Goal: Task Accomplishment & Management: Complete application form

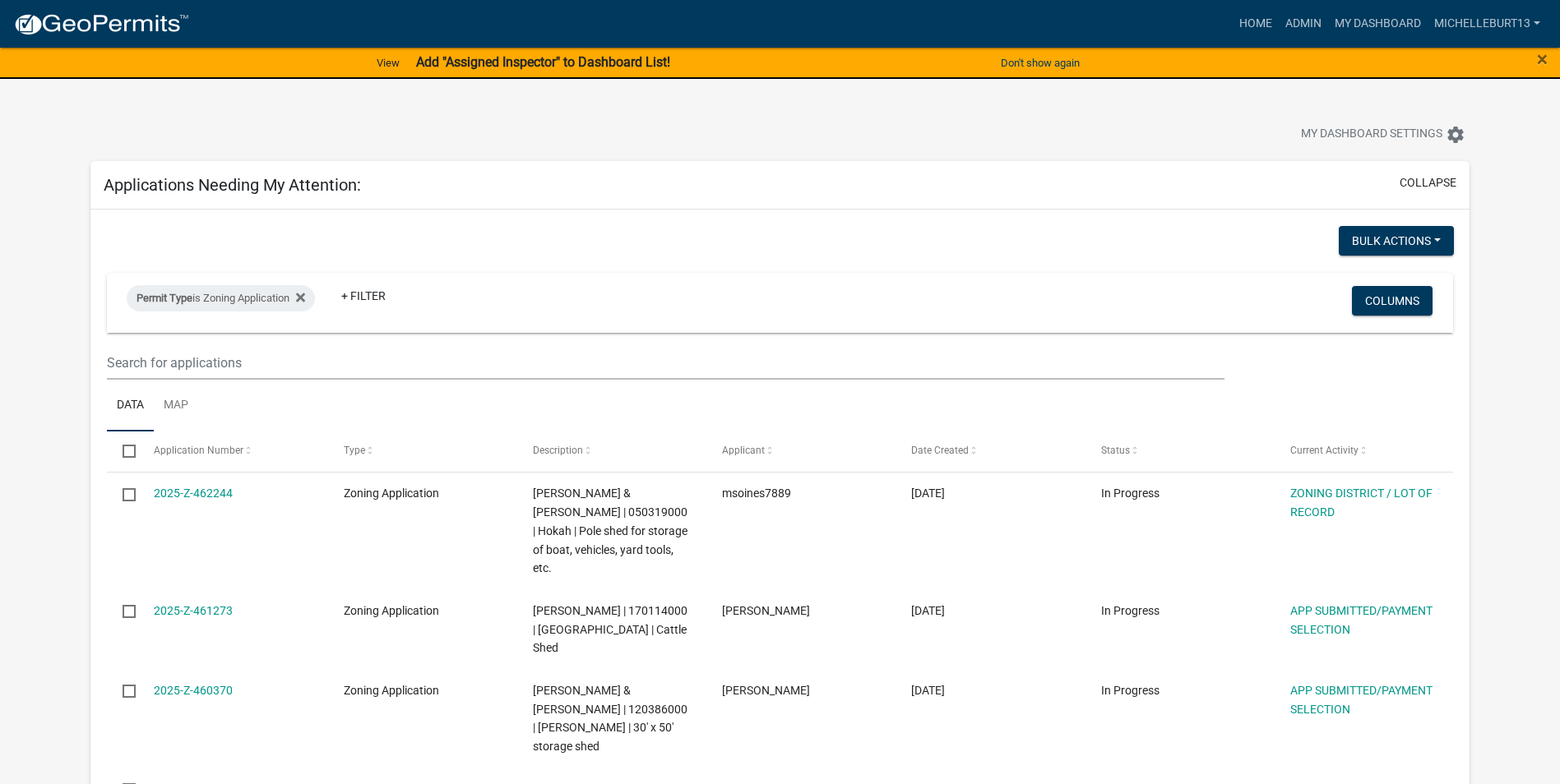
select select "3: 100"
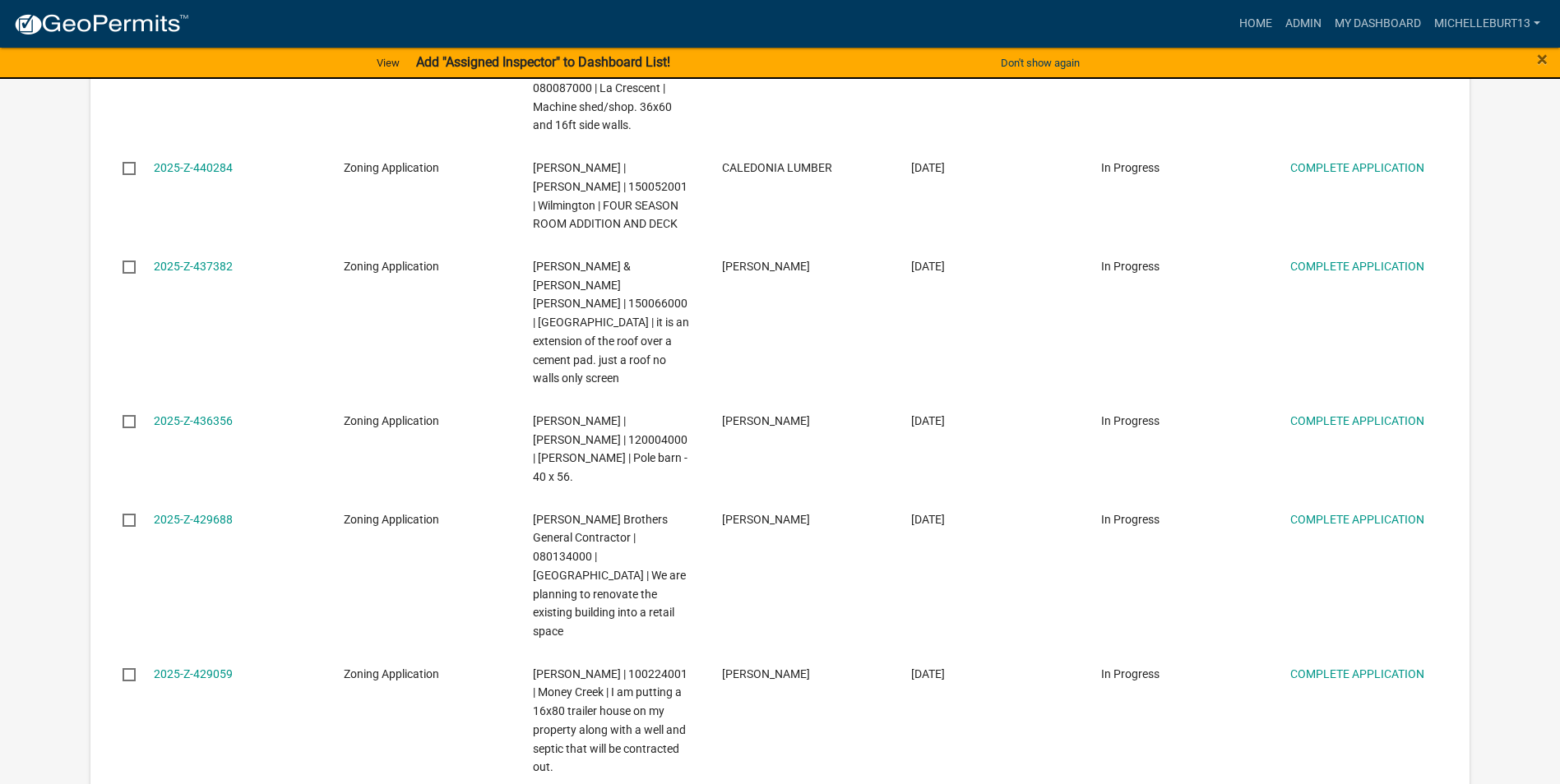
scroll to position [1973, 0]
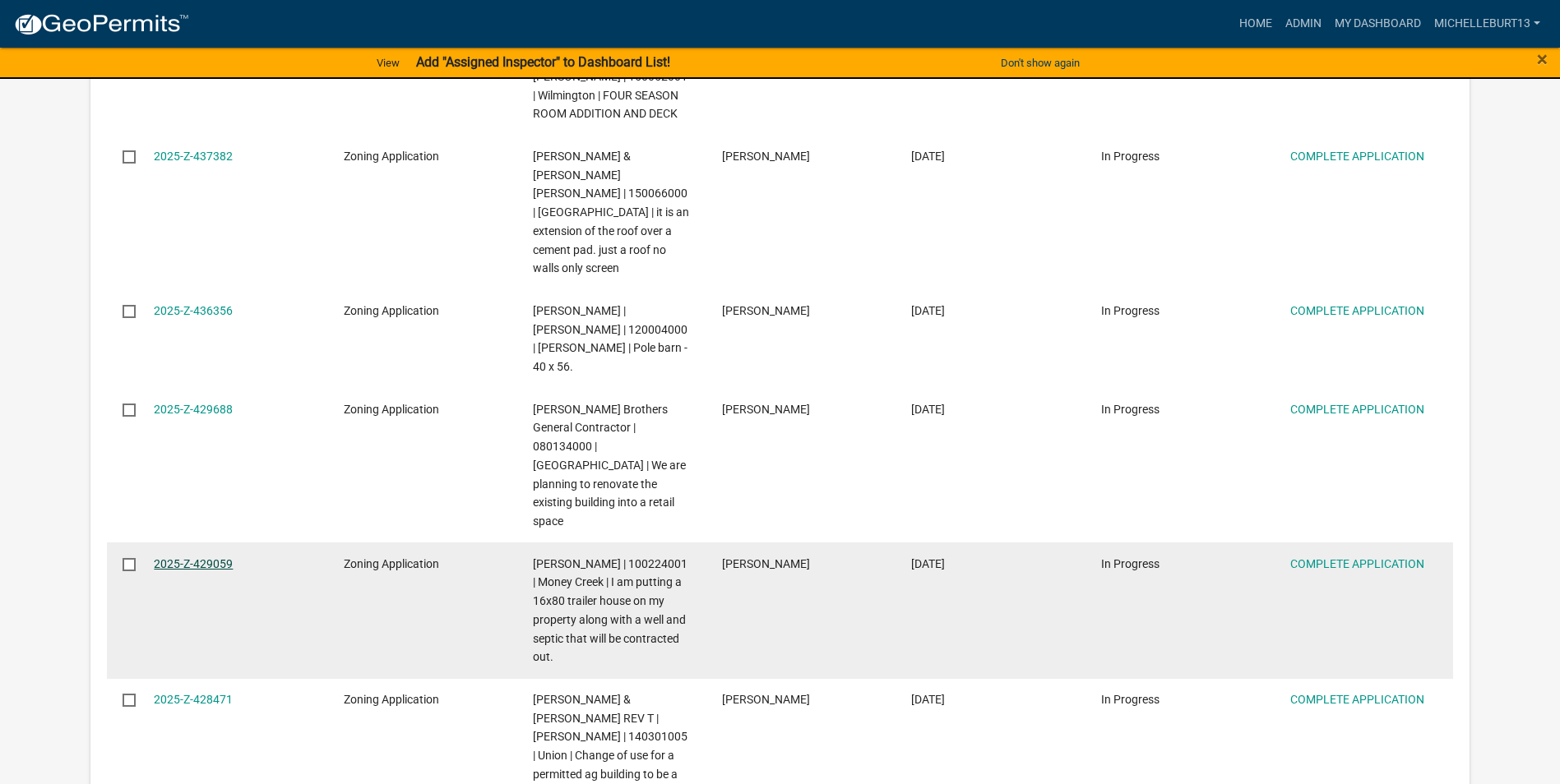
click at [196, 557] on link "2025-Z-429059" at bounding box center [193, 563] width 79 height 13
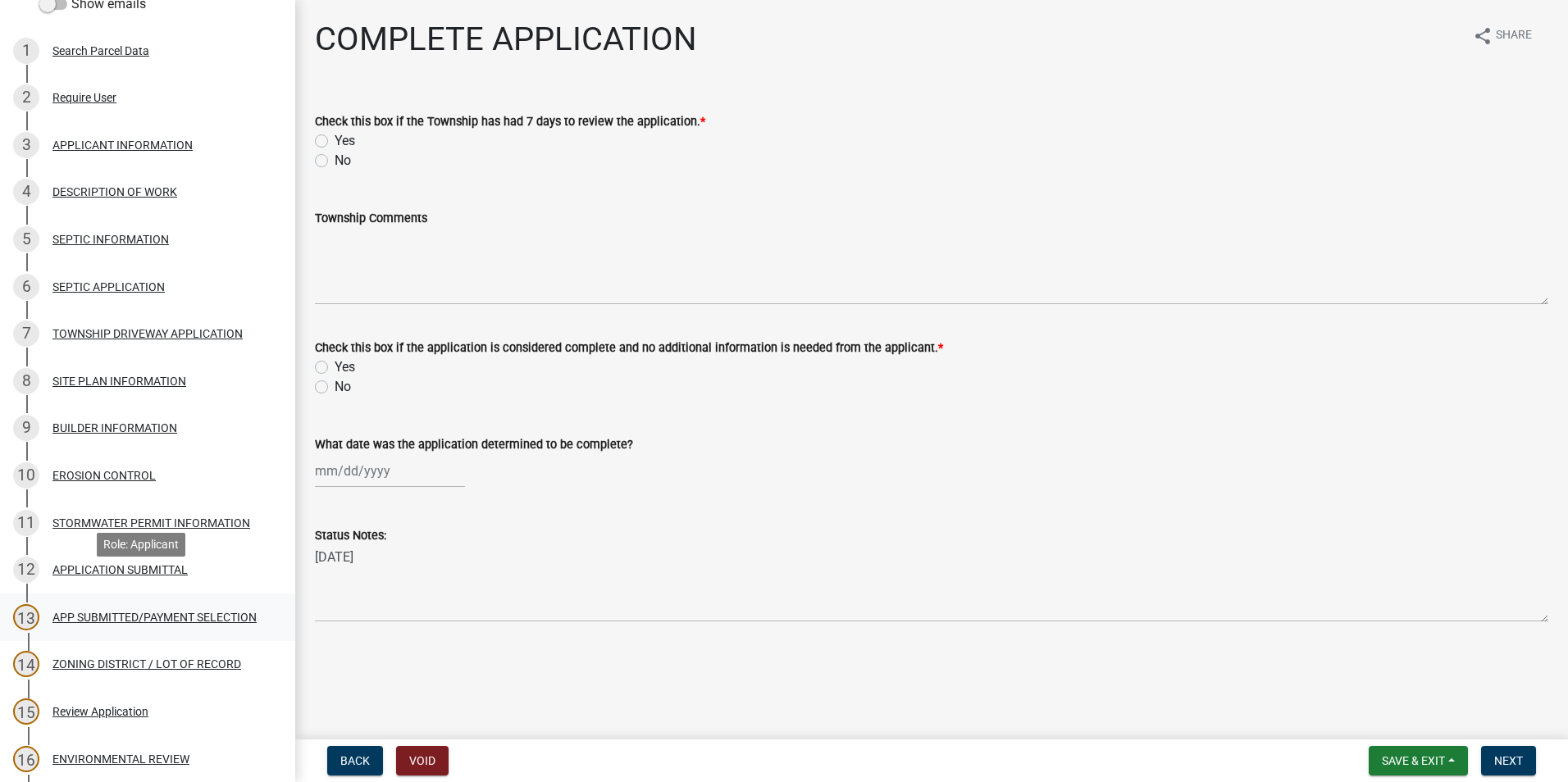
scroll to position [246, 0]
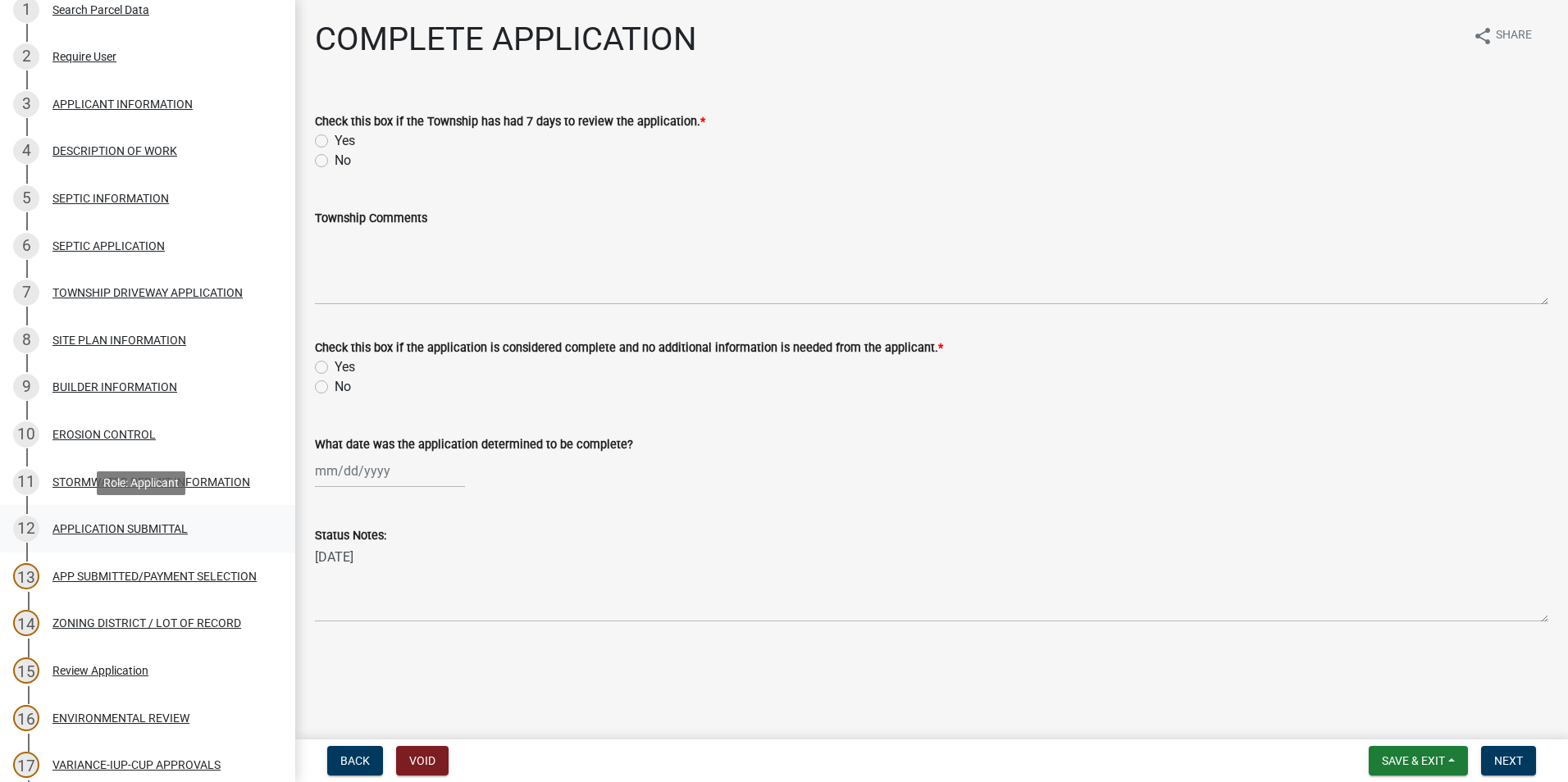
click at [130, 525] on div "APPLICATION SUBMITTAL" at bounding box center [120, 528] width 135 height 12
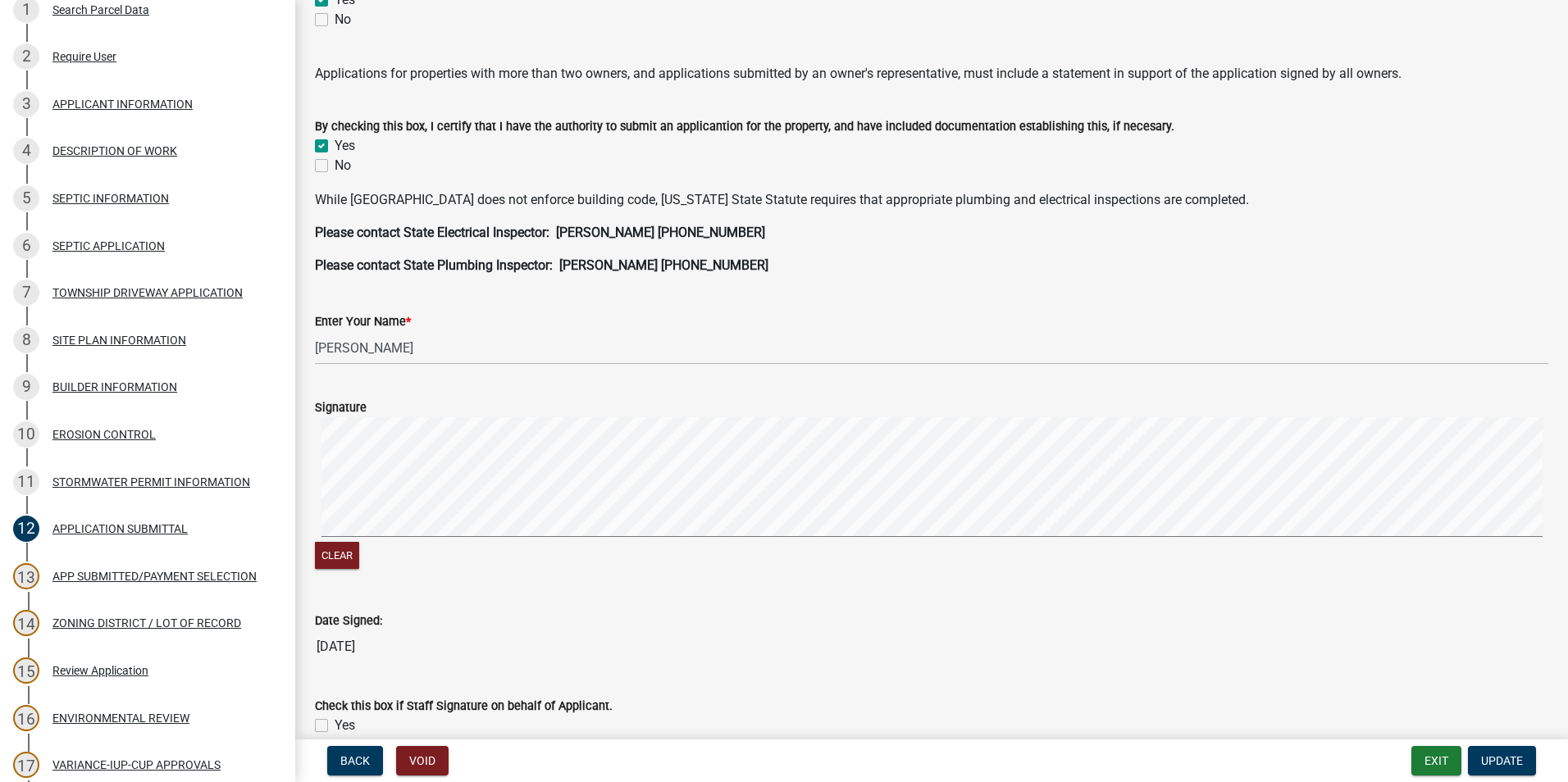
scroll to position [410, 0]
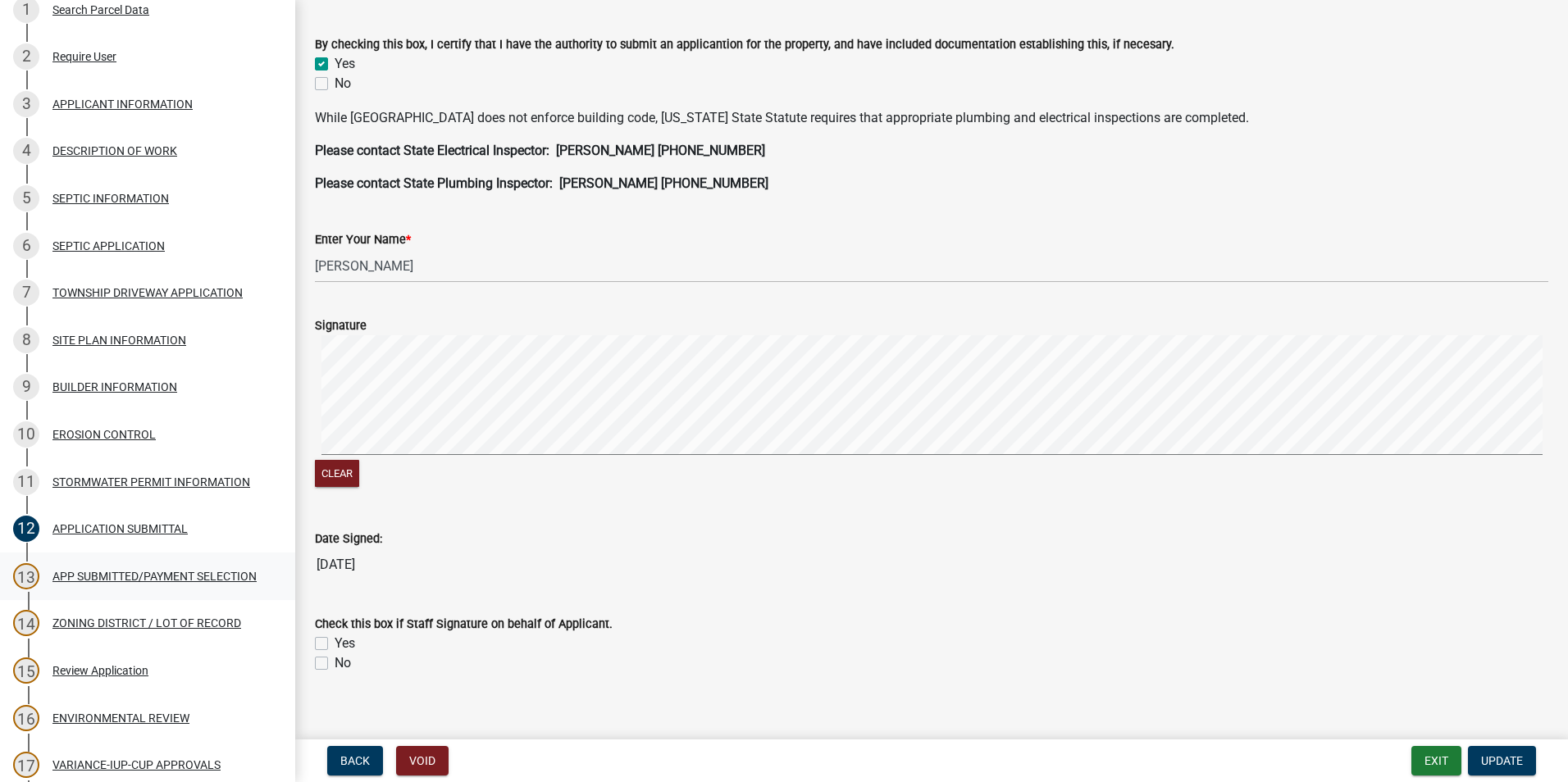
click at [164, 575] on div "APP SUBMITTED/PAYMENT SELECTION" at bounding box center [154, 576] width 204 height 12
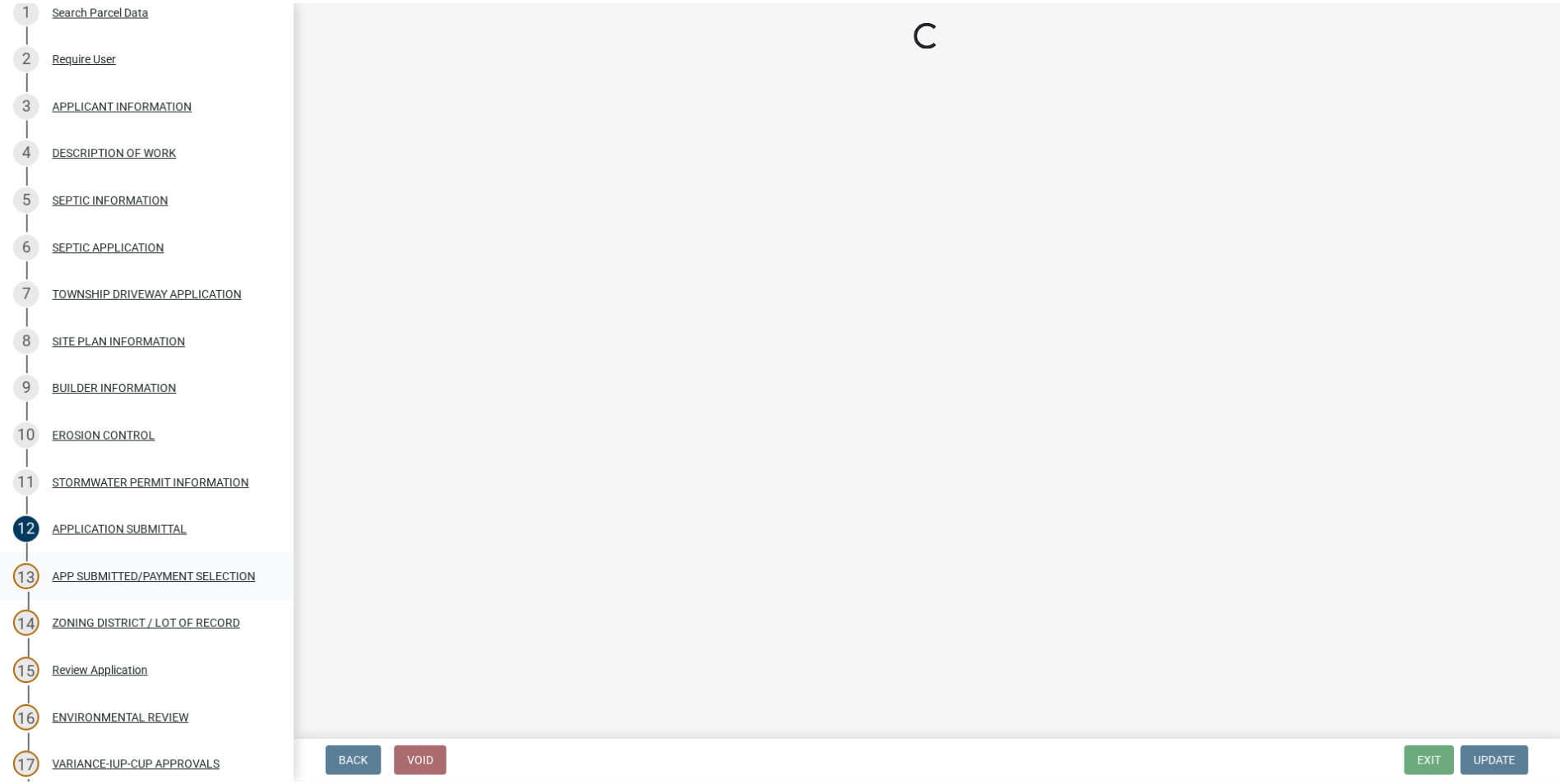
scroll to position [0, 0]
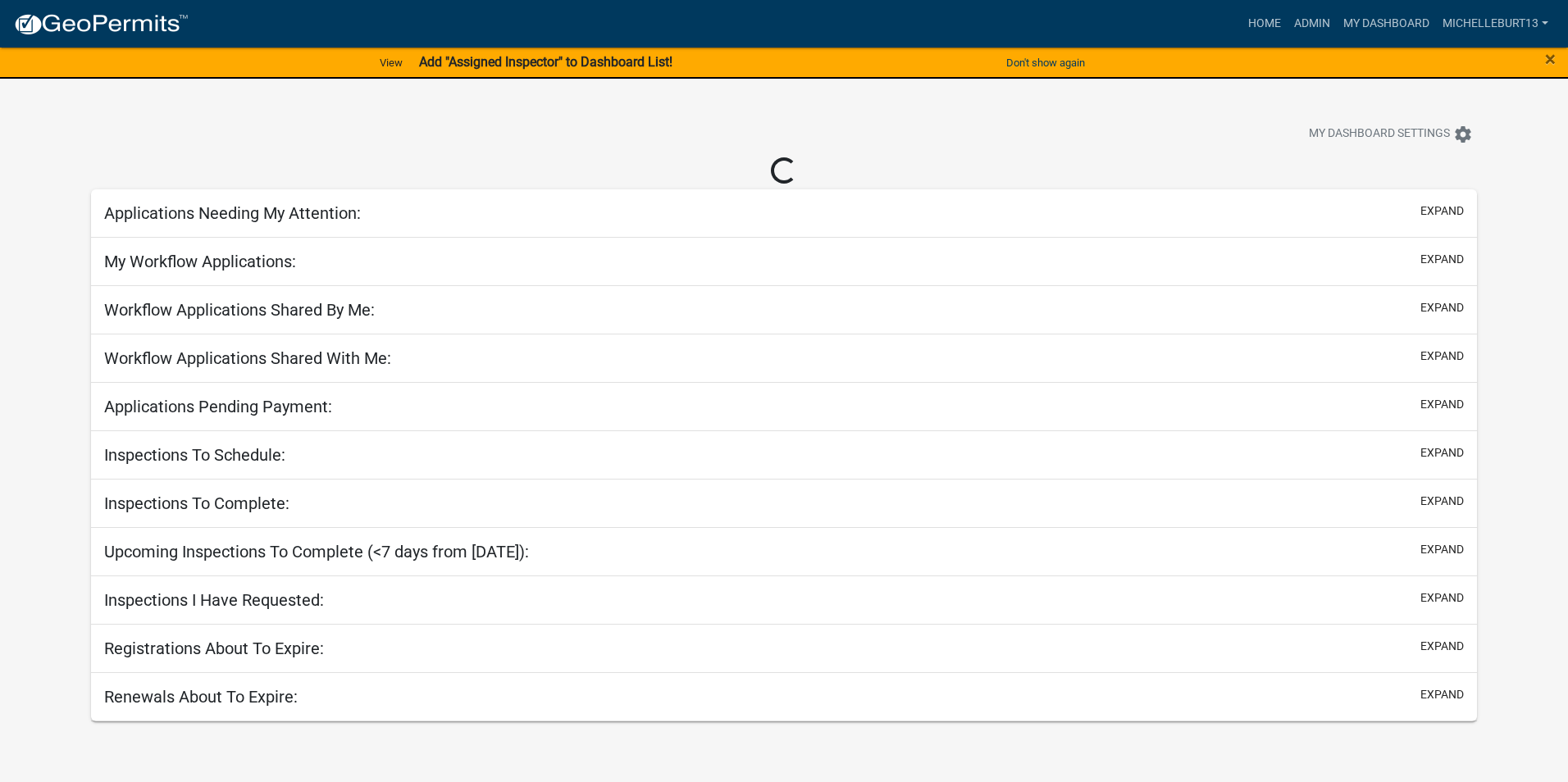
select select "3: 100"
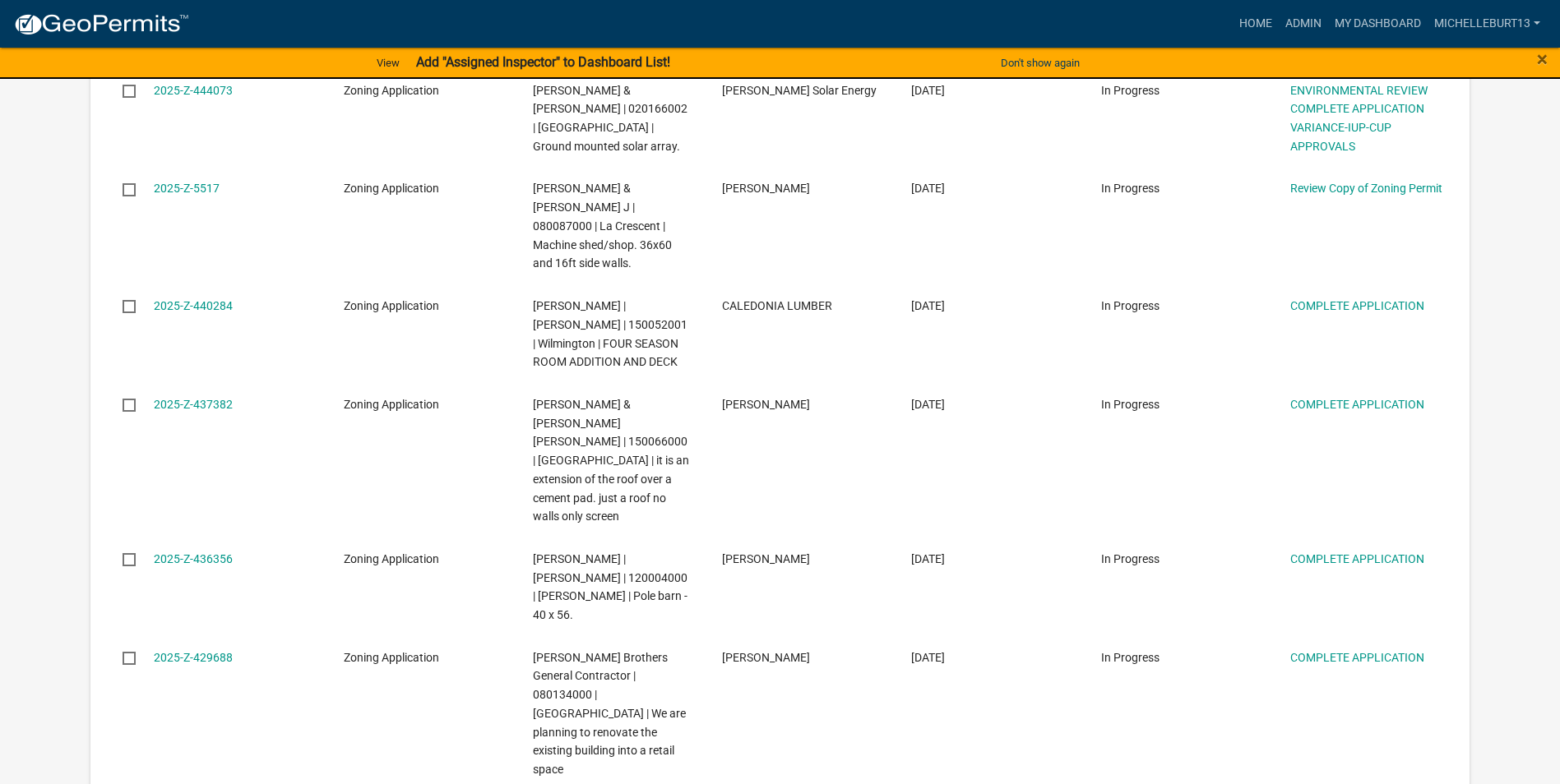
scroll to position [1726, 0]
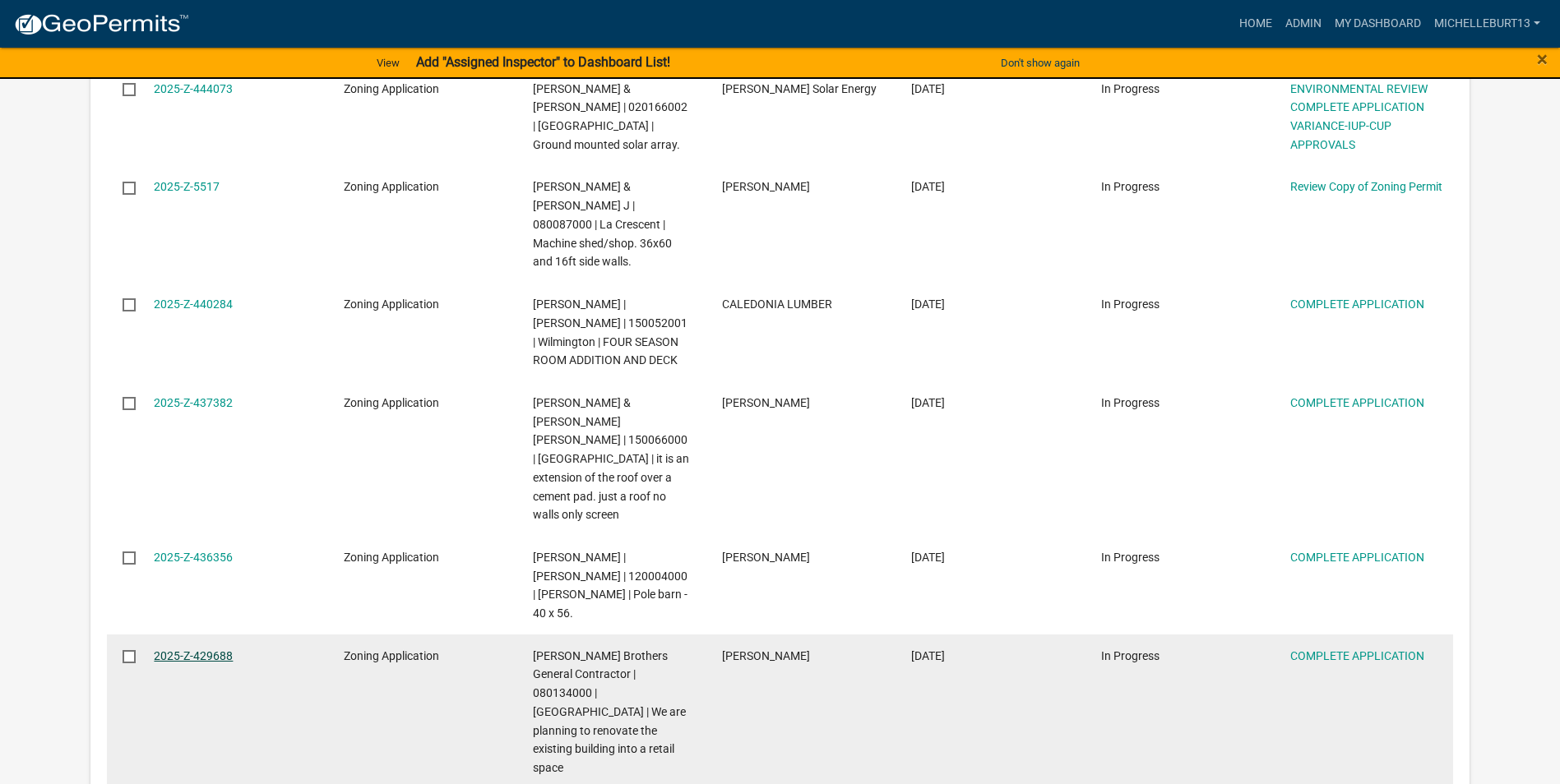
click at [190, 649] on link "2025-Z-429688" at bounding box center [193, 655] width 79 height 13
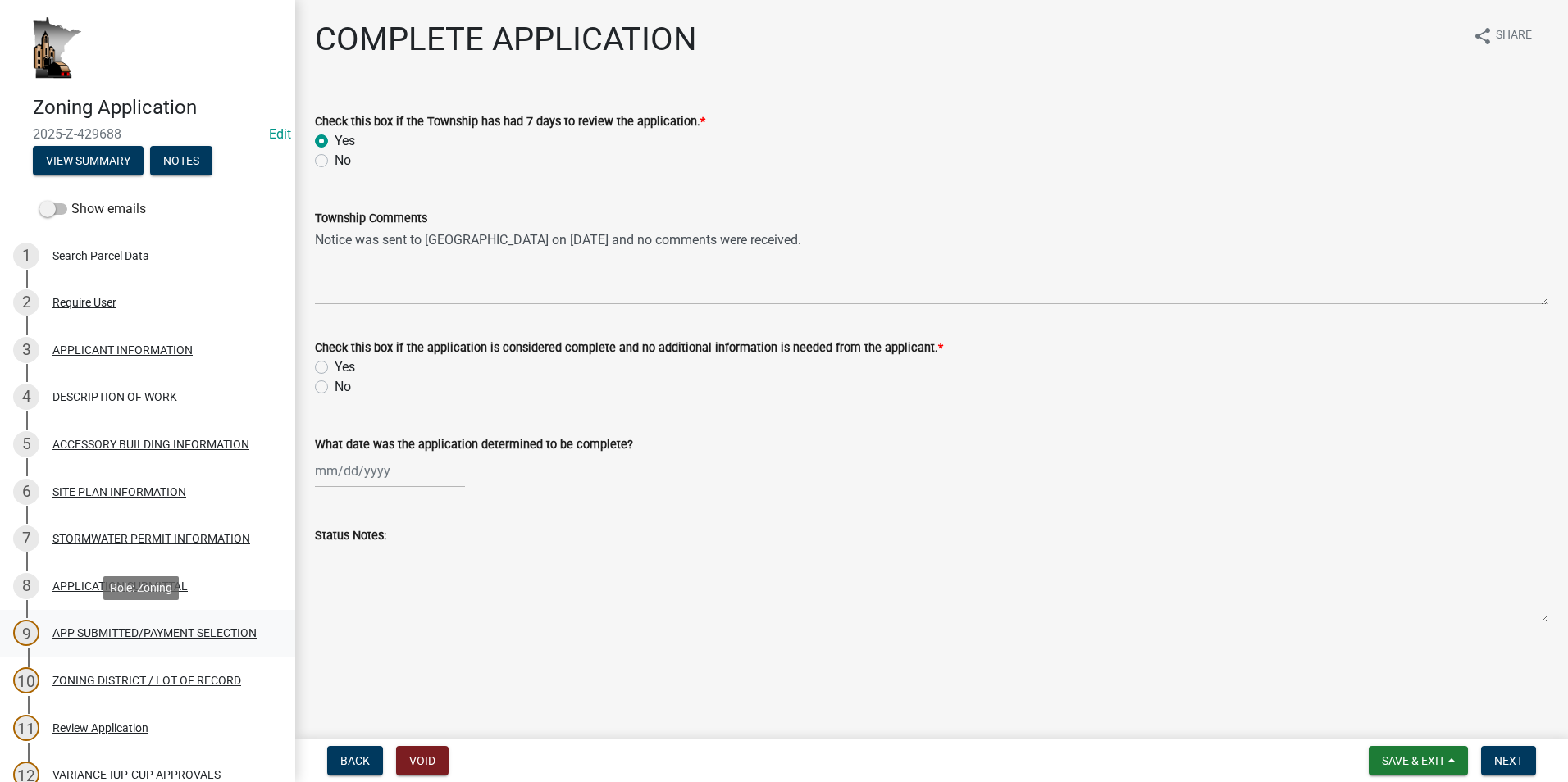
click at [129, 639] on div "APP SUBMITTED/PAYMENT SELECTION" at bounding box center [154, 632] width 204 height 12
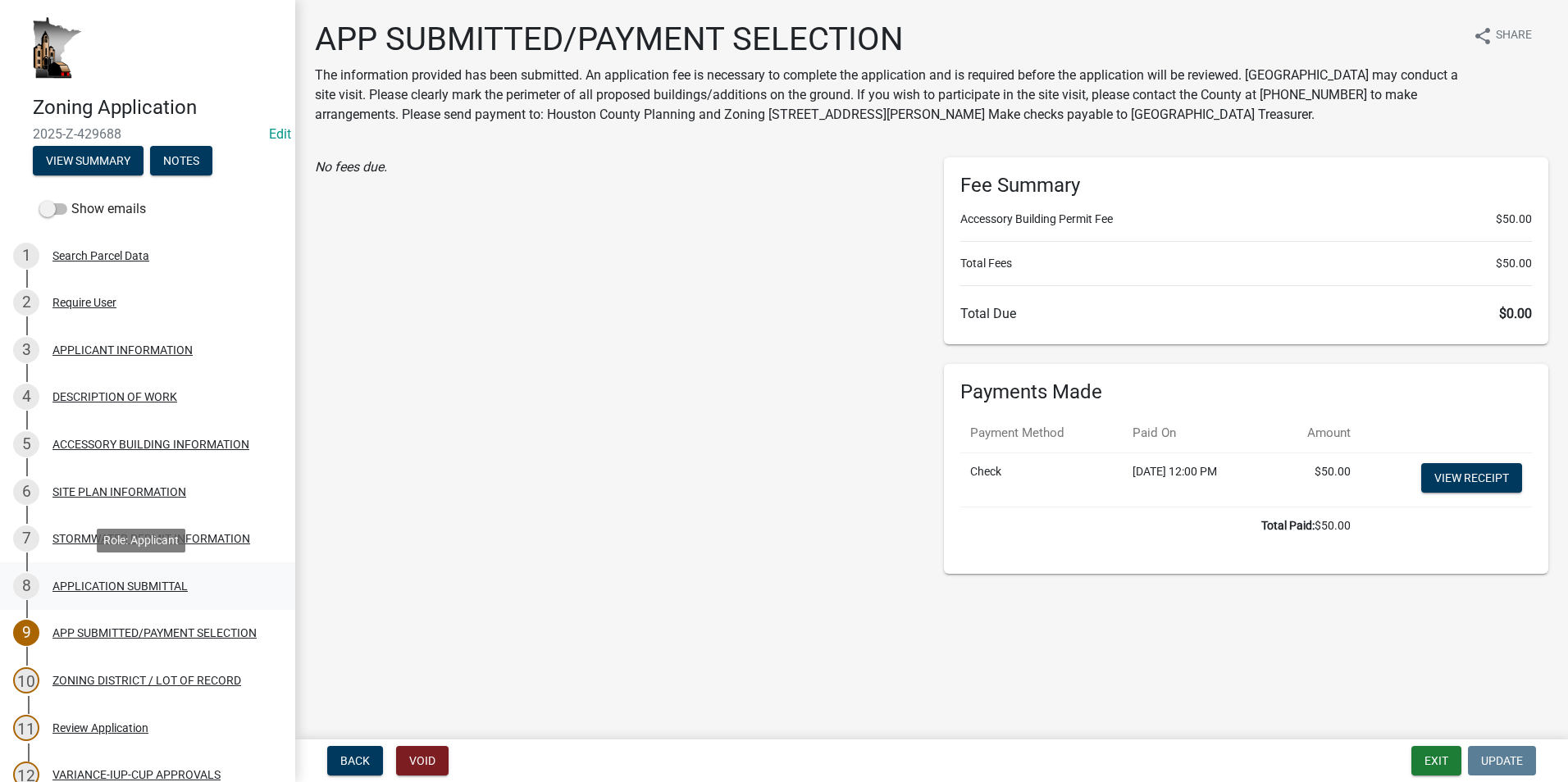
click at [146, 582] on div "APPLICATION SUBMITTAL" at bounding box center [120, 586] width 135 height 12
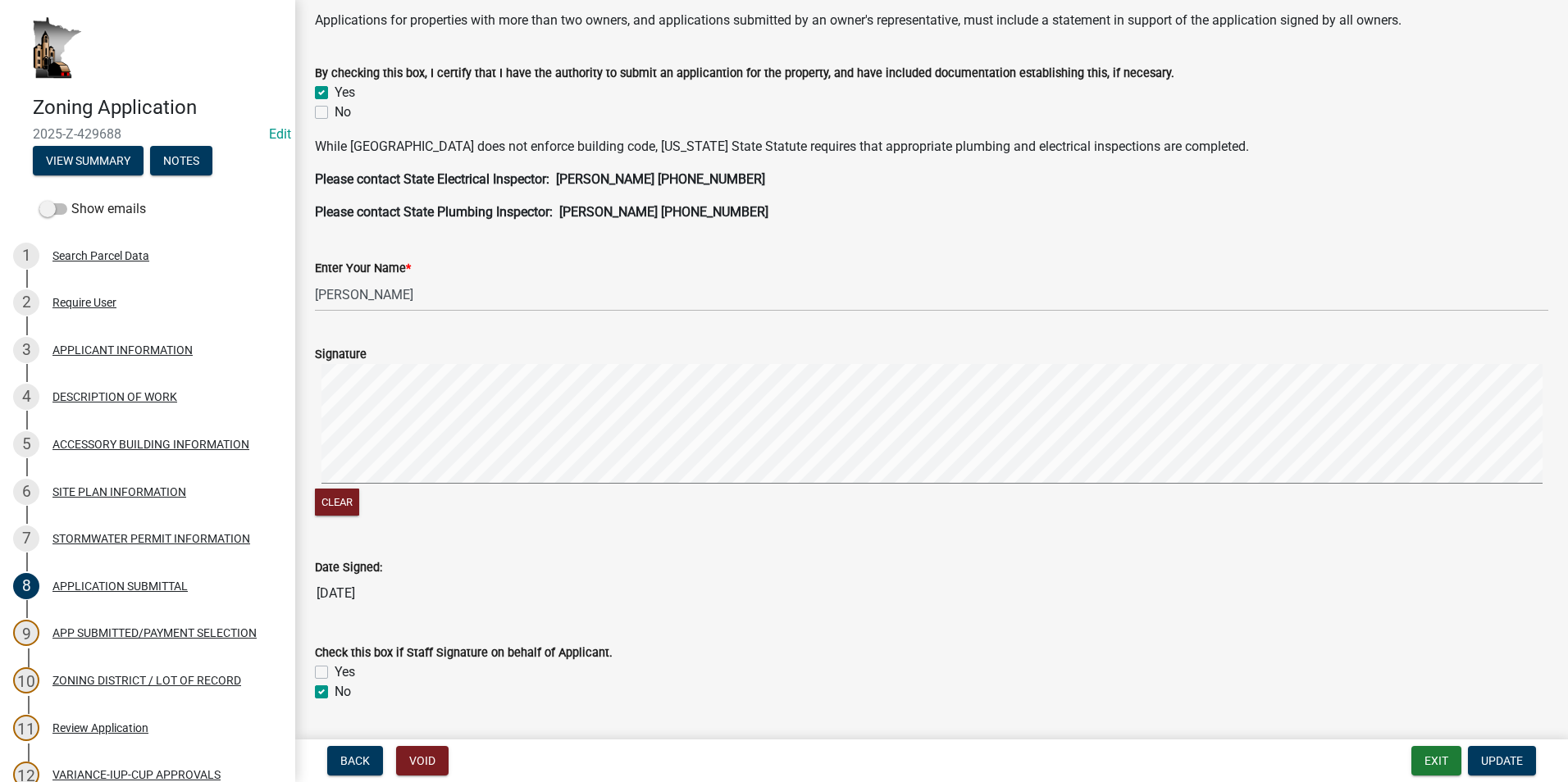
scroll to position [410, 0]
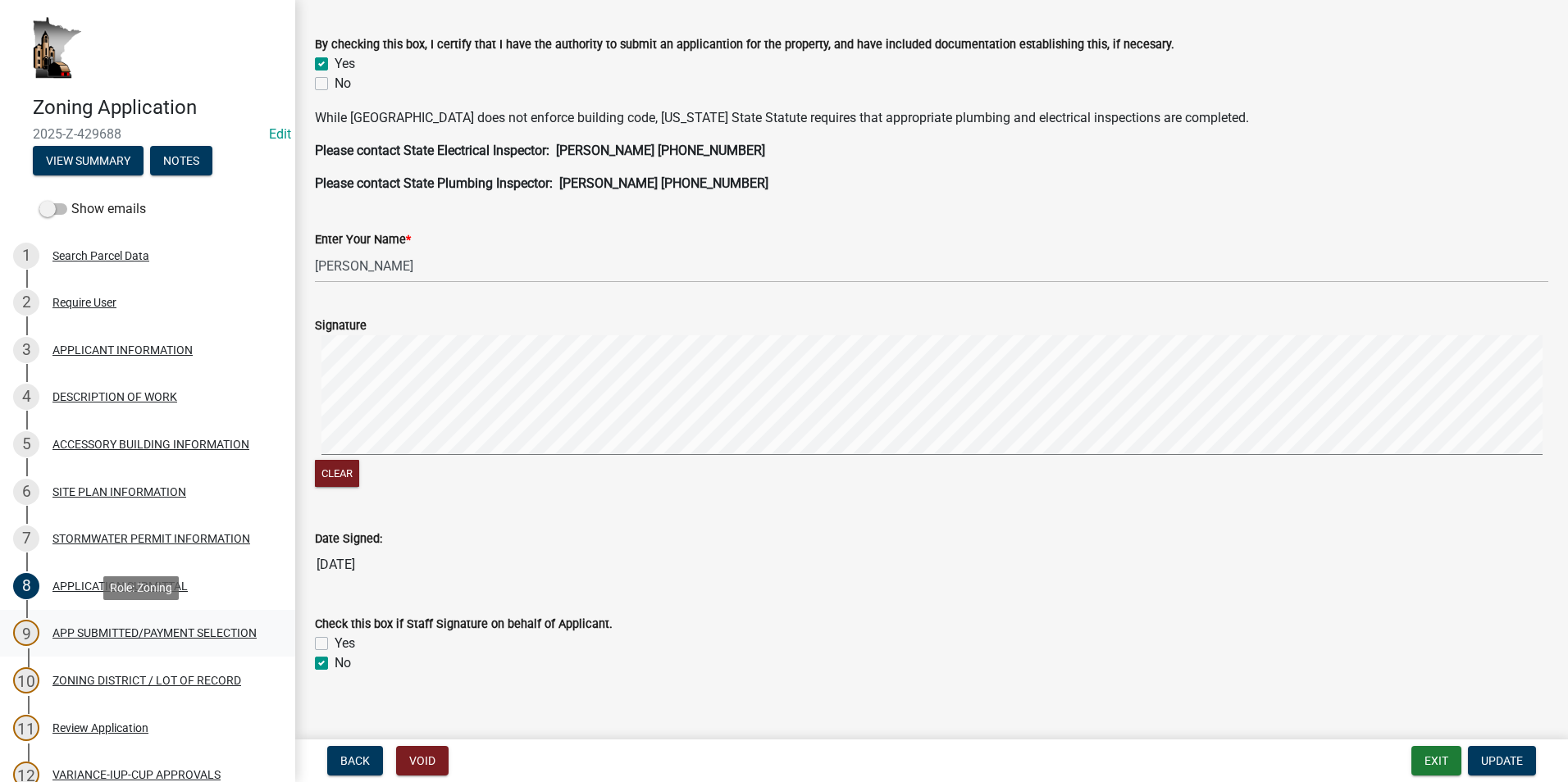
click at [173, 627] on div "APP SUBMITTED/PAYMENT SELECTION" at bounding box center [154, 632] width 204 height 12
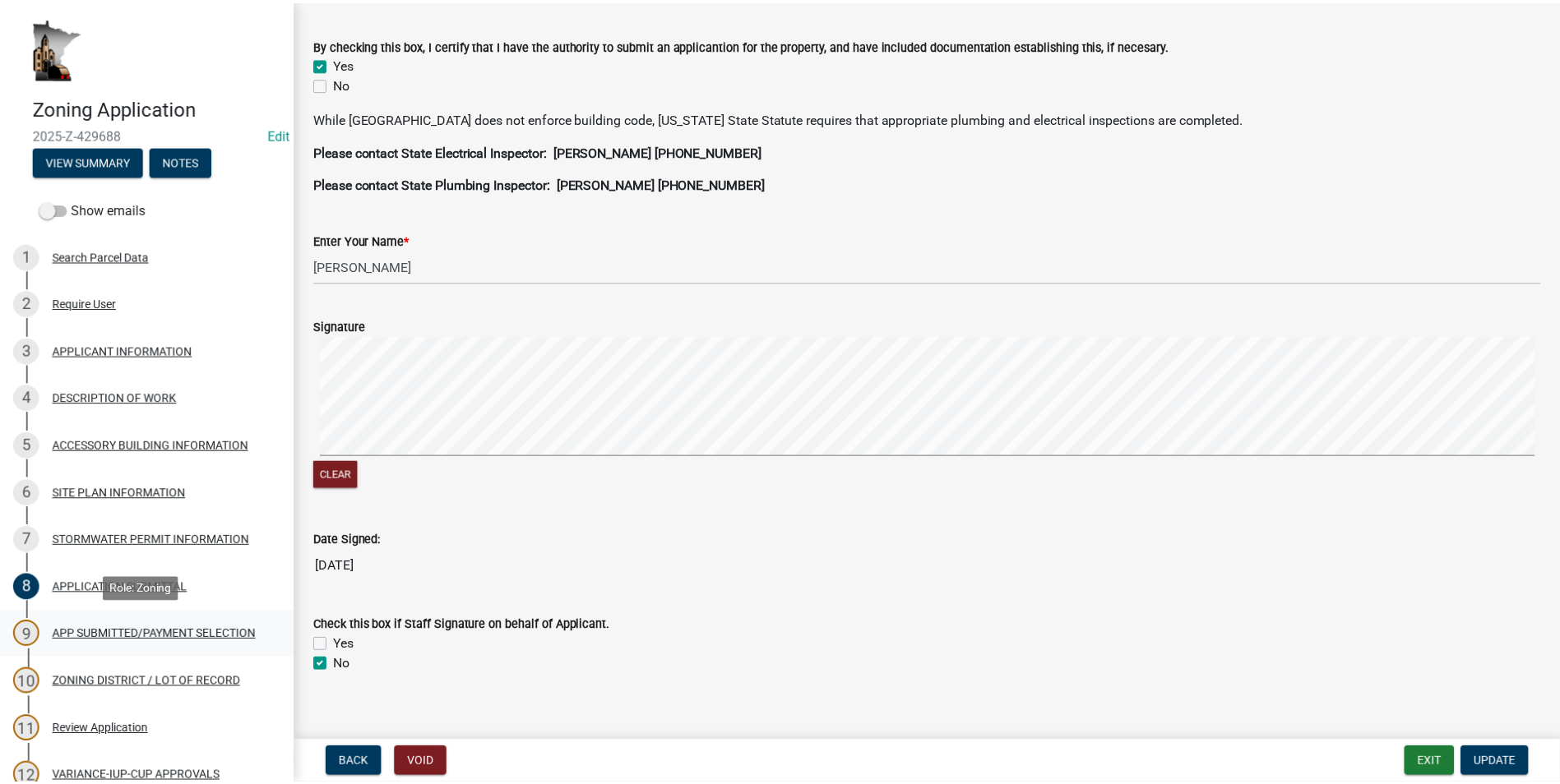
scroll to position [0, 0]
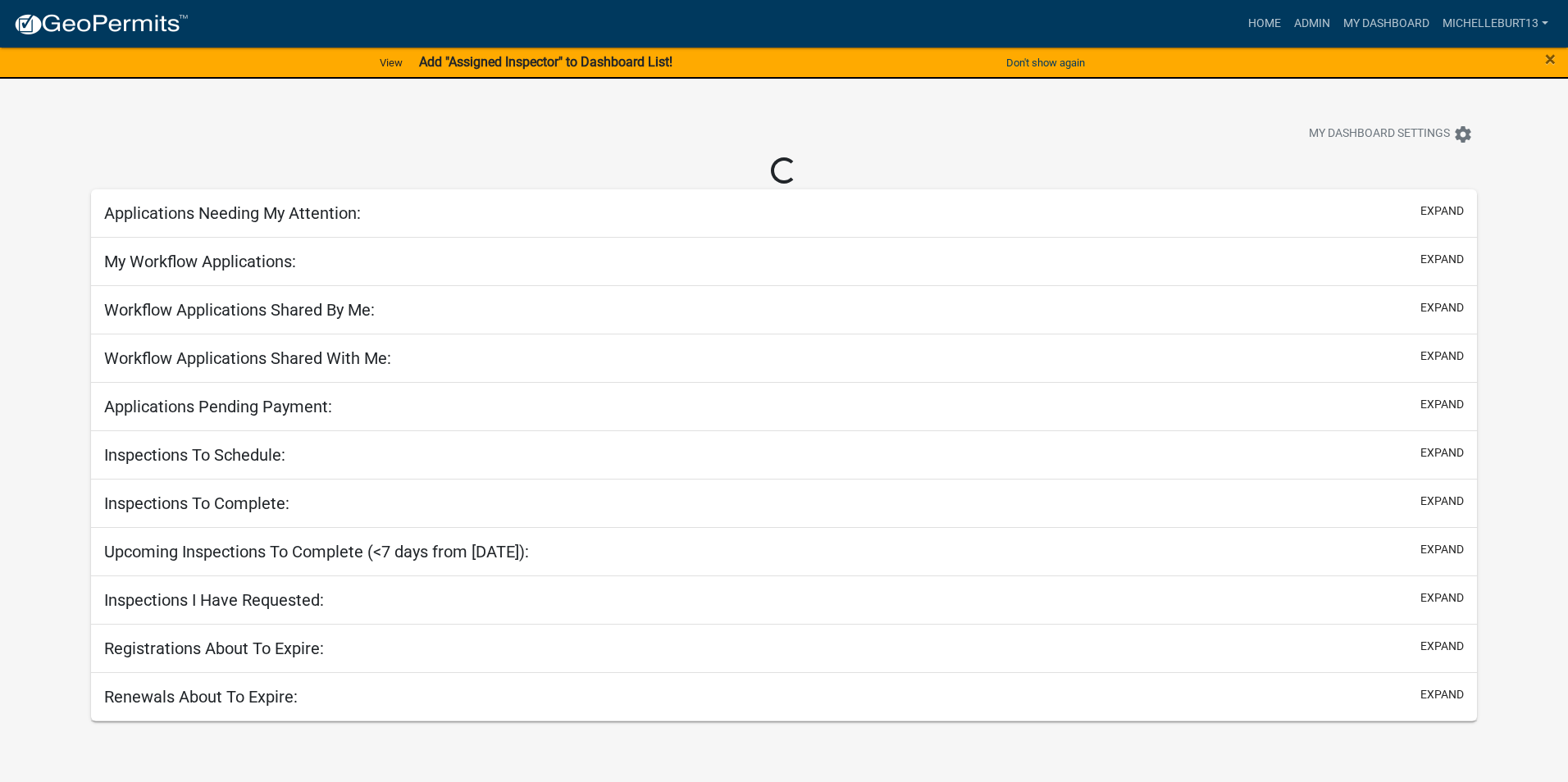
select select "3: 100"
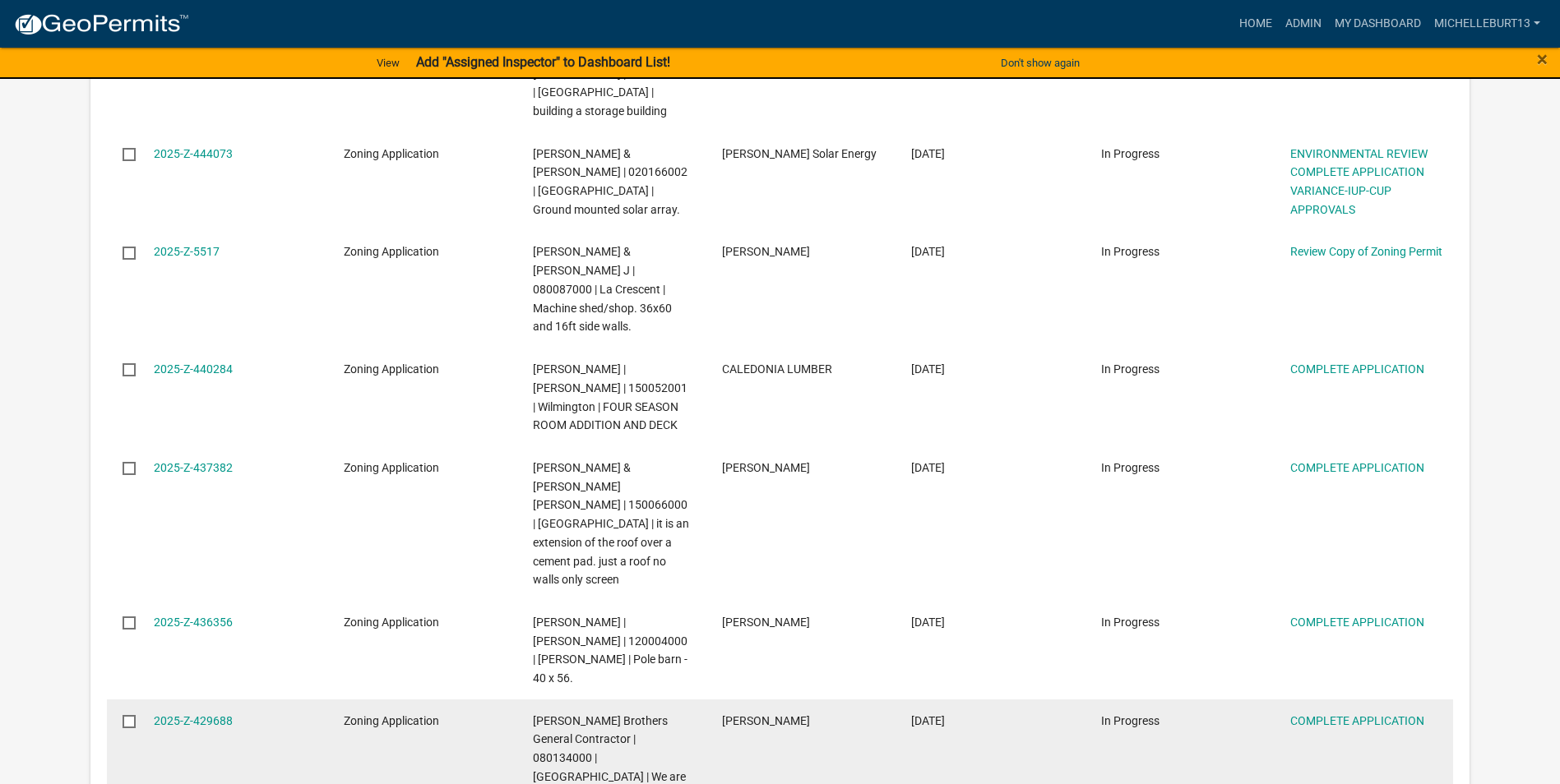
scroll to position [1726, 0]
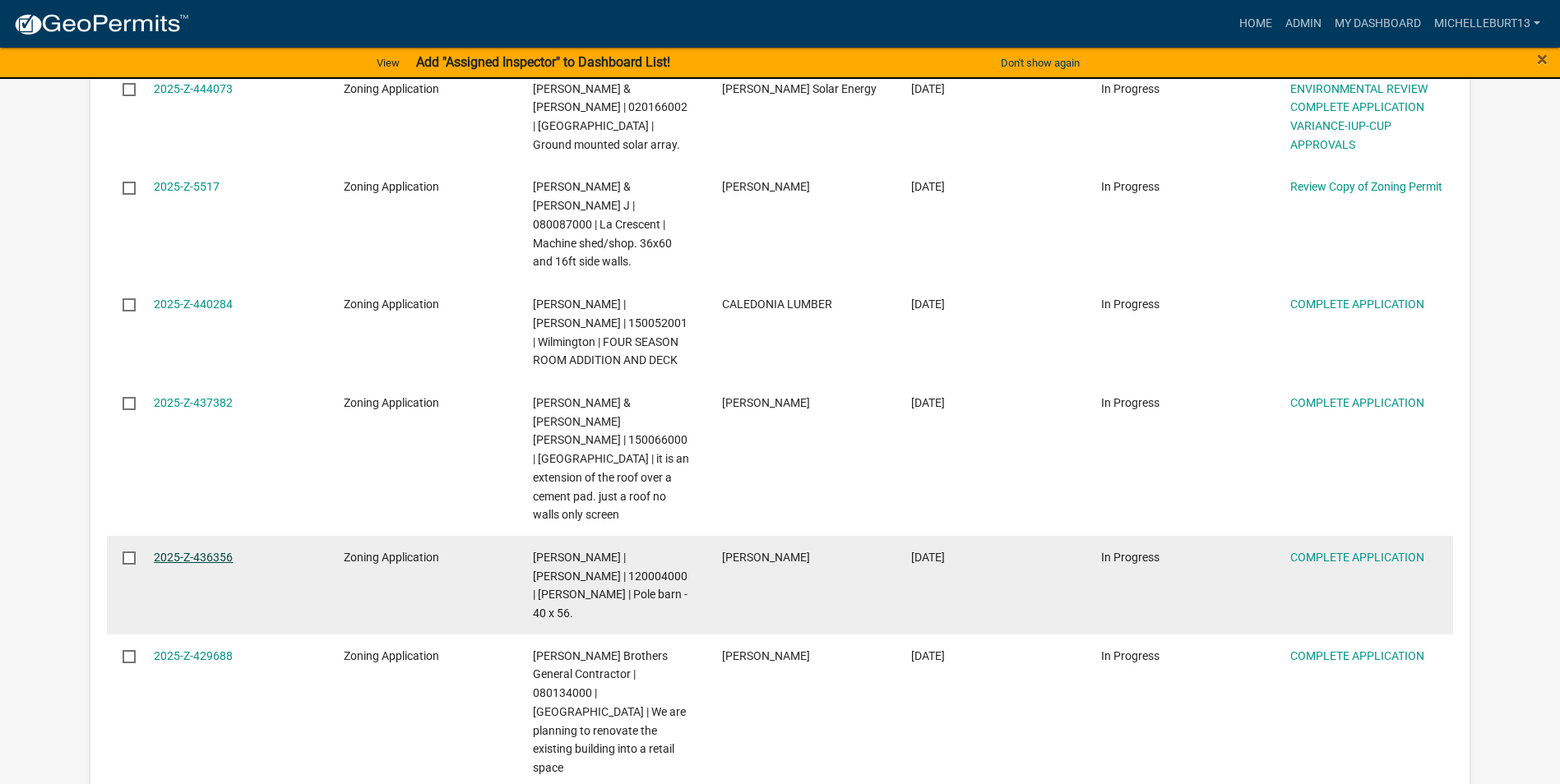
click at [212, 551] on link "2025-Z-436356" at bounding box center [193, 557] width 79 height 13
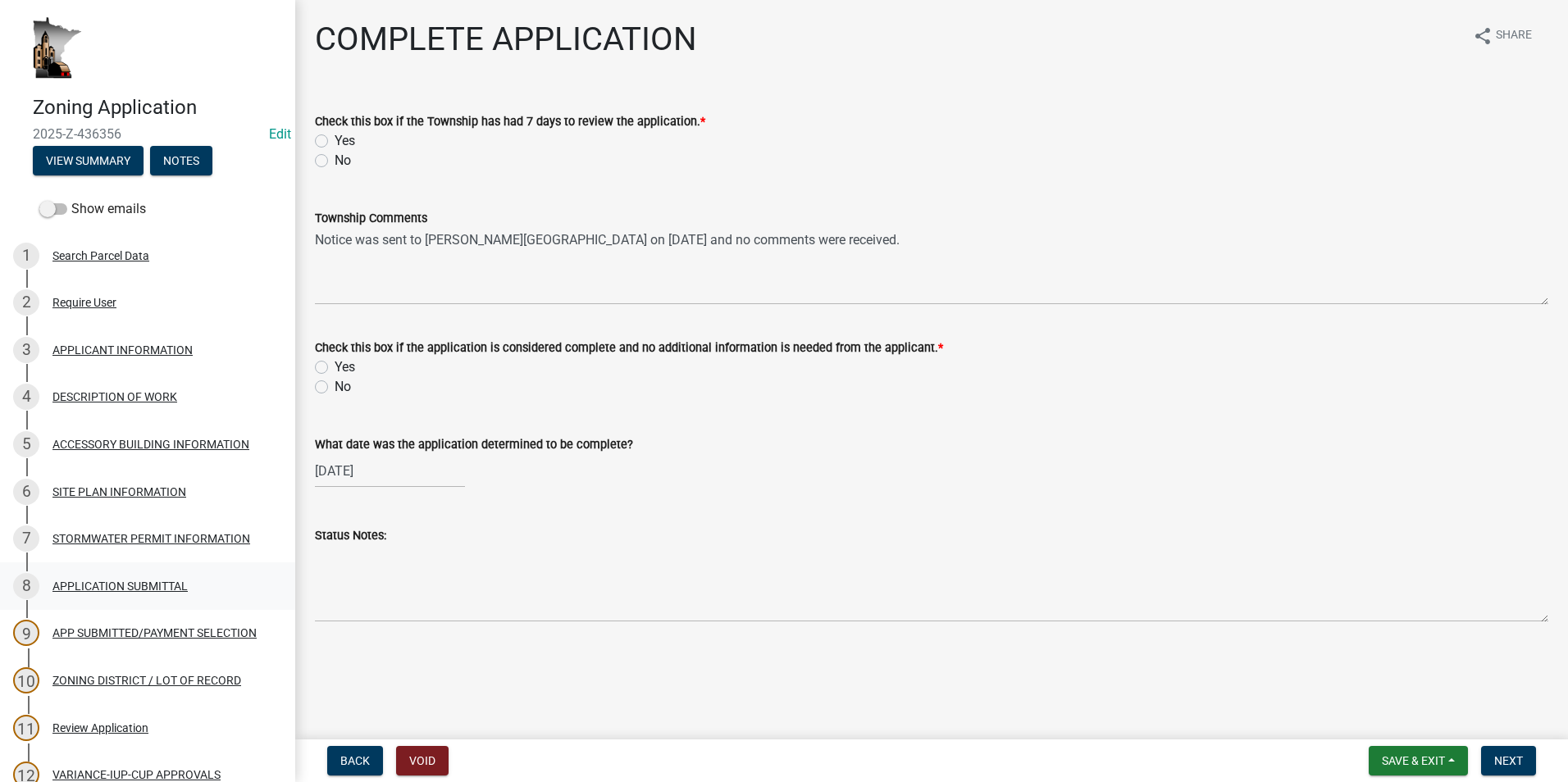
click at [140, 599] on div "8 APPLICATION SUBMITTAL" at bounding box center [141, 586] width 256 height 26
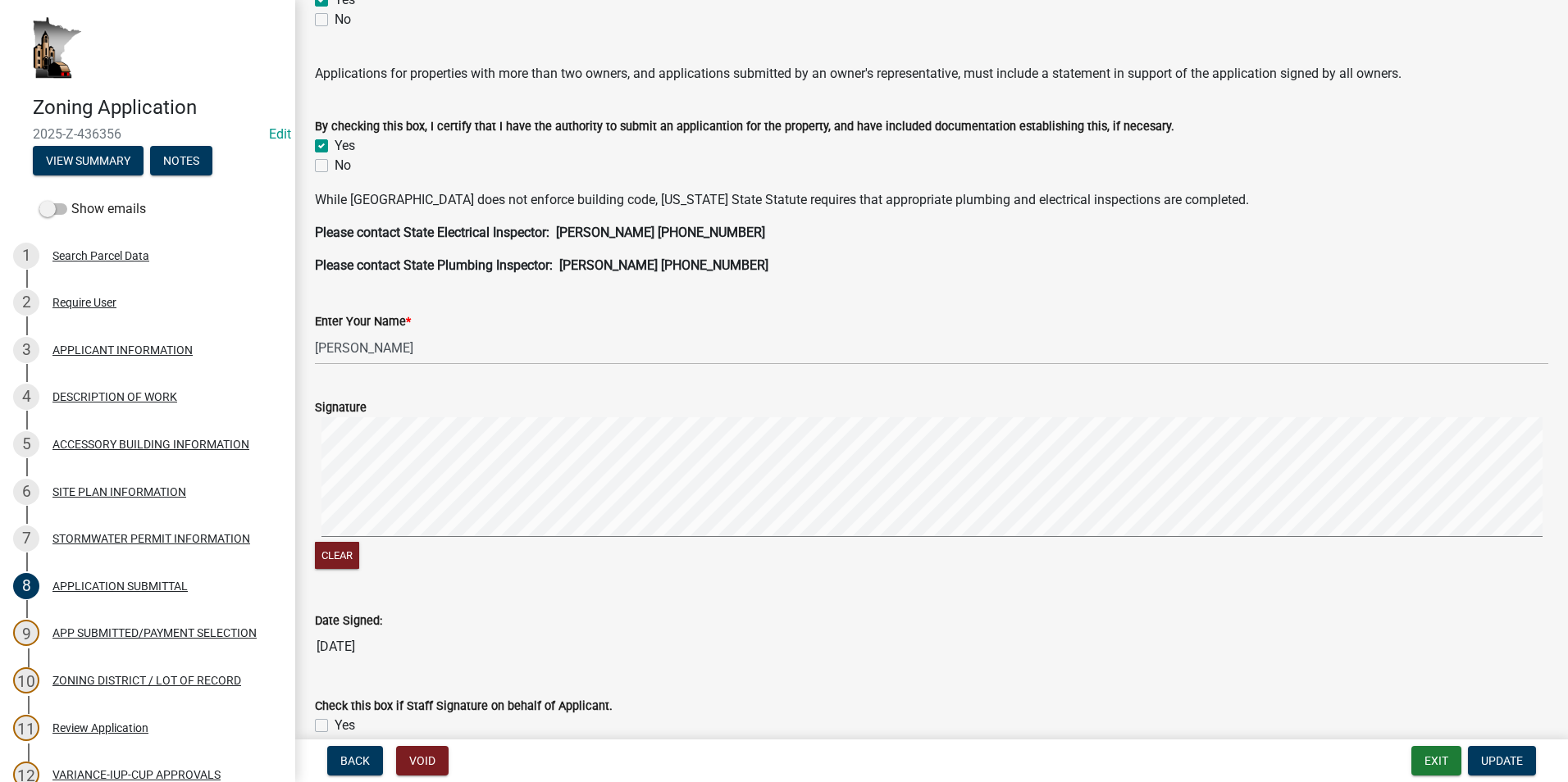
scroll to position [410, 0]
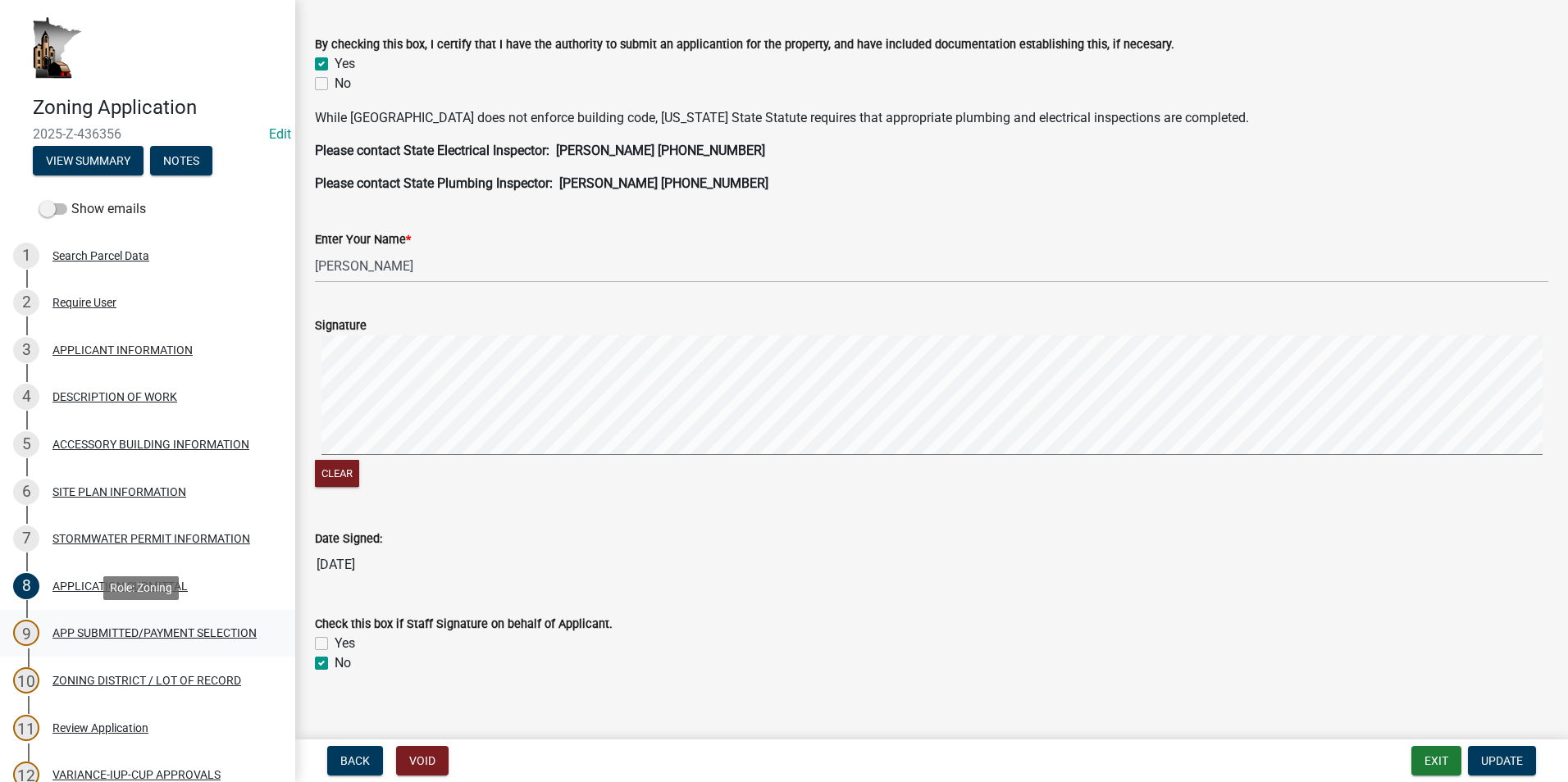
drag, startPoint x: 119, startPoint y: 624, endPoint x: 132, endPoint y: 623, distance: 13.0
click at [119, 627] on div "APP SUBMITTED/PAYMENT SELECTION" at bounding box center [154, 632] width 204 height 12
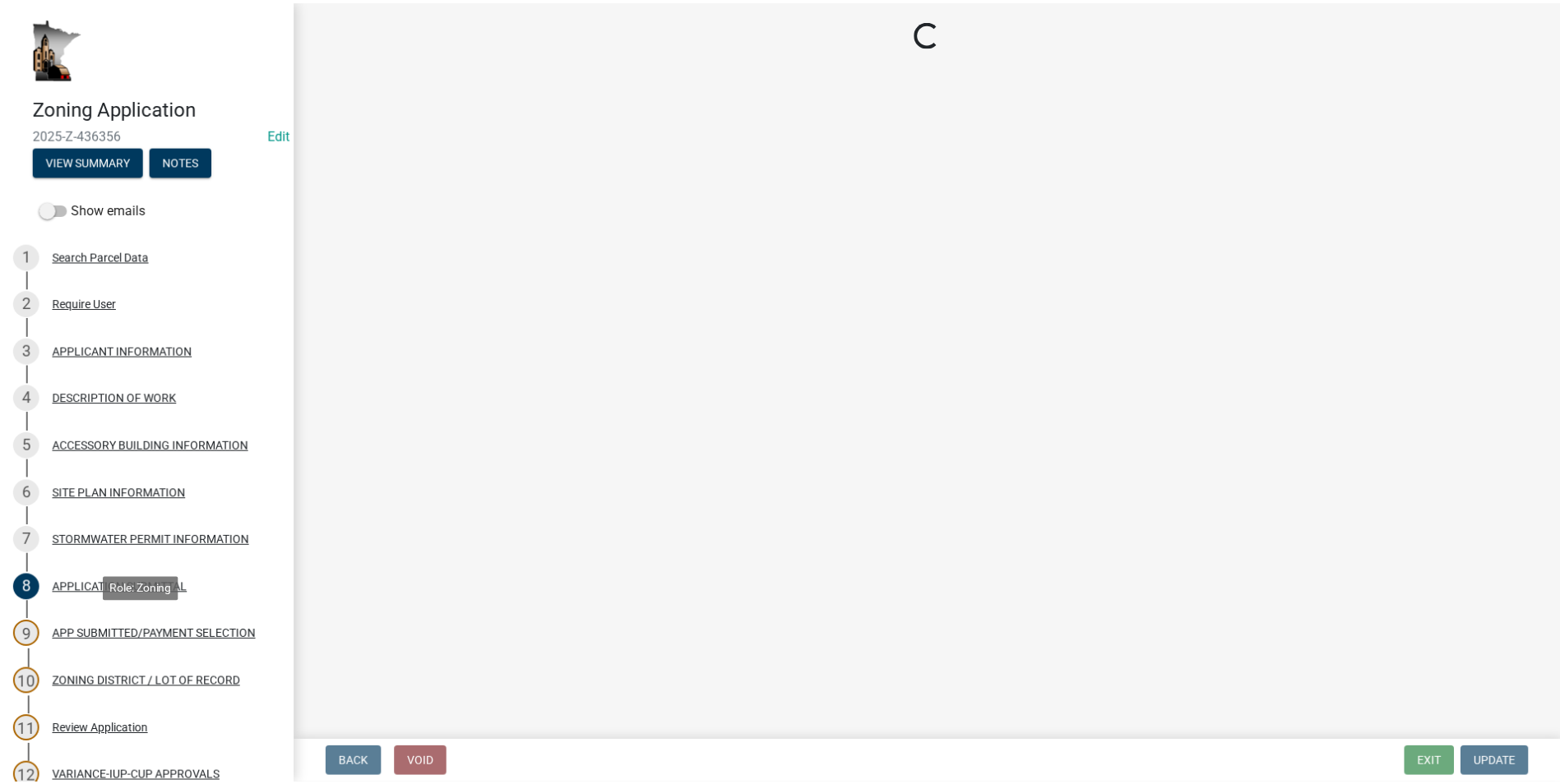
scroll to position [0, 0]
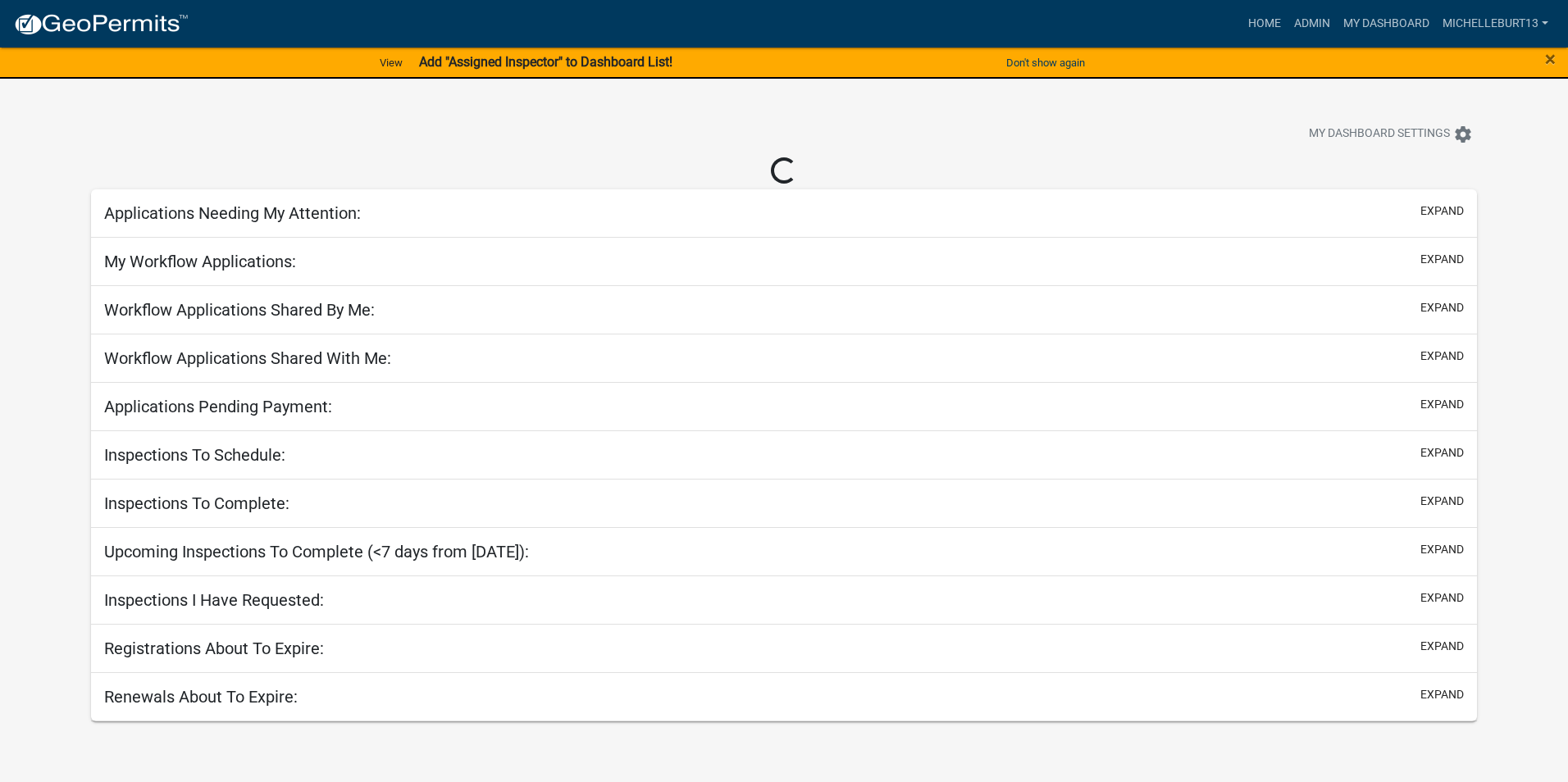
select select "3: 100"
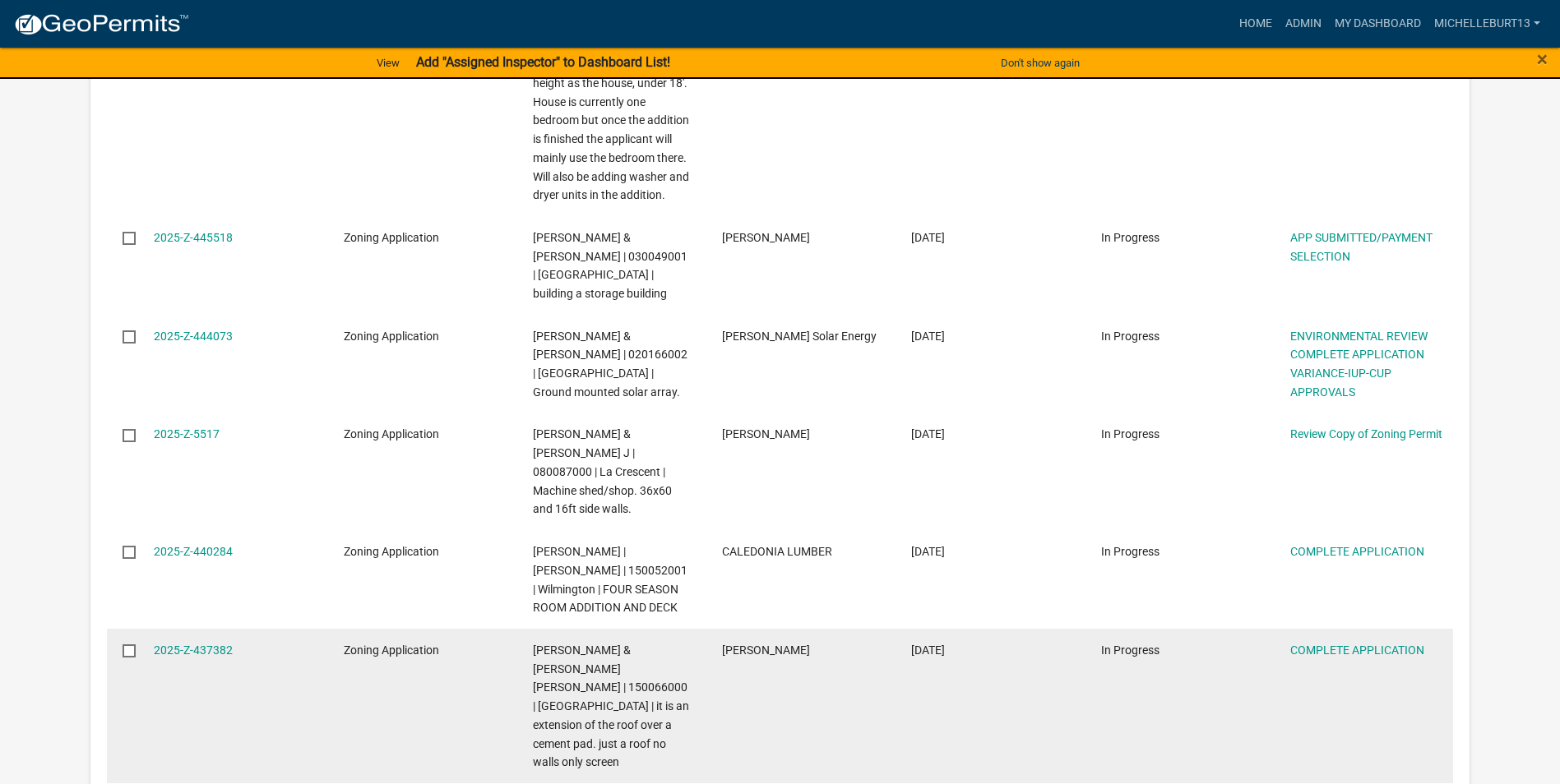
scroll to position [1480, 0]
click at [183, 643] on link "2025-Z-437382" at bounding box center [193, 649] width 79 height 13
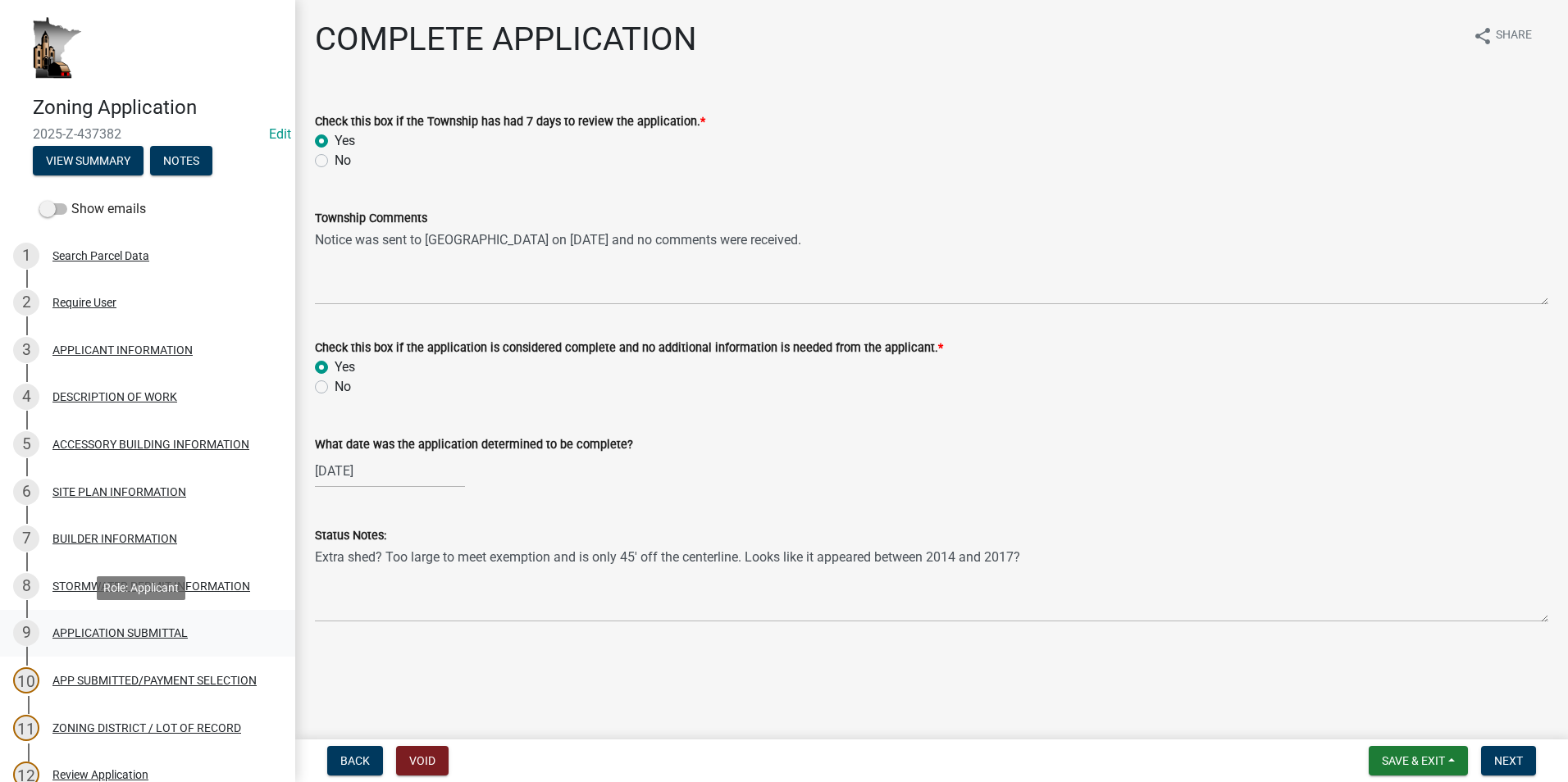
click at [92, 621] on div "9 APPLICATION SUBMITTAL" at bounding box center [141, 632] width 256 height 26
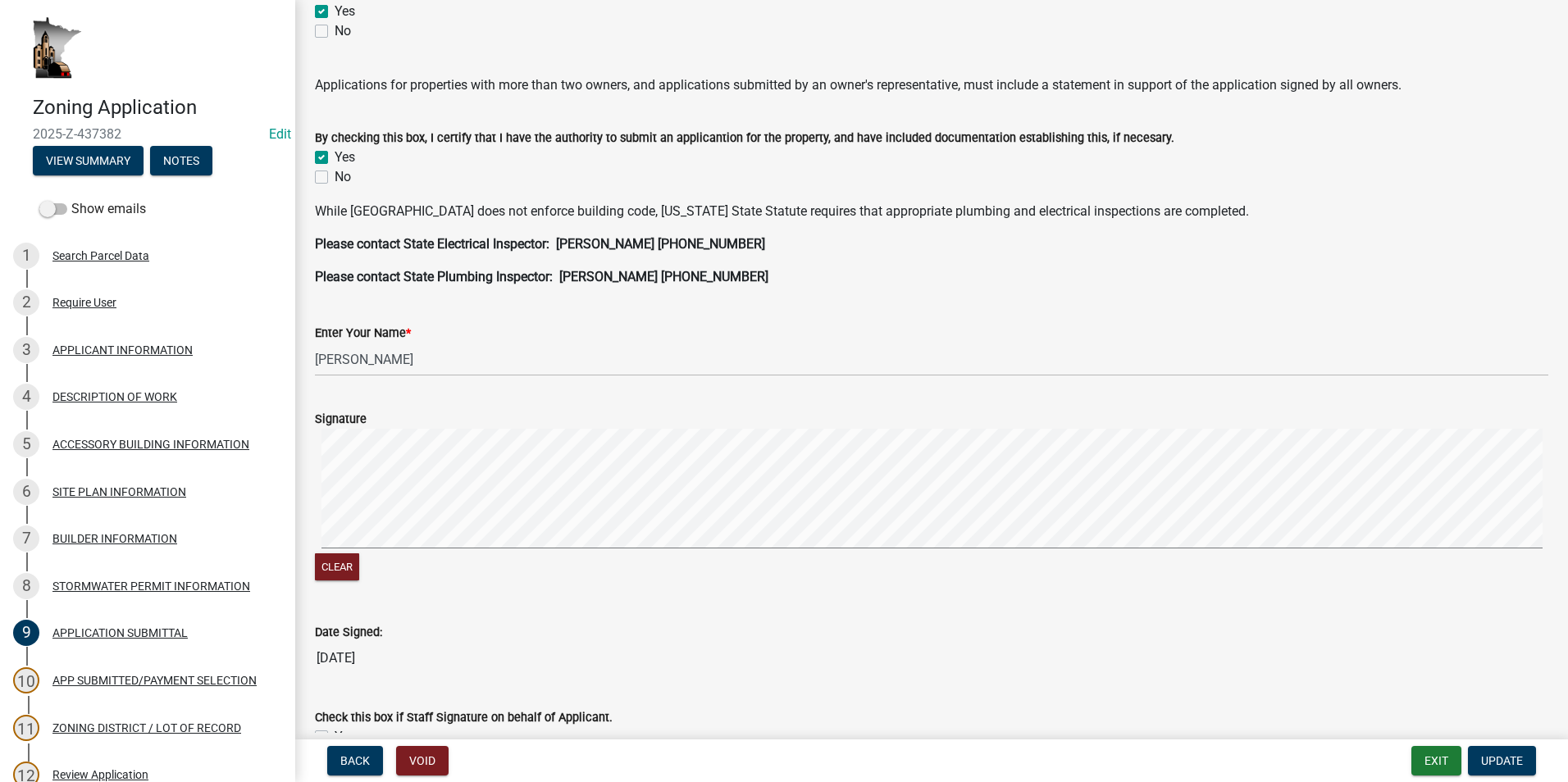
scroll to position [328, 0]
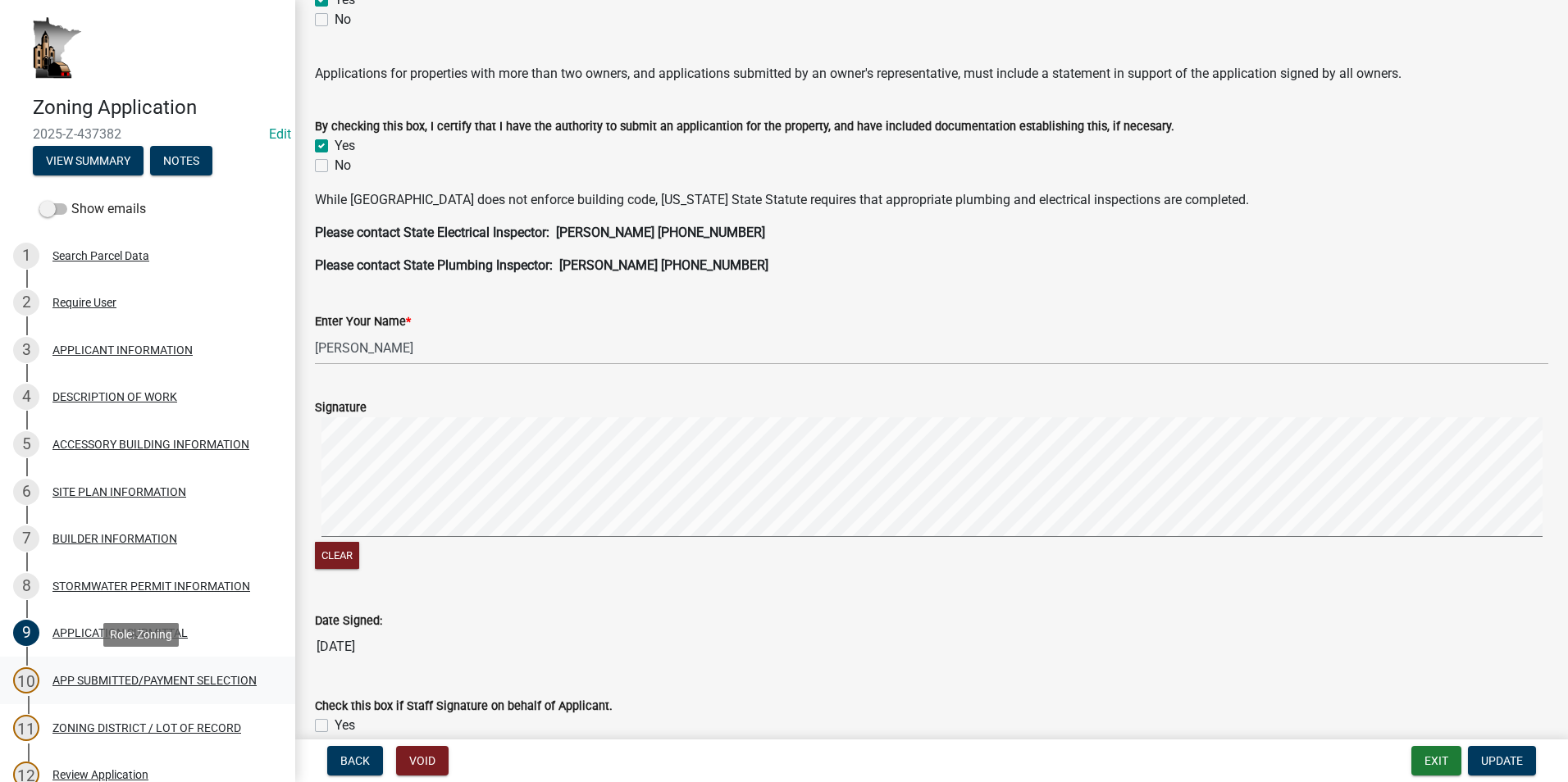
click at [102, 675] on div "APP SUBMITTED/PAYMENT SELECTION" at bounding box center [154, 680] width 204 height 12
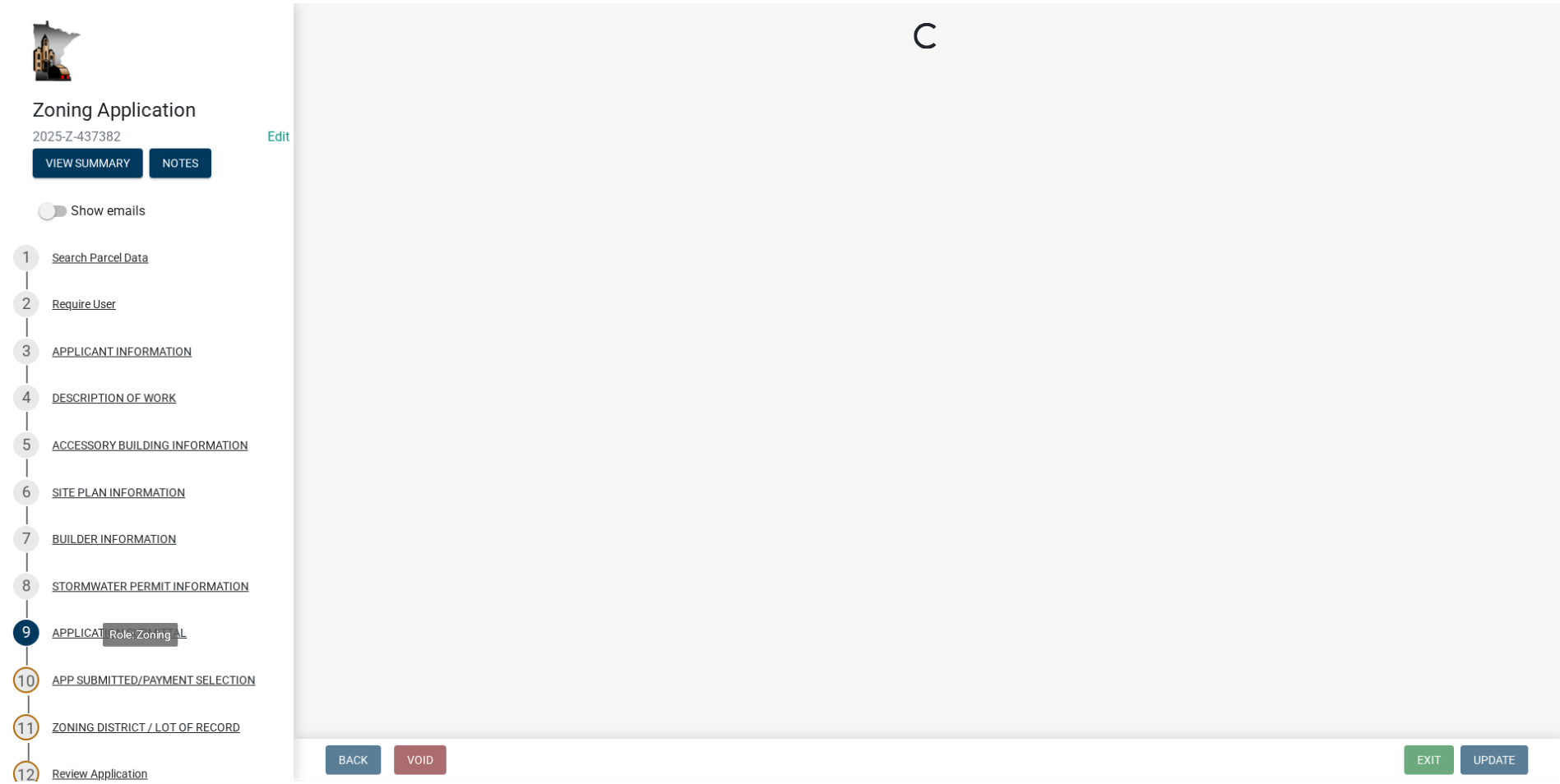
scroll to position [0, 0]
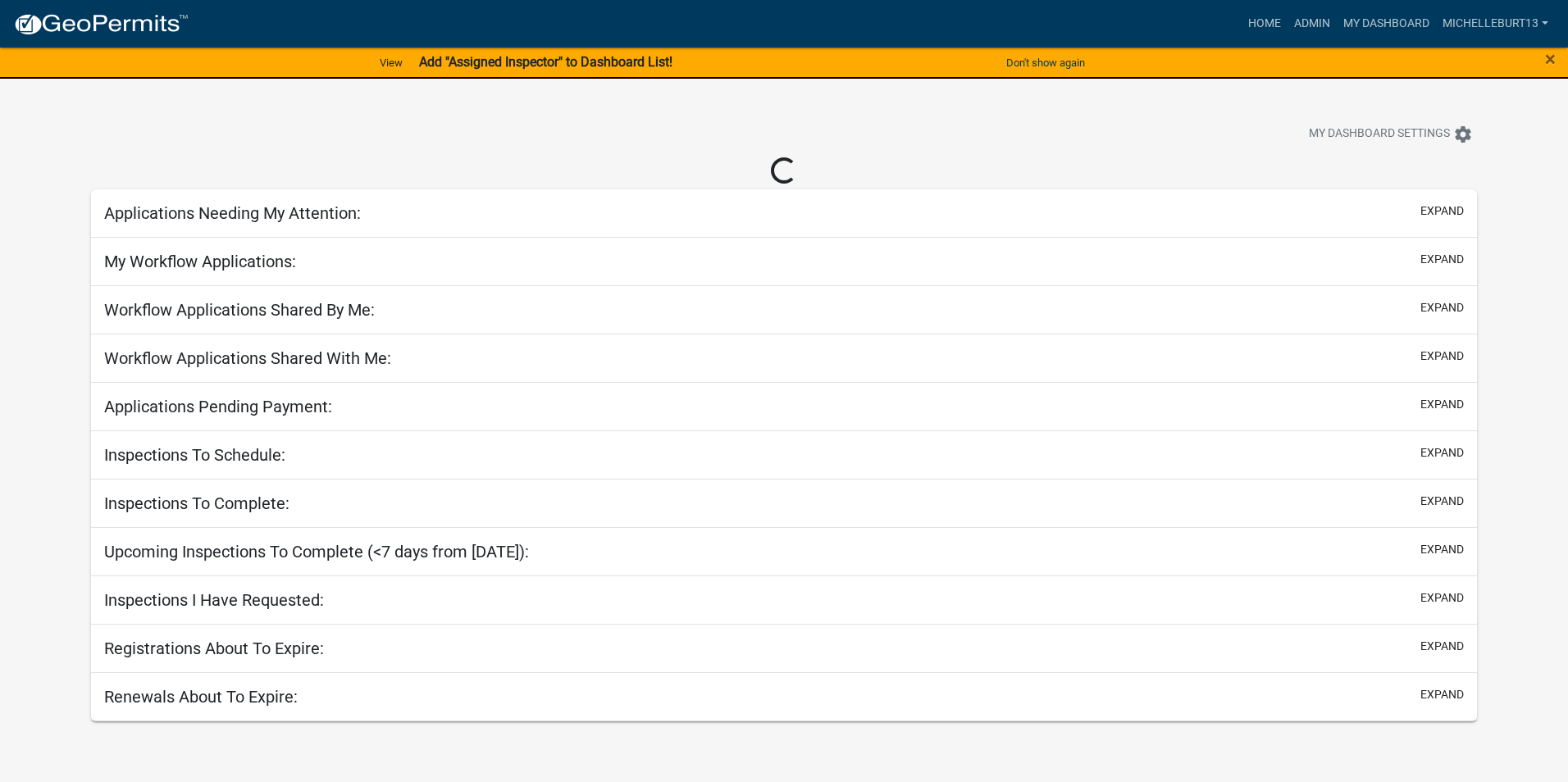
select select "3: 100"
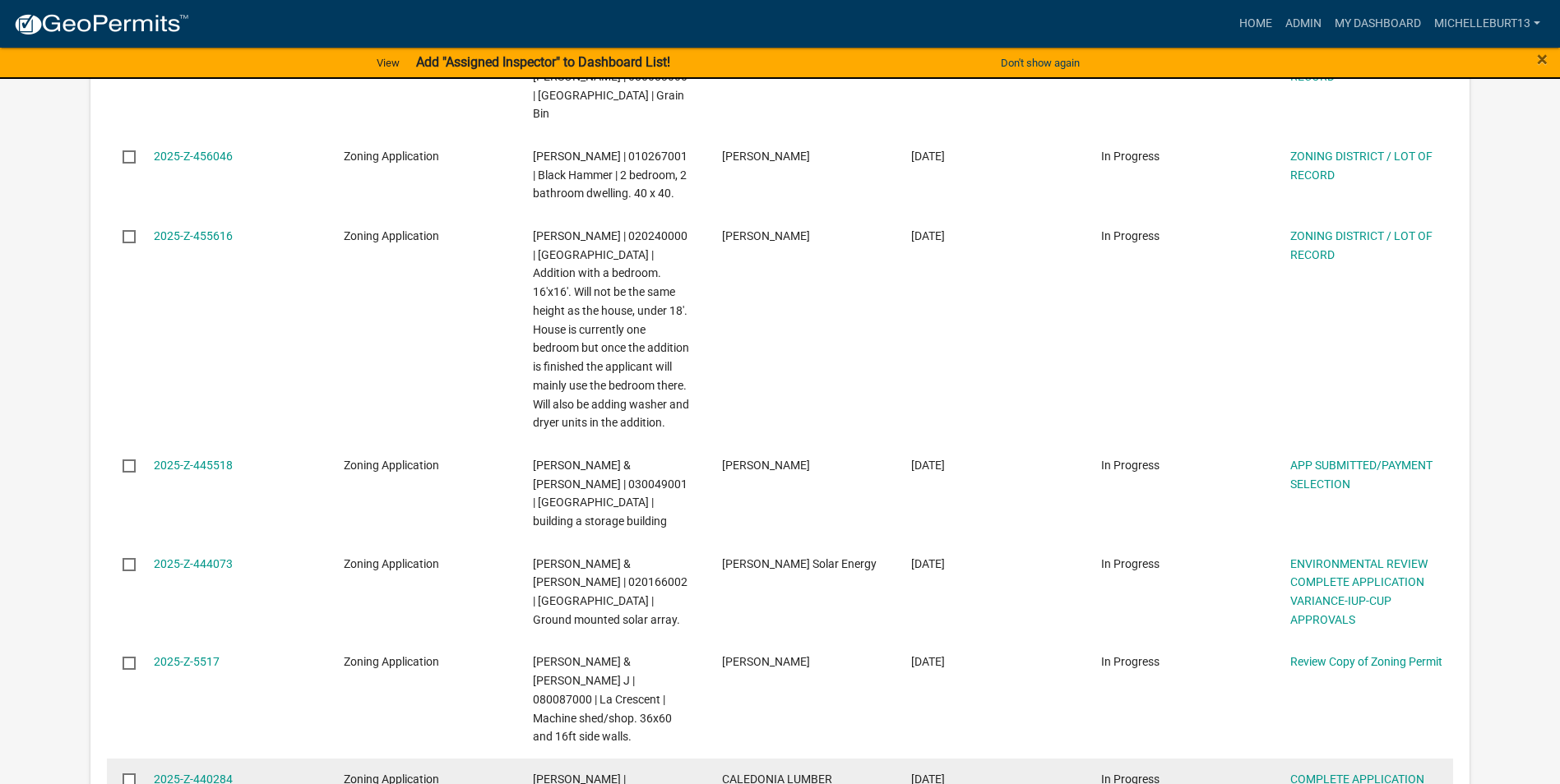
scroll to position [1315, 0]
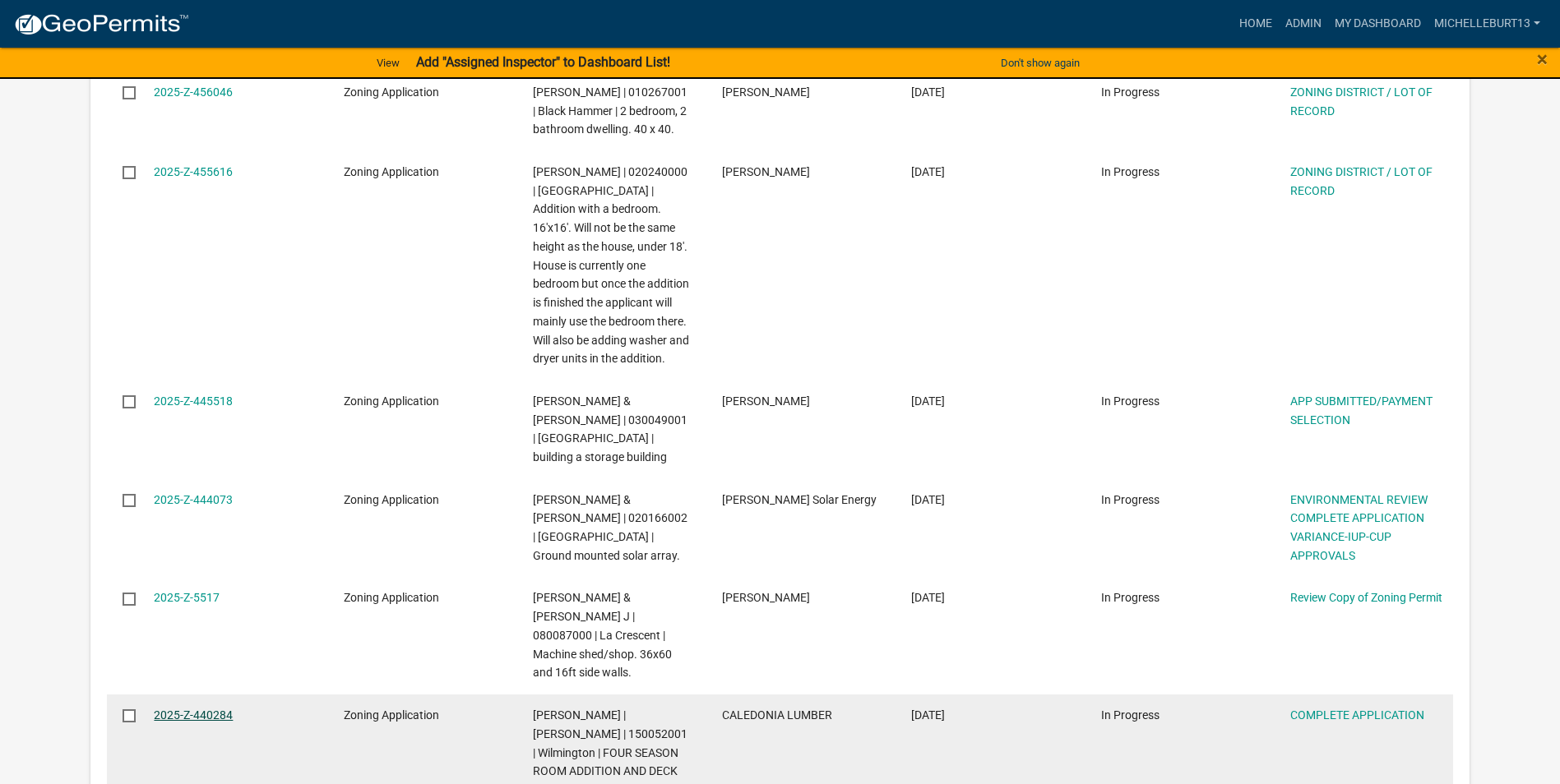
click at [216, 709] on link "2025-Z-440284" at bounding box center [193, 715] width 79 height 13
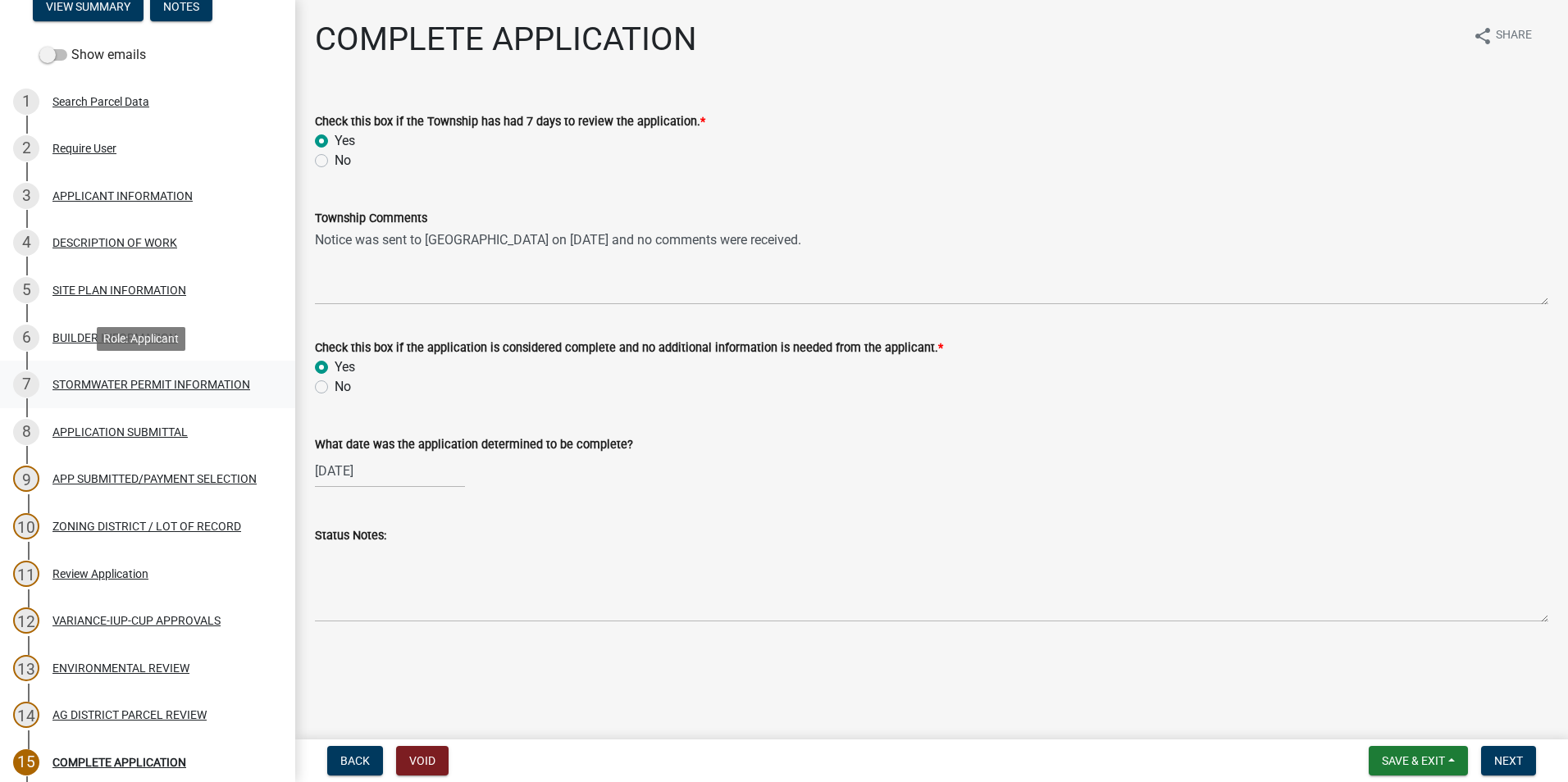
scroll to position [164, 0]
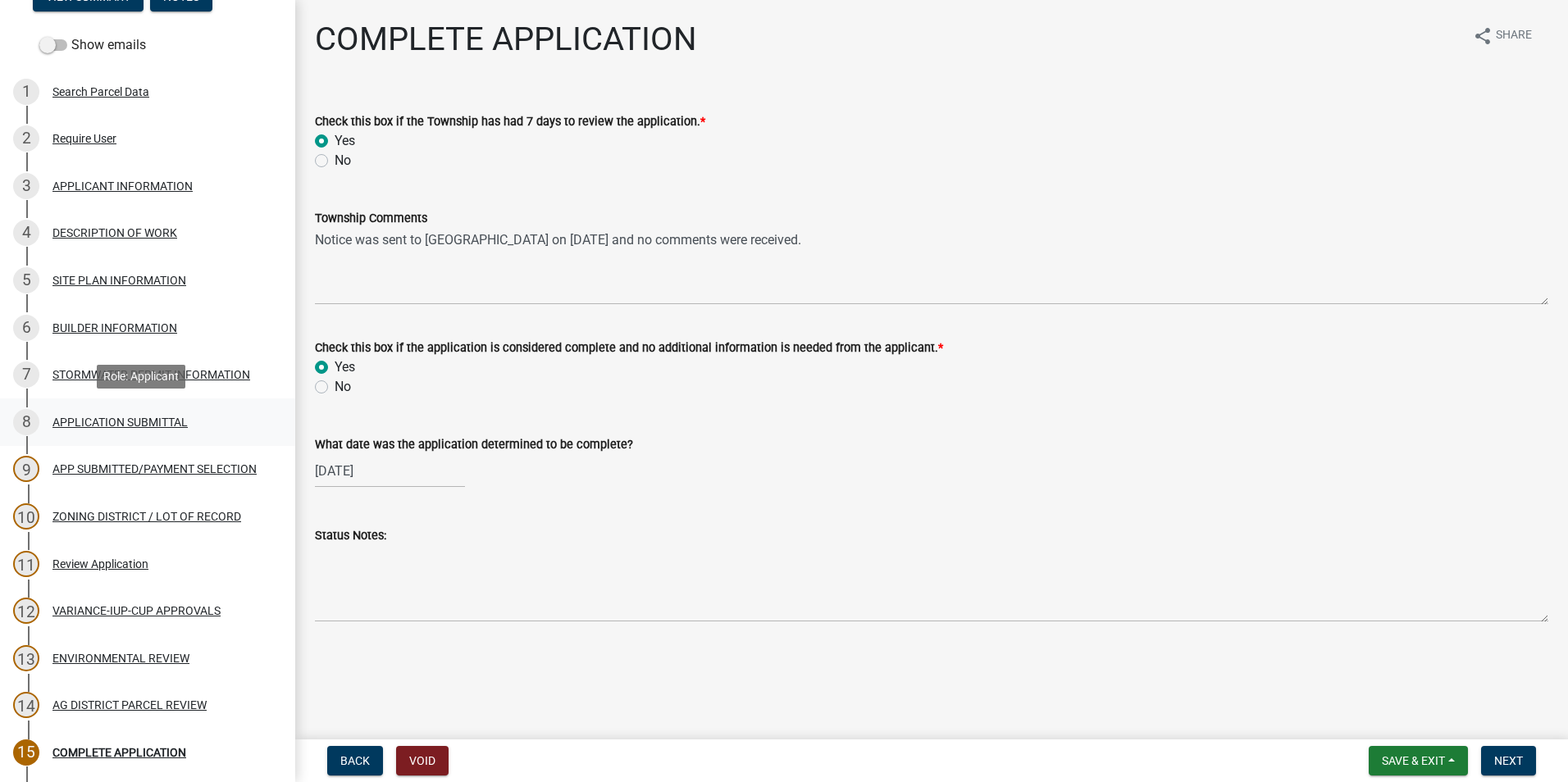
click at [83, 429] on div "8 APPLICATION SUBMITTAL" at bounding box center [141, 421] width 256 height 26
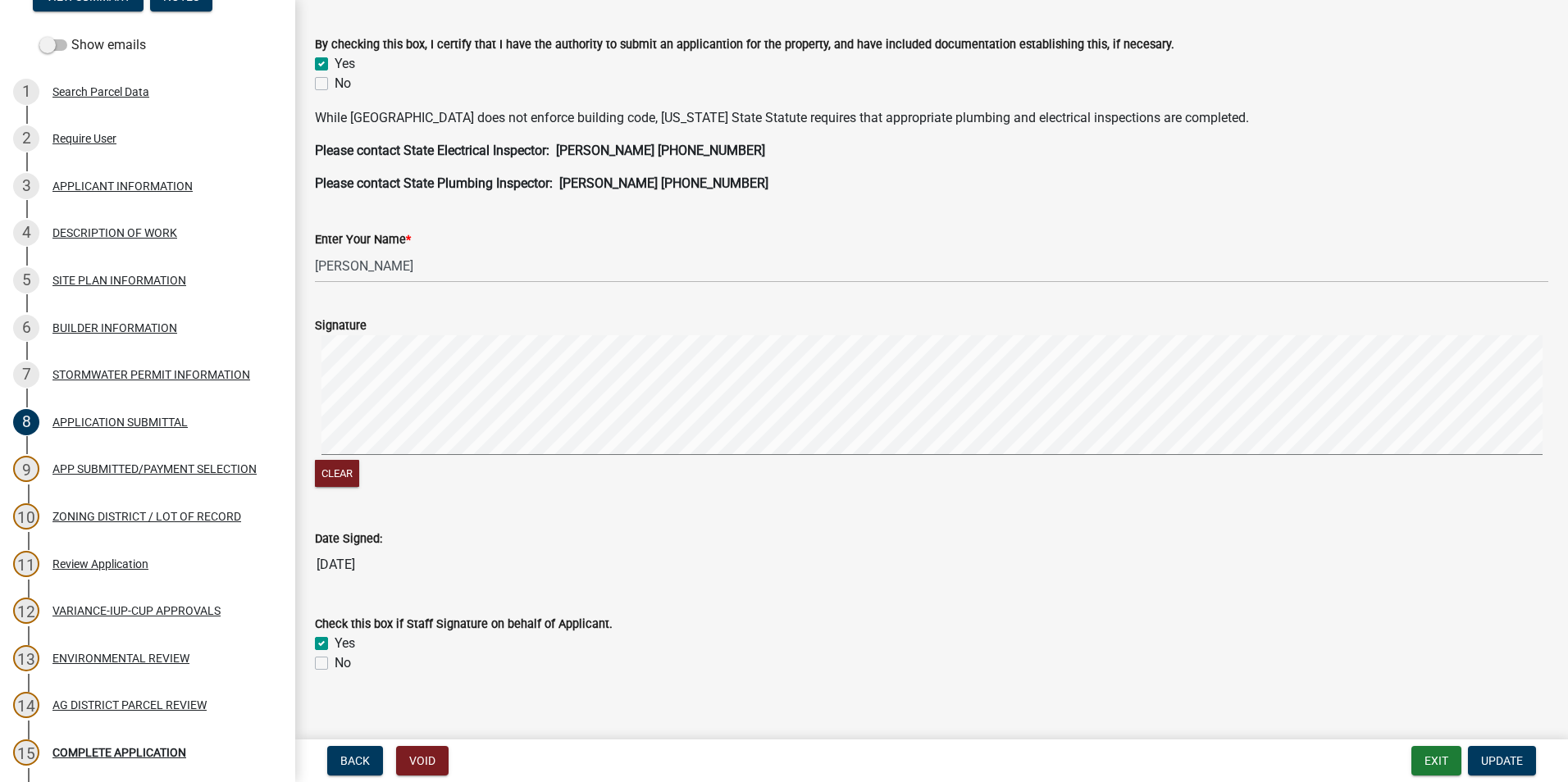
scroll to position [429, 0]
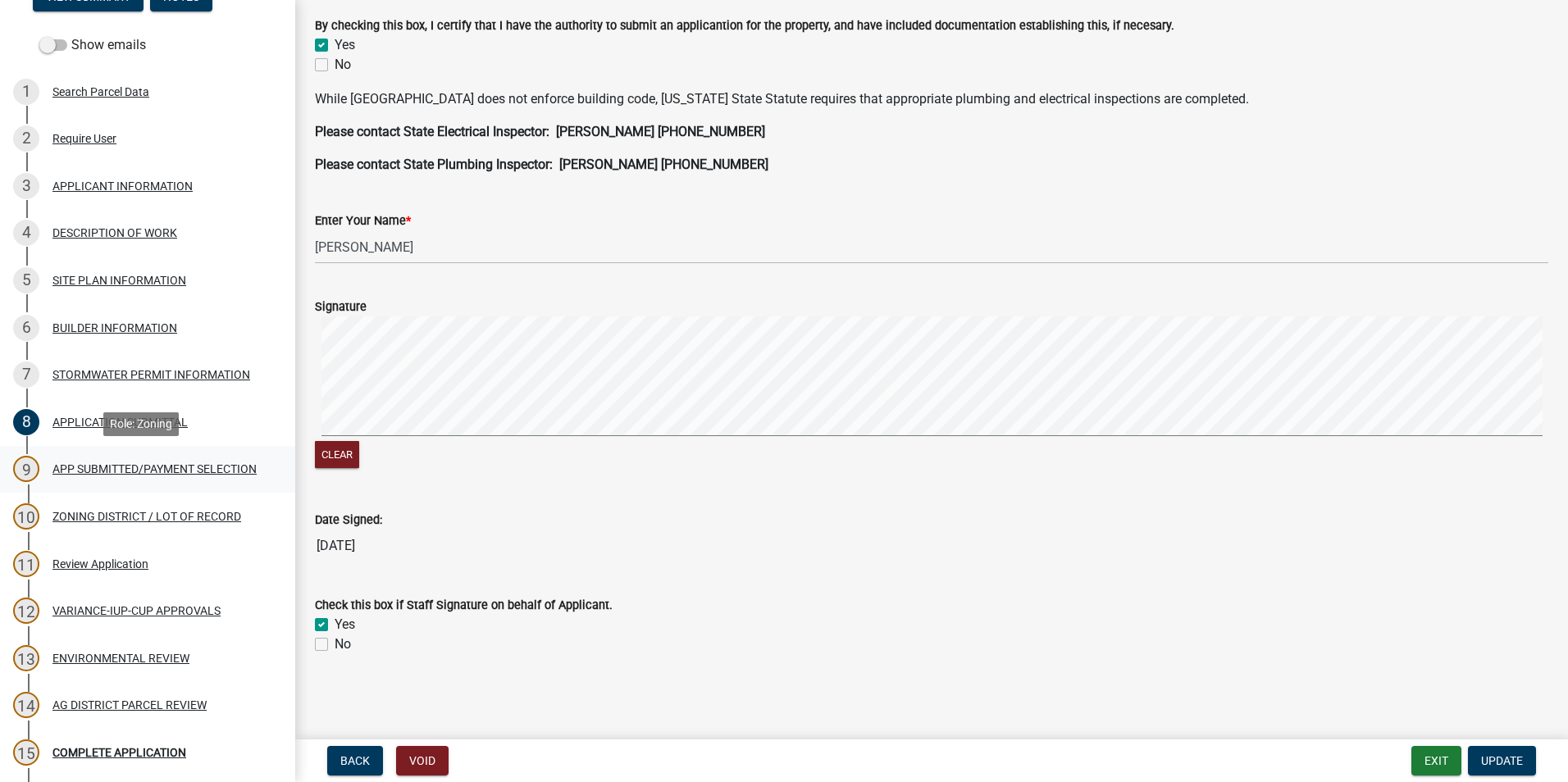
click at [155, 475] on div "APP SUBMITTED/PAYMENT SELECTION" at bounding box center [154, 468] width 204 height 12
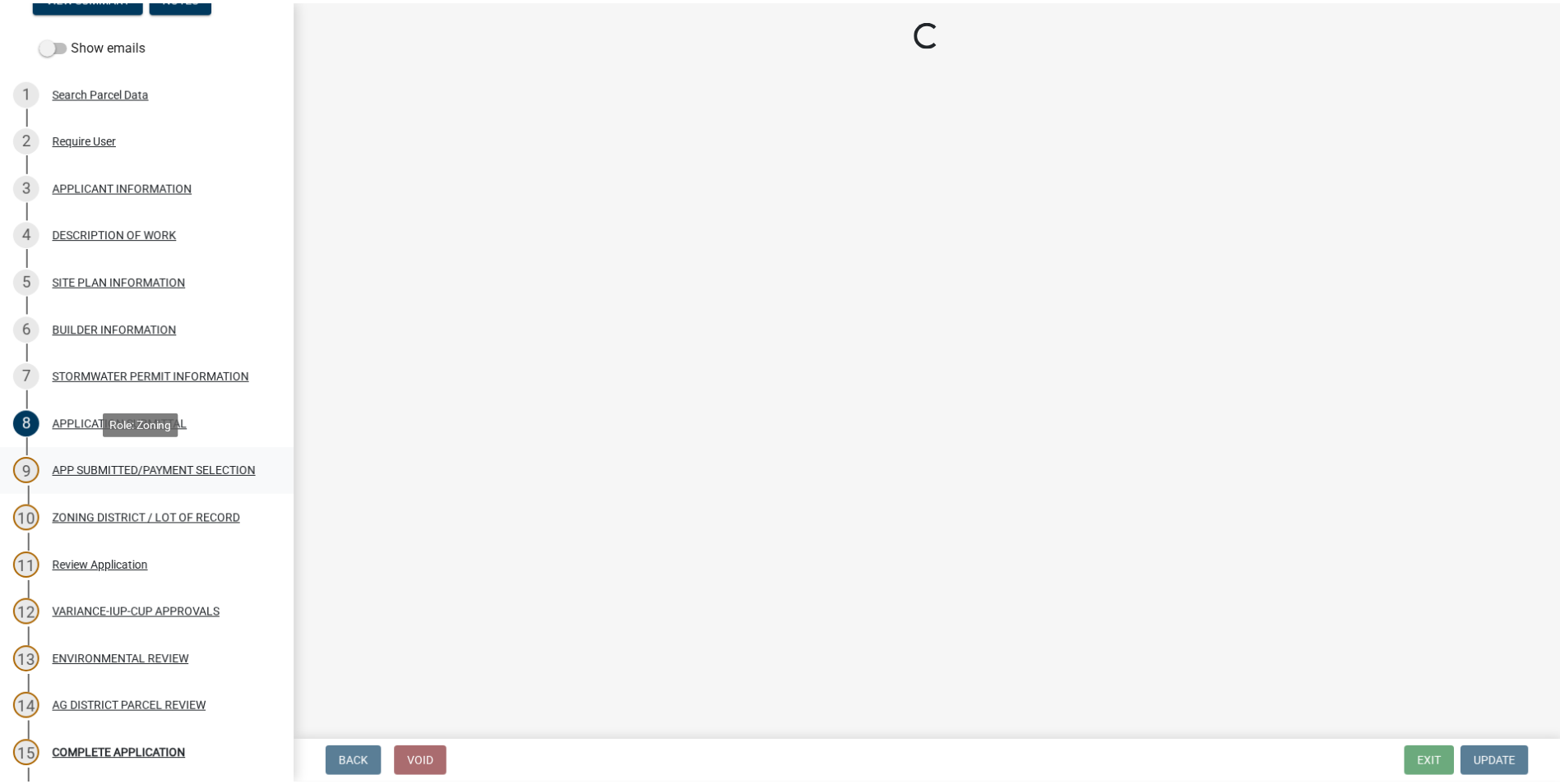
scroll to position [0, 0]
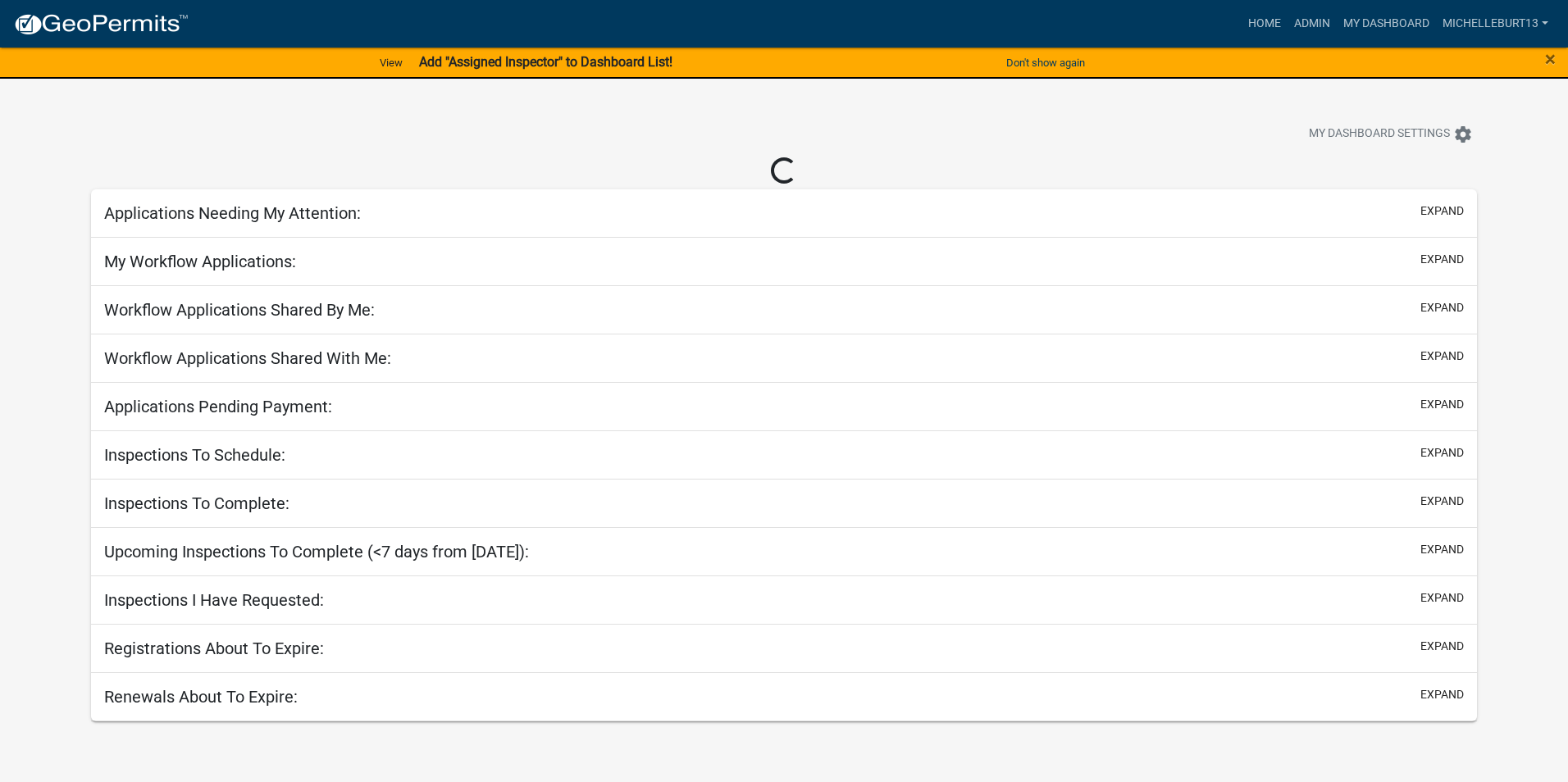
select select "3: 100"
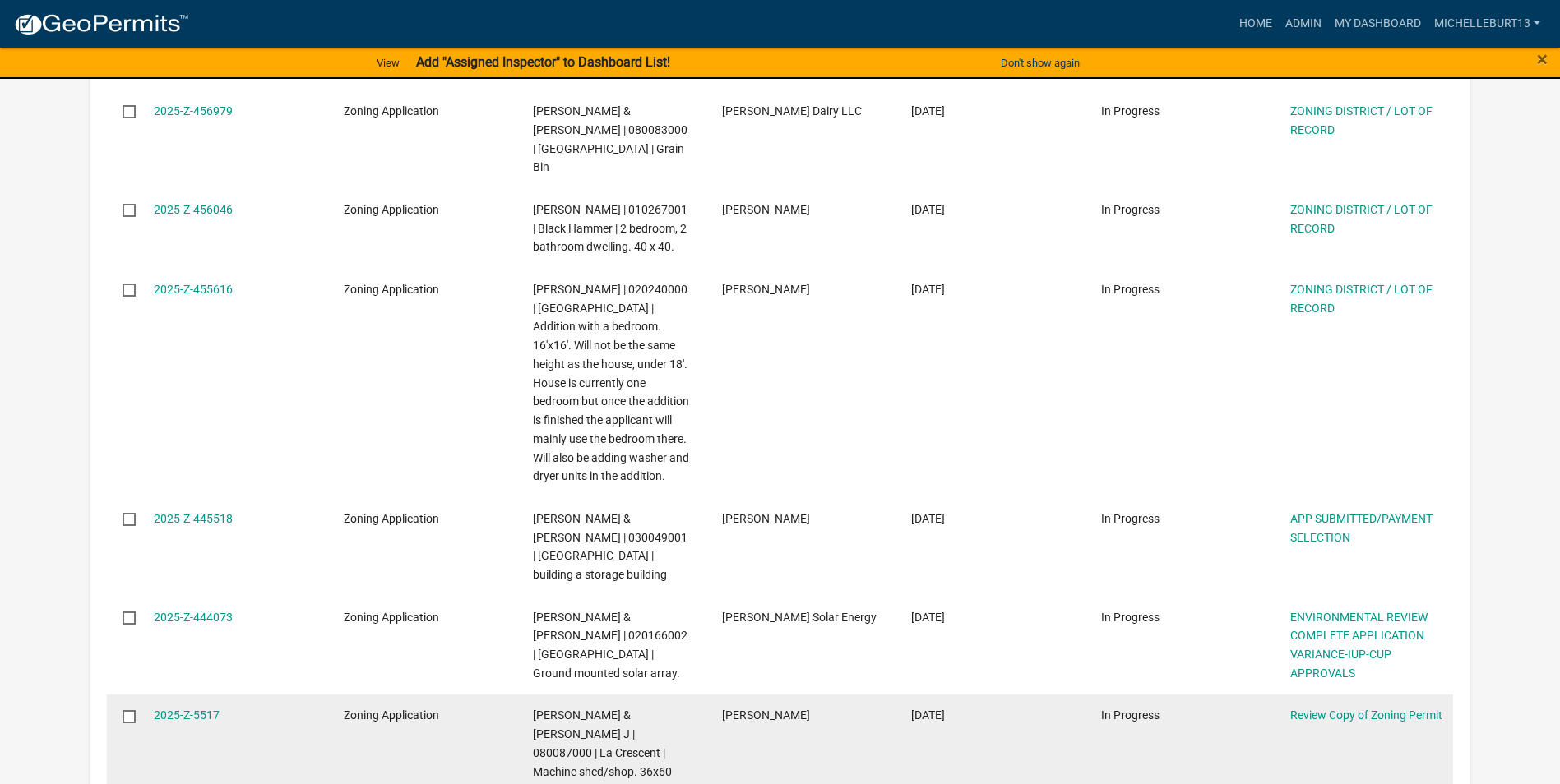
scroll to position [1233, 0]
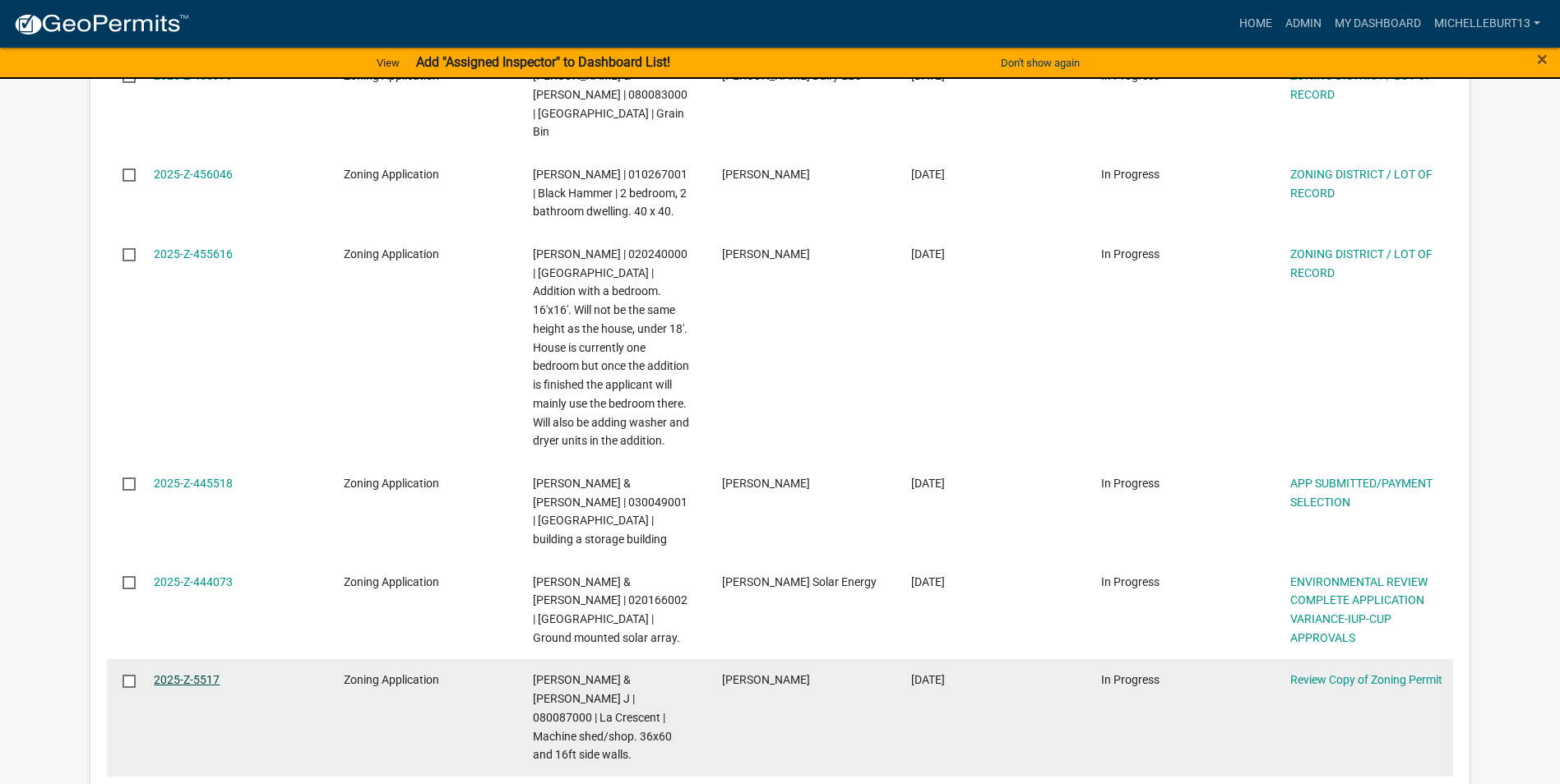
click at [207, 673] on link "2025-Z-5517" at bounding box center [187, 680] width 66 height 13
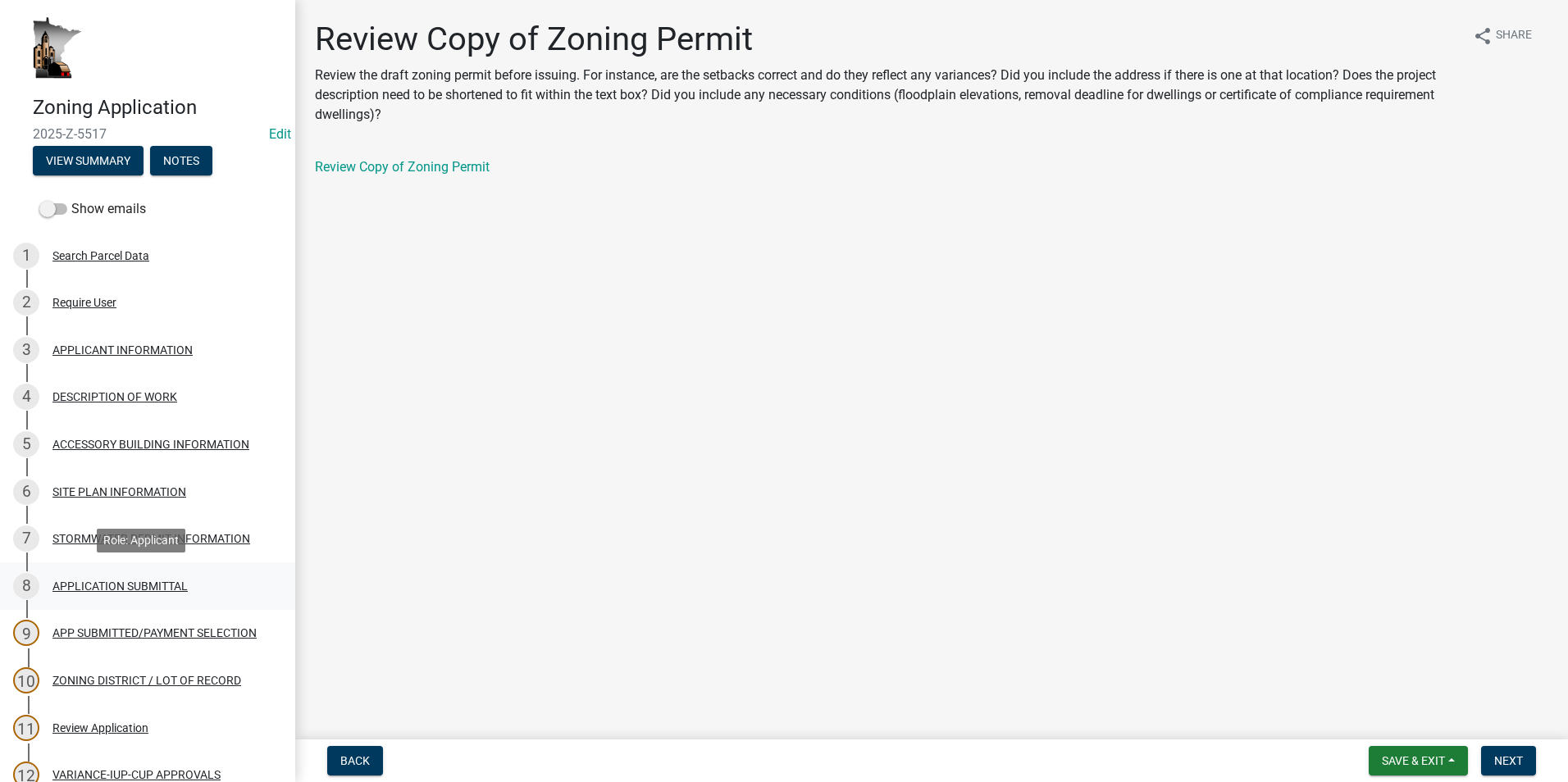
click at [150, 591] on div "APPLICATION SUBMITTAL" at bounding box center [120, 586] width 135 height 12
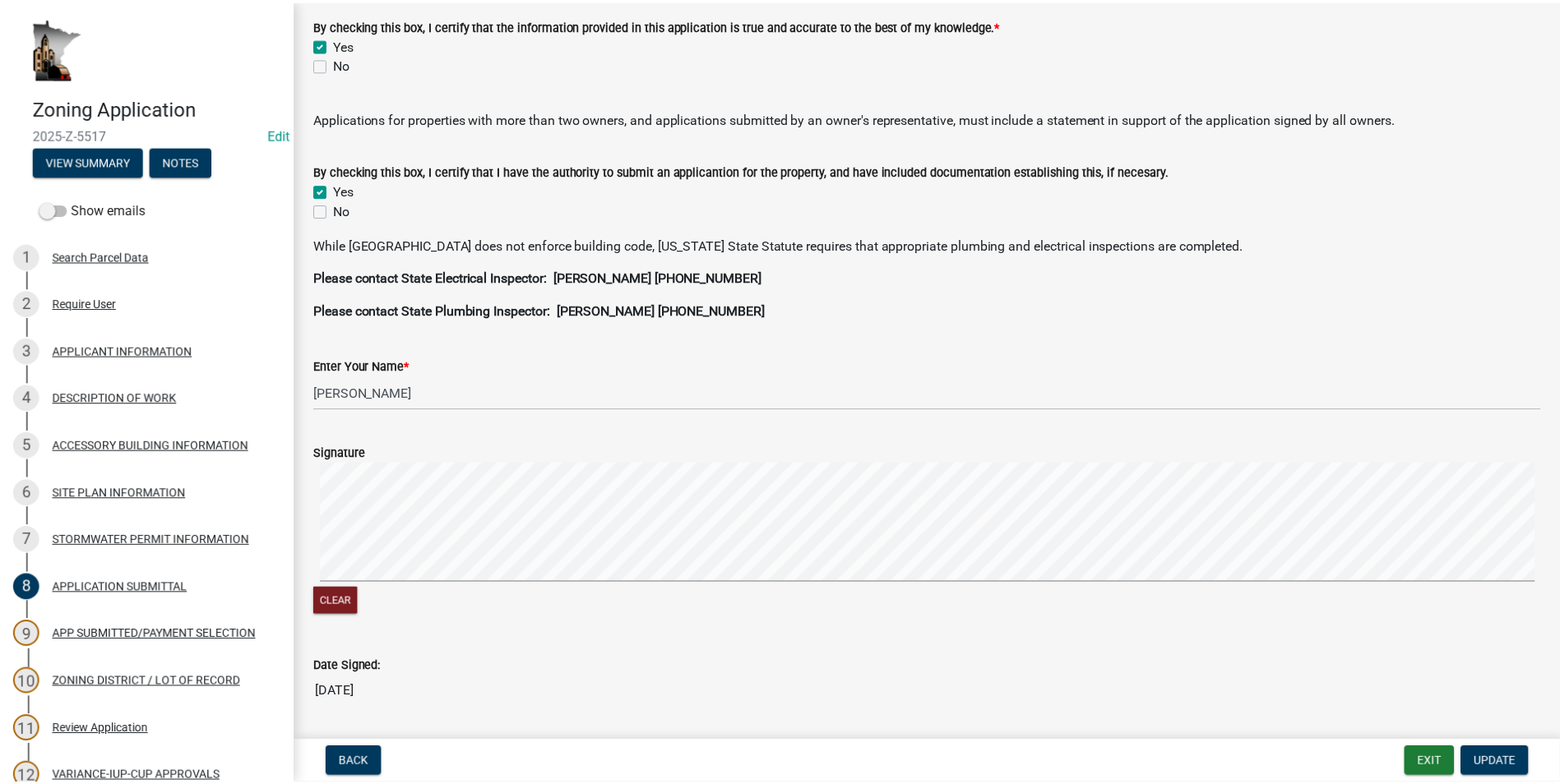
scroll to position [329, 0]
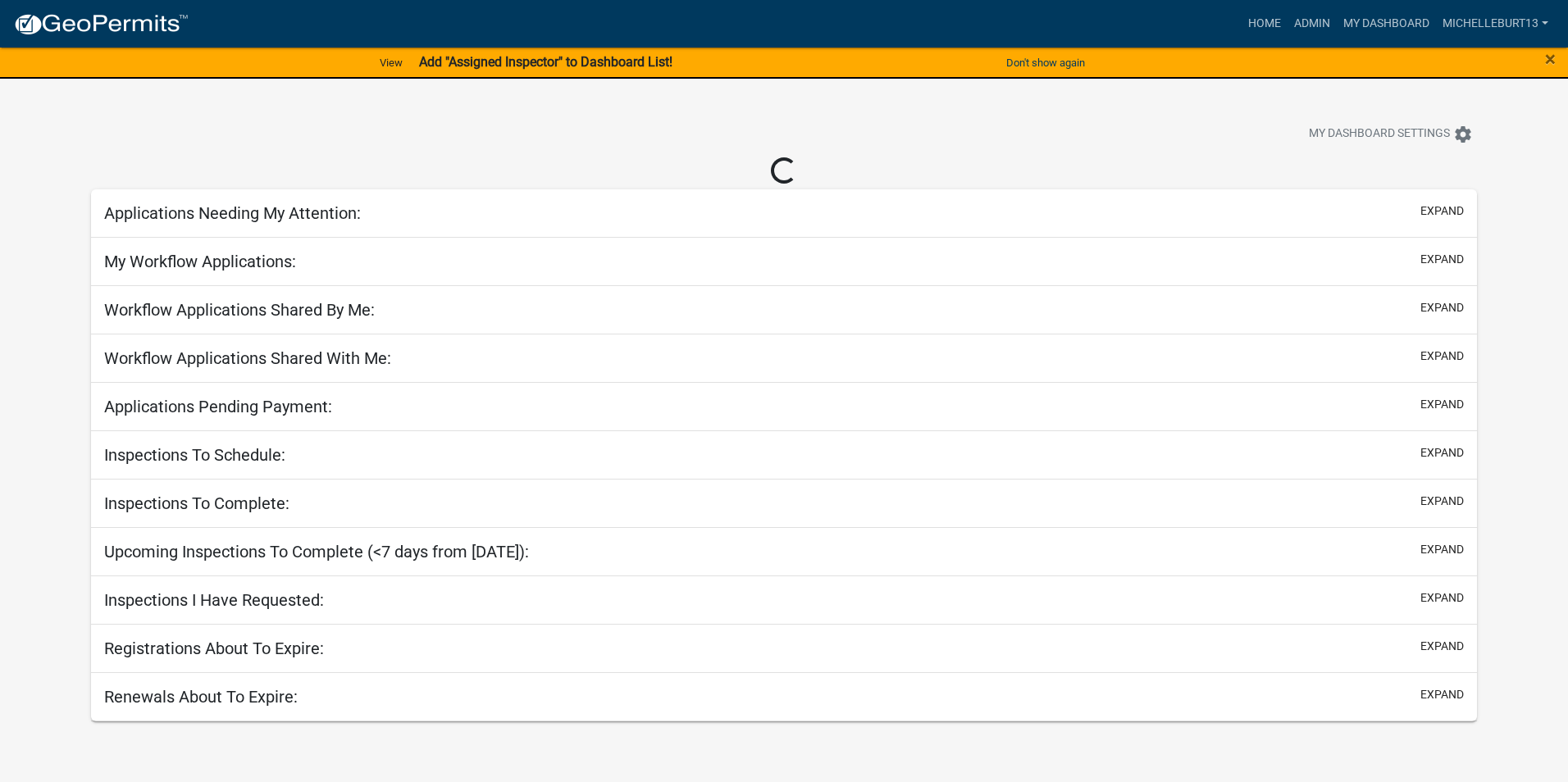
select select "3: 100"
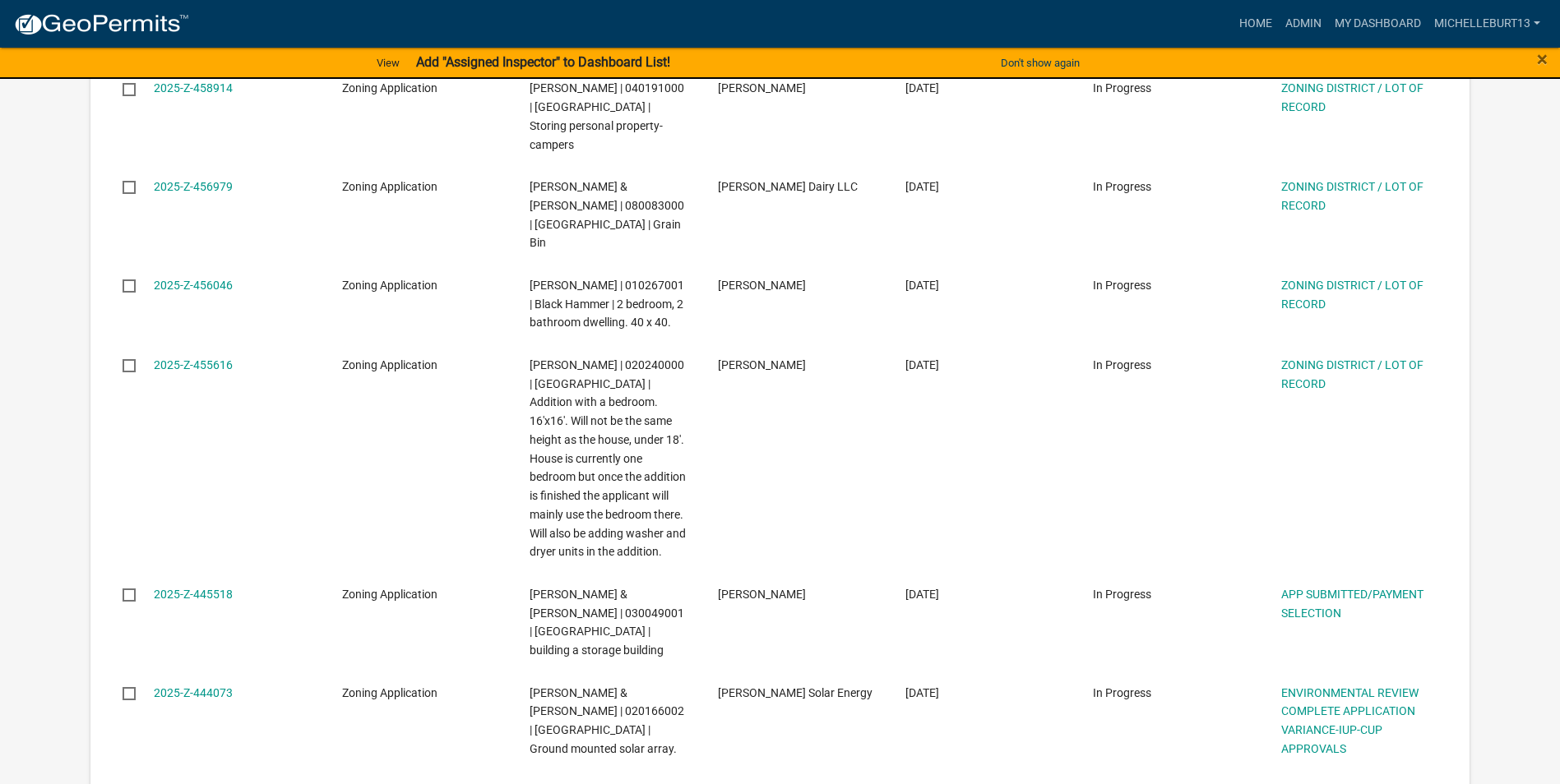
scroll to position [1151, 0]
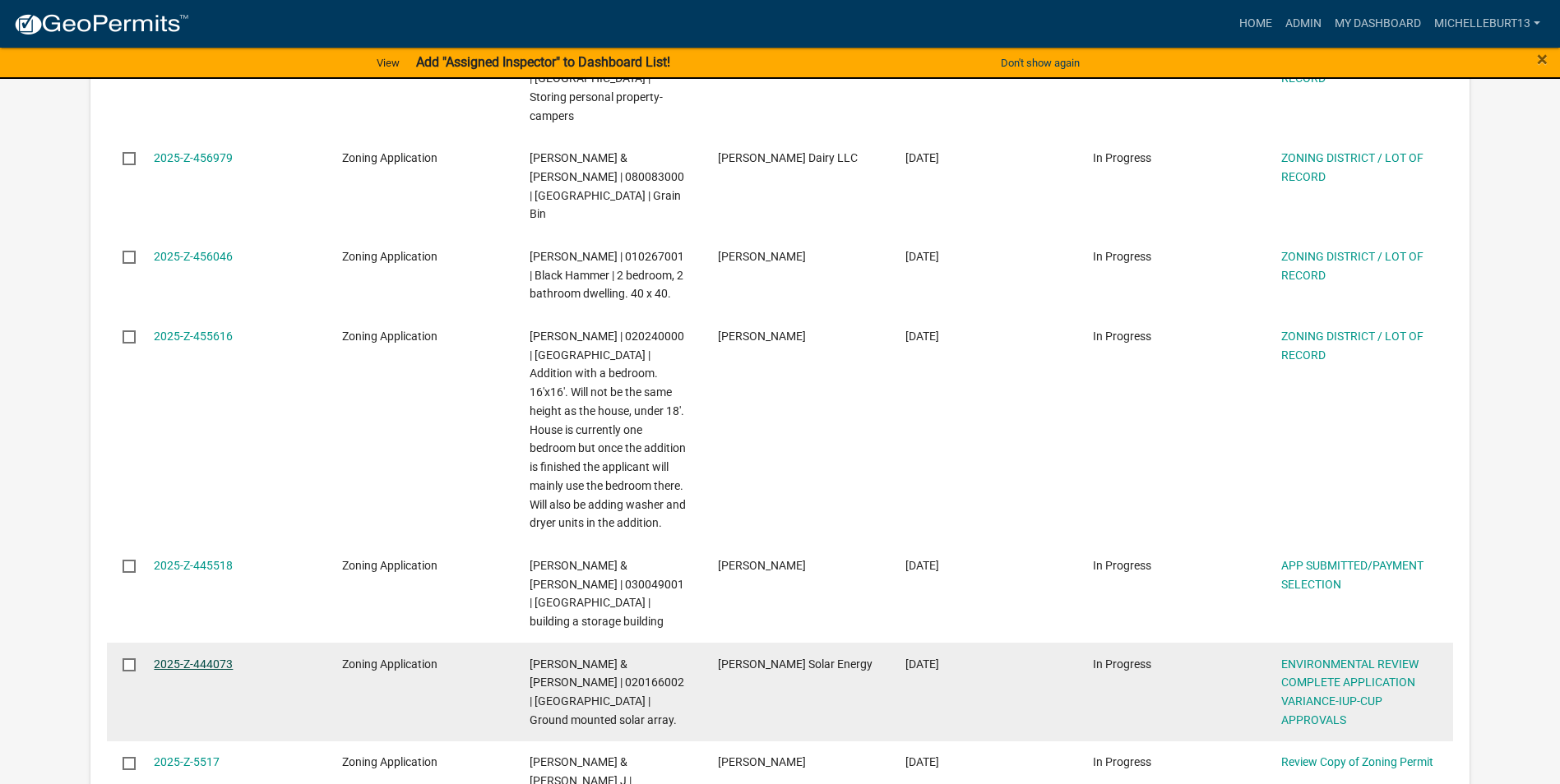
click at [201, 658] on link "2025-Z-444073" at bounding box center [193, 664] width 79 height 13
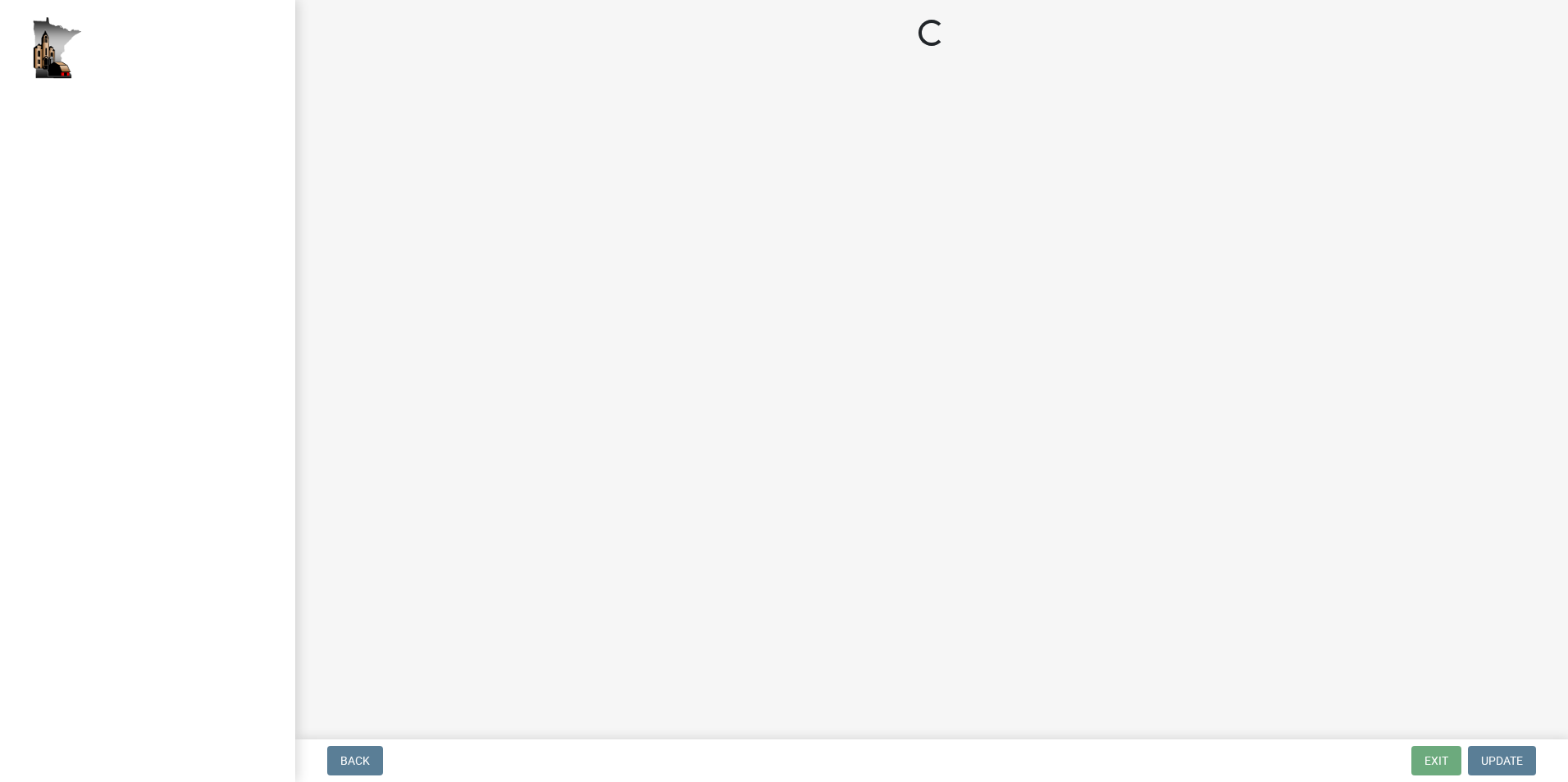
select select "c14f3f92-6027-430f-9764-3519d5e348ac"
select select "7aca1538-656d-4041-bc9c-0502696c1fa3"
select select "8e2ba76a-b56b-4d4d-8fa8-e6743832b006"
select select "209d5a7c-fc04-460f-9e53-7d7e4ca27463"
select select "68254632-9f58-4a36-9049-00844d6a793c"
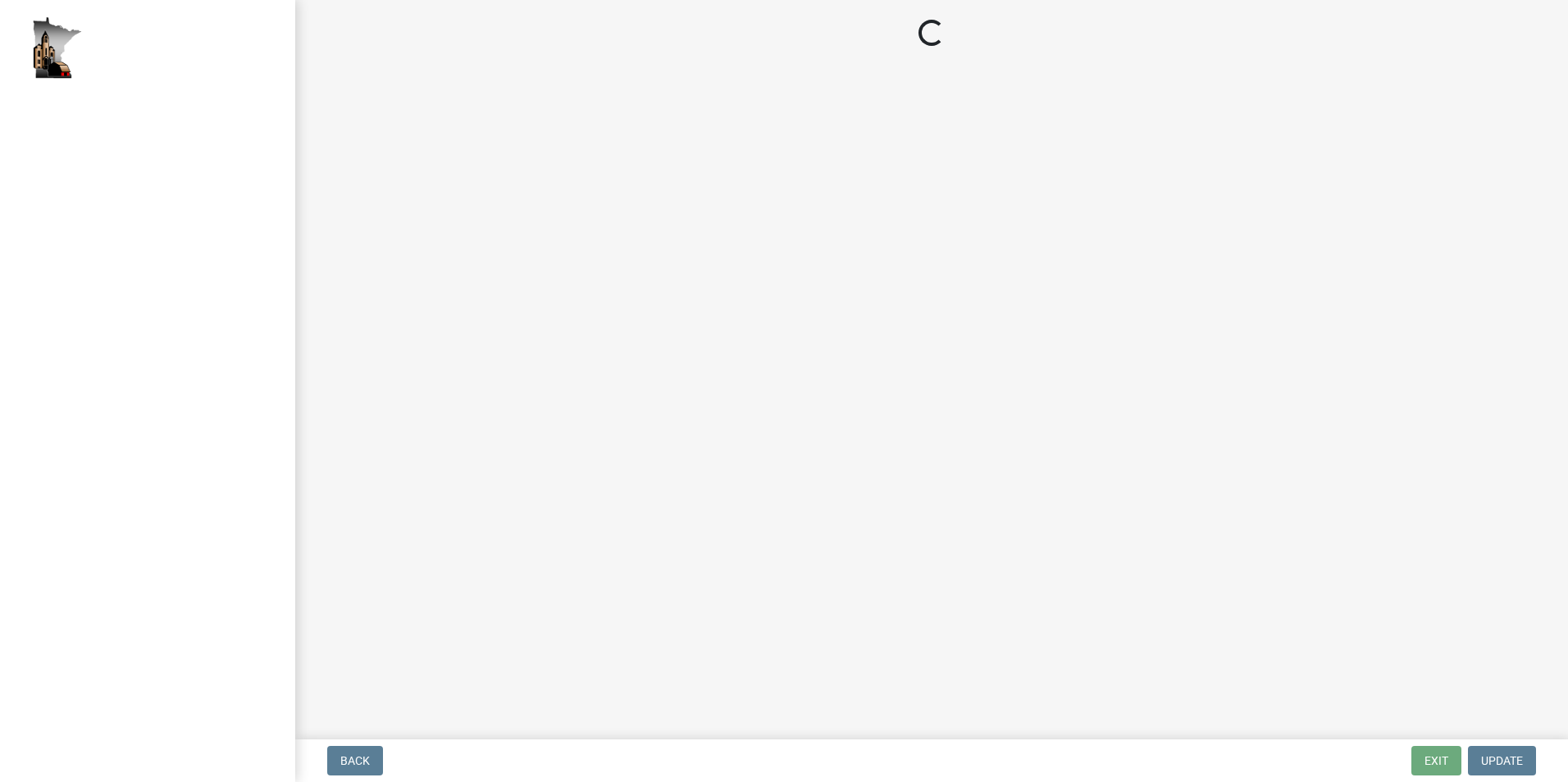
select select "294fbb0f-ef92-492d-a55d-6ae48f2d4023"
select select "5727336e-9a20-4bd2-a6f3-e7484509ff9a"
select select "c0fe89da-e6be-4440-b09b-6bf401eca5d4"
select select "cc045de0-ead4-414c-a886-12e51f2bc4aa"
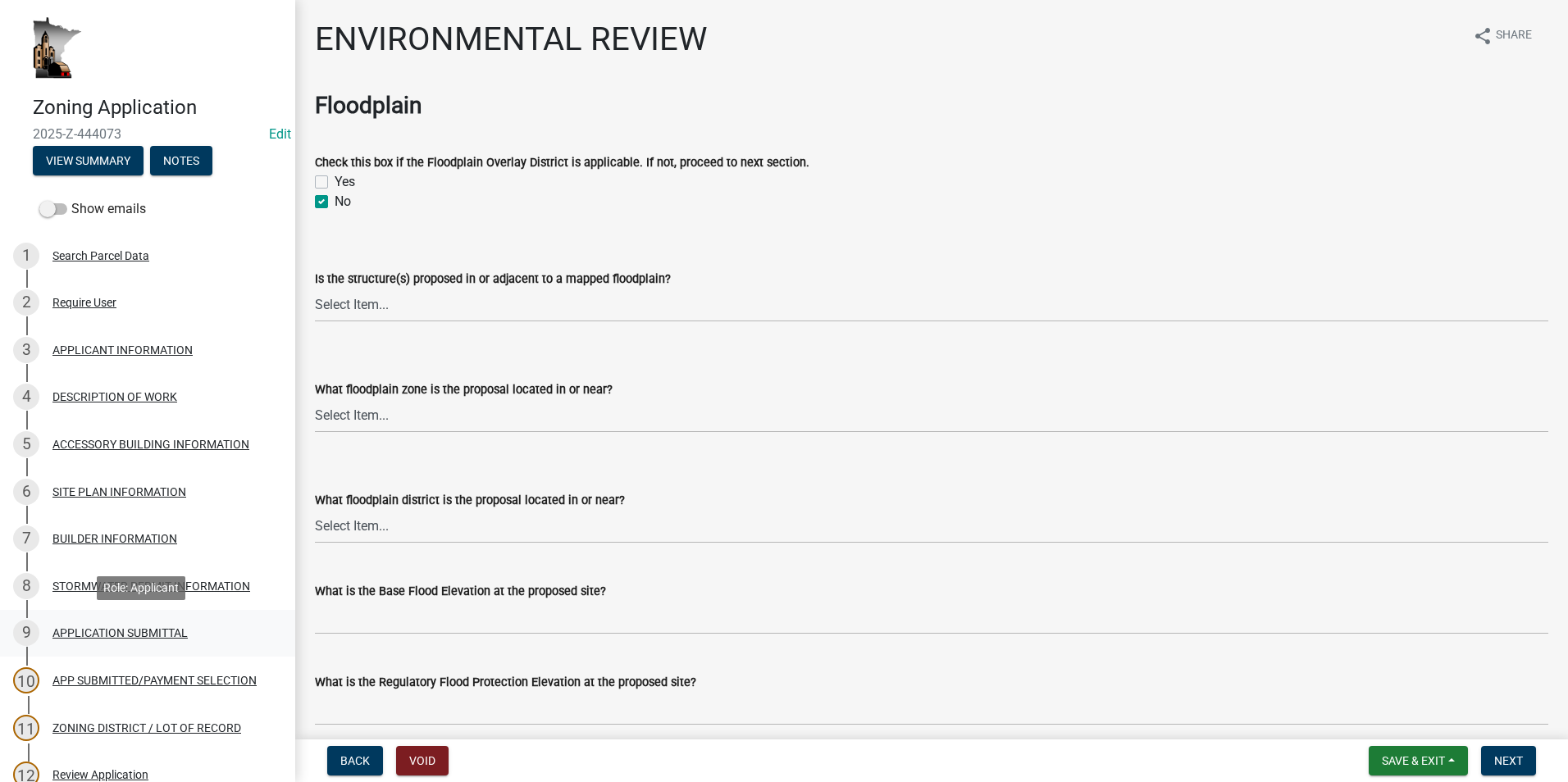
click at [103, 635] on div "APPLICATION SUBMITTAL" at bounding box center [120, 632] width 135 height 12
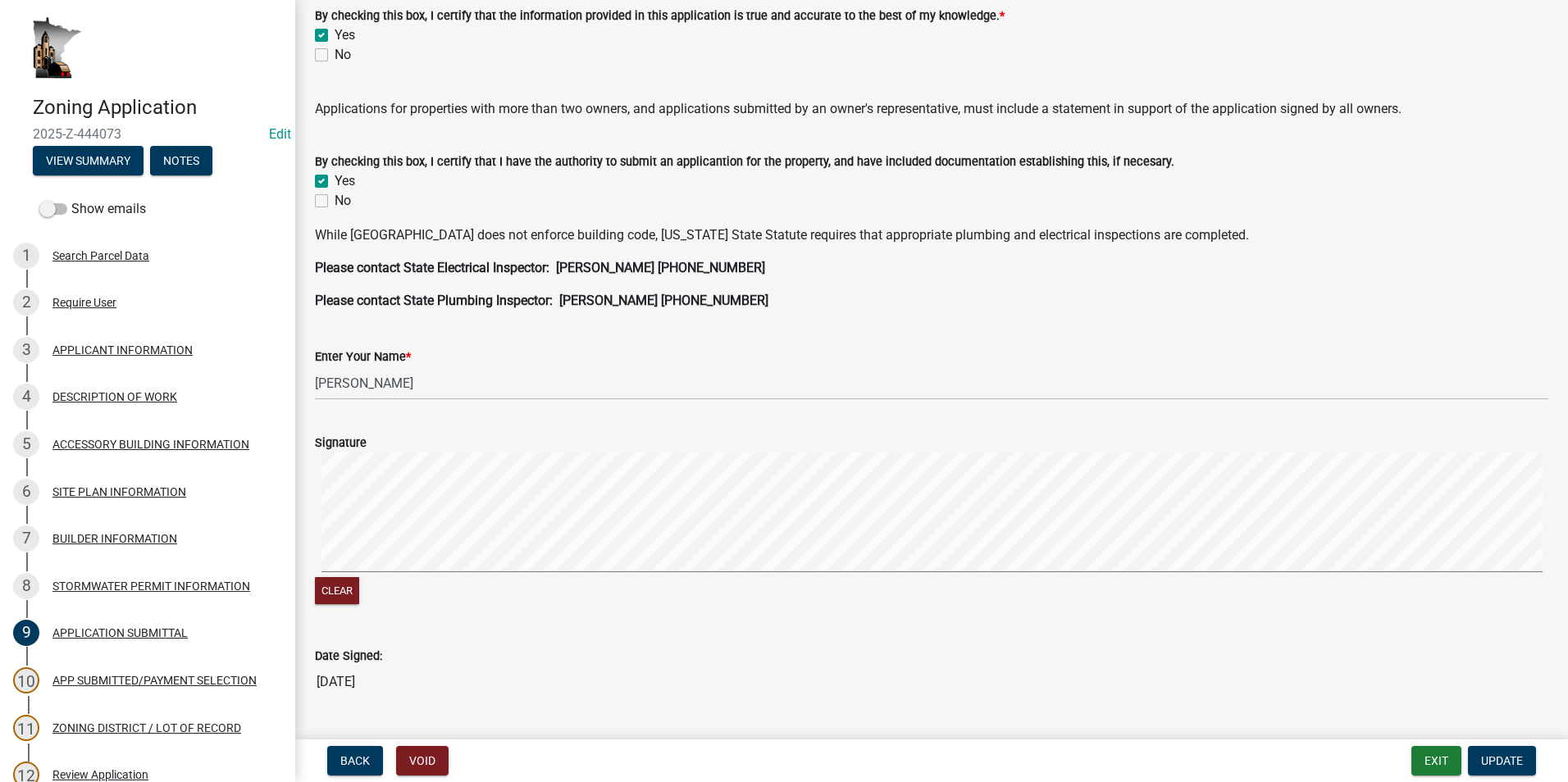
scroll to position [328, 0]
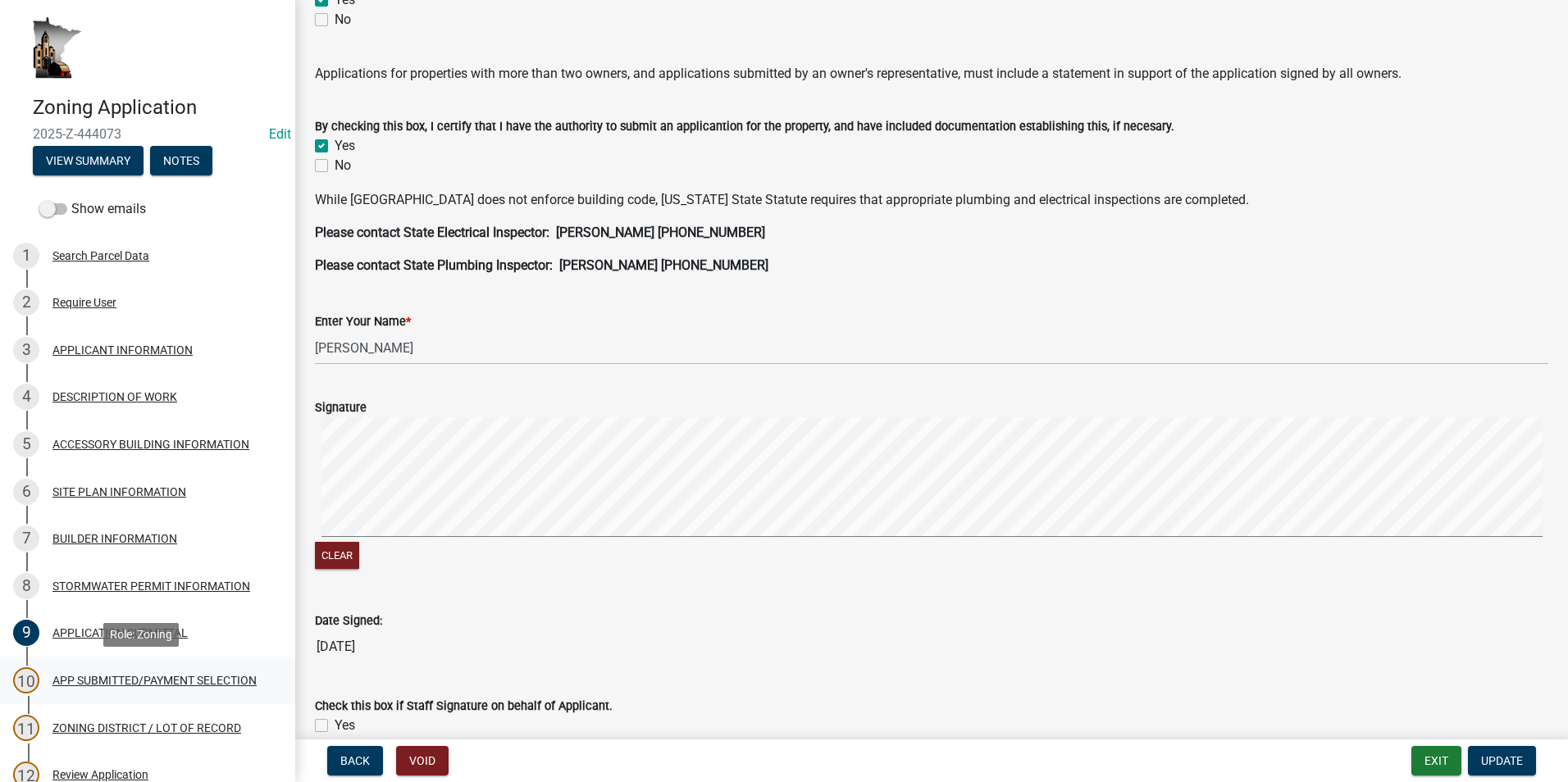
click at [126, 675] on div "APP SUBMITTED/PAYMENT SELECTION" at bounding box center [154, 680] width 204 height 12
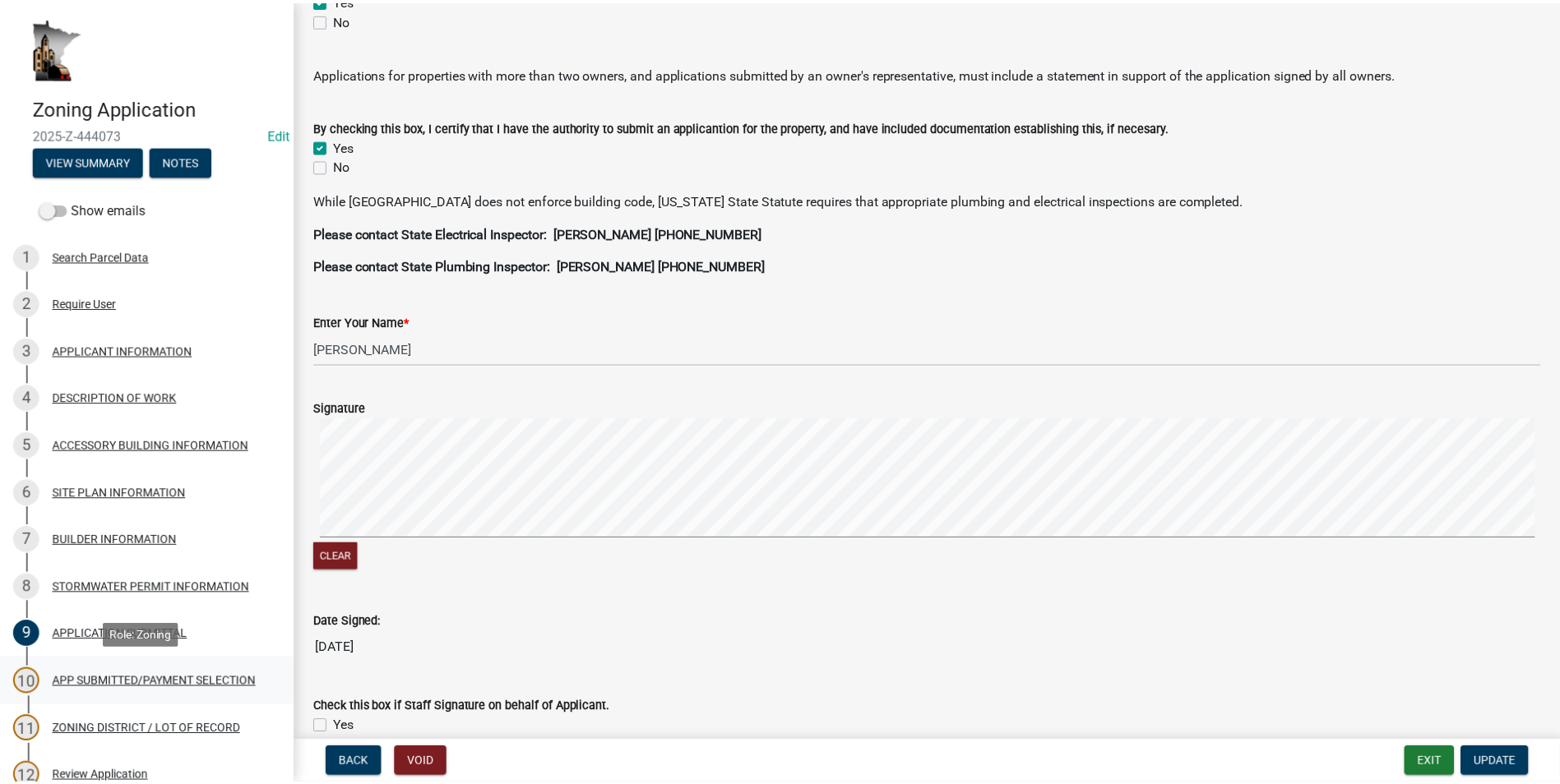
scroll to position [0, 0]
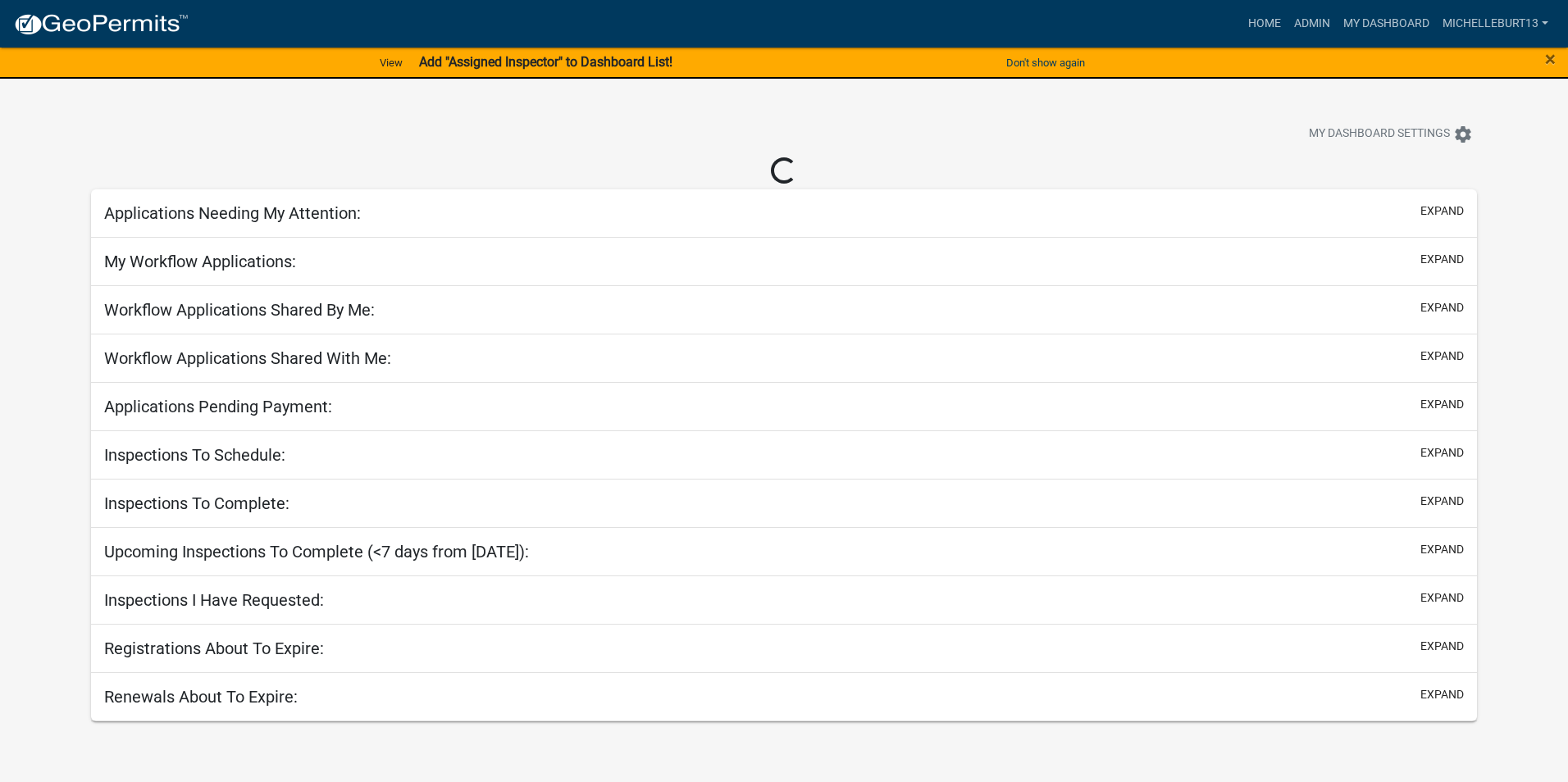
select select "3: 100"
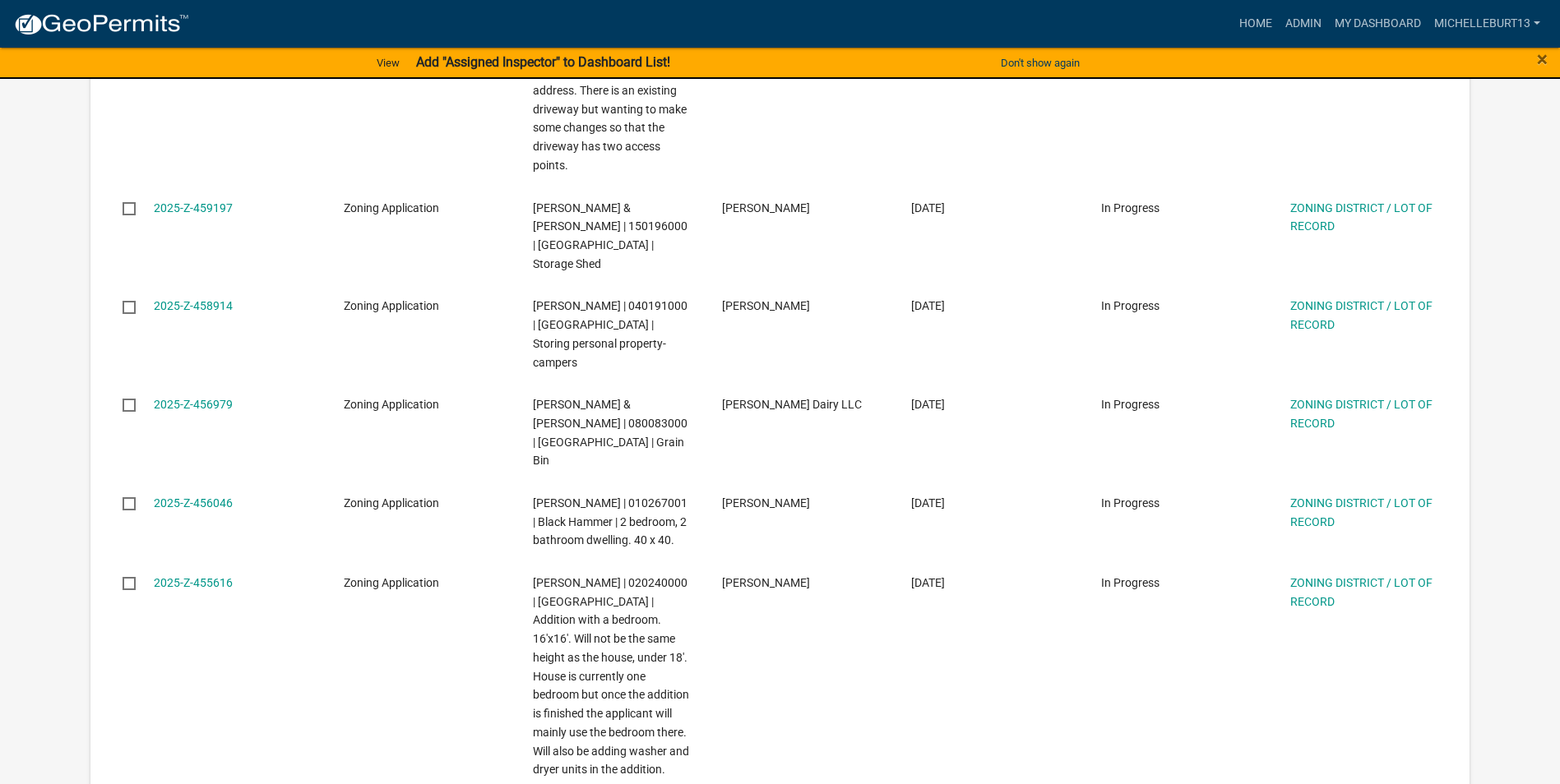
scroll to position [987, 0]
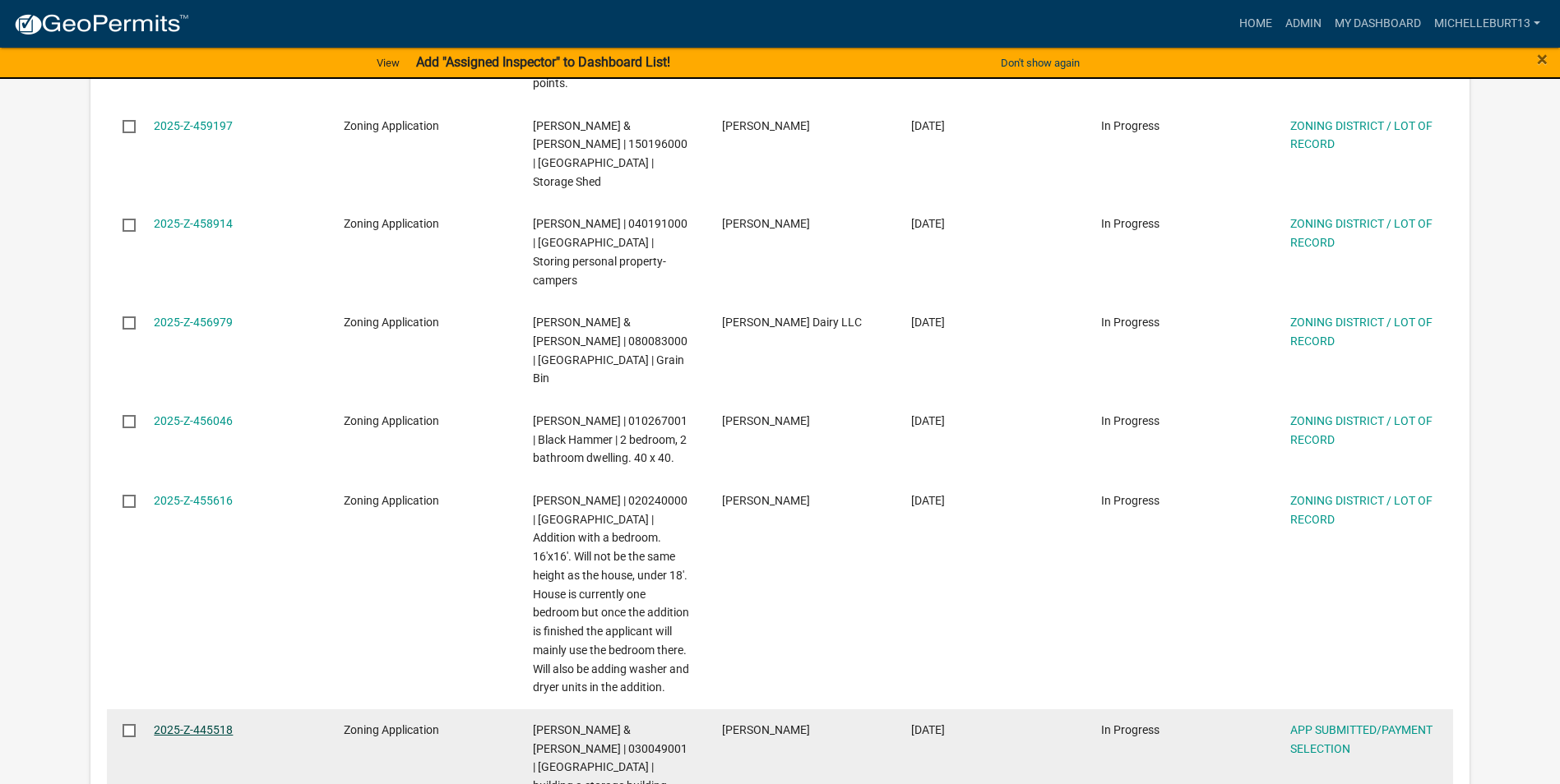
click at [210, 723] on link "2025-Z-445518" at bounding box center [193, 730] width 79 height 13
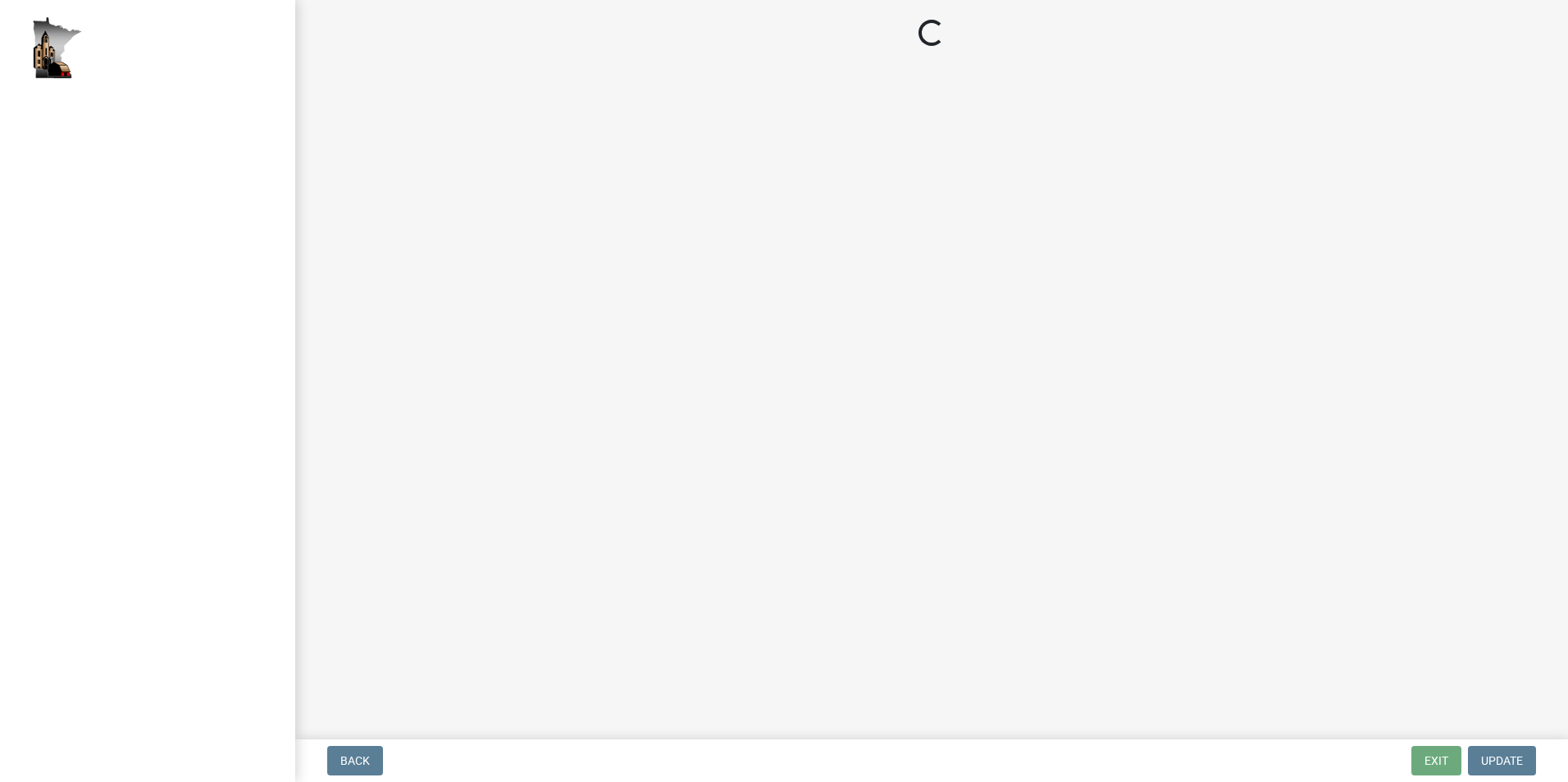
select select "2: 1"
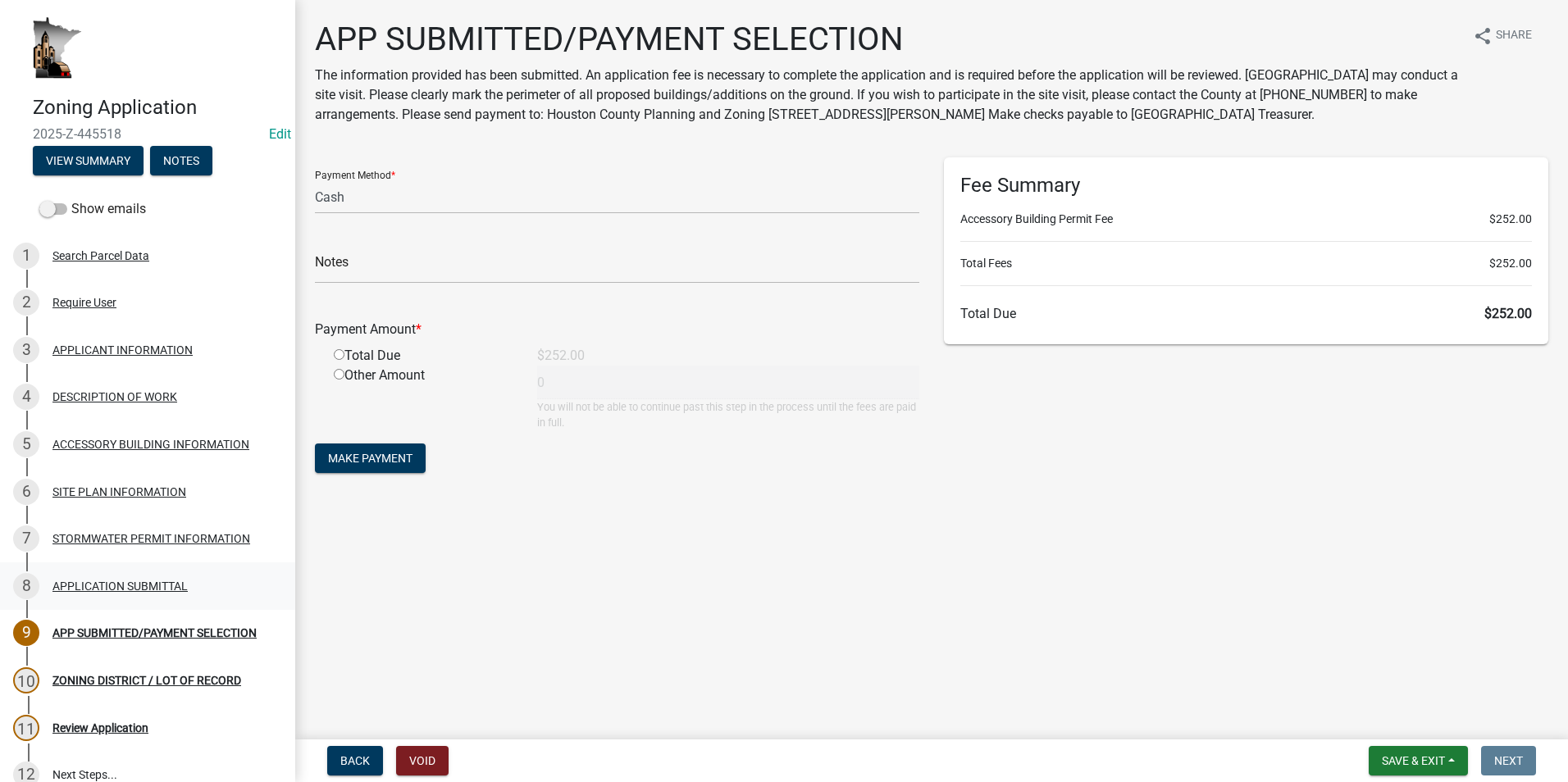
click at [143, 599] on div "8 APPLICATION SUBMITTAL" at bounding box center [141, 586] width 256 height 26
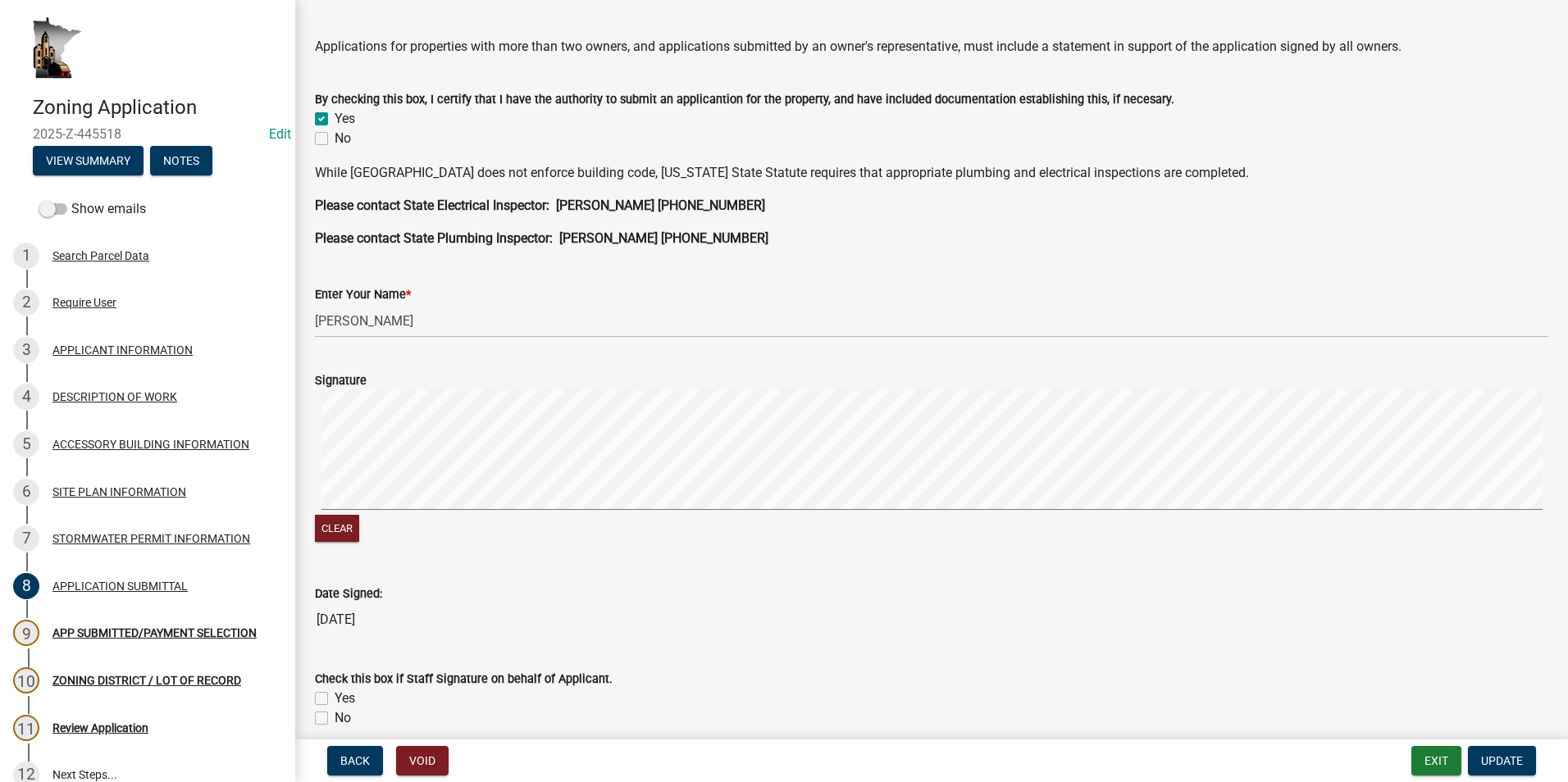
scroll to position [328, 0]
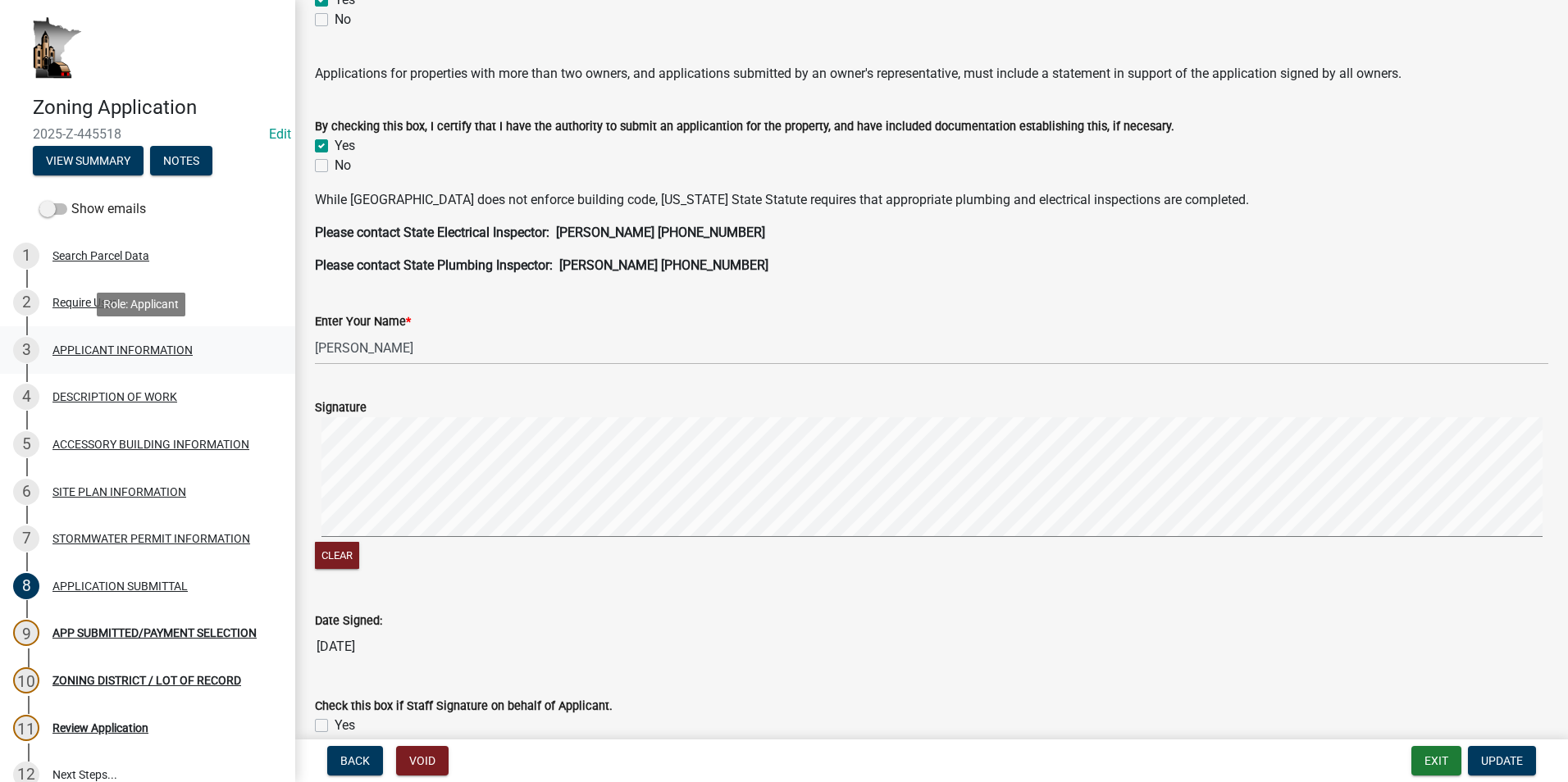
click at [72, 350] on div "APPLICANT INFORMATION" at bounding box center [122, 350] width 140 height 12
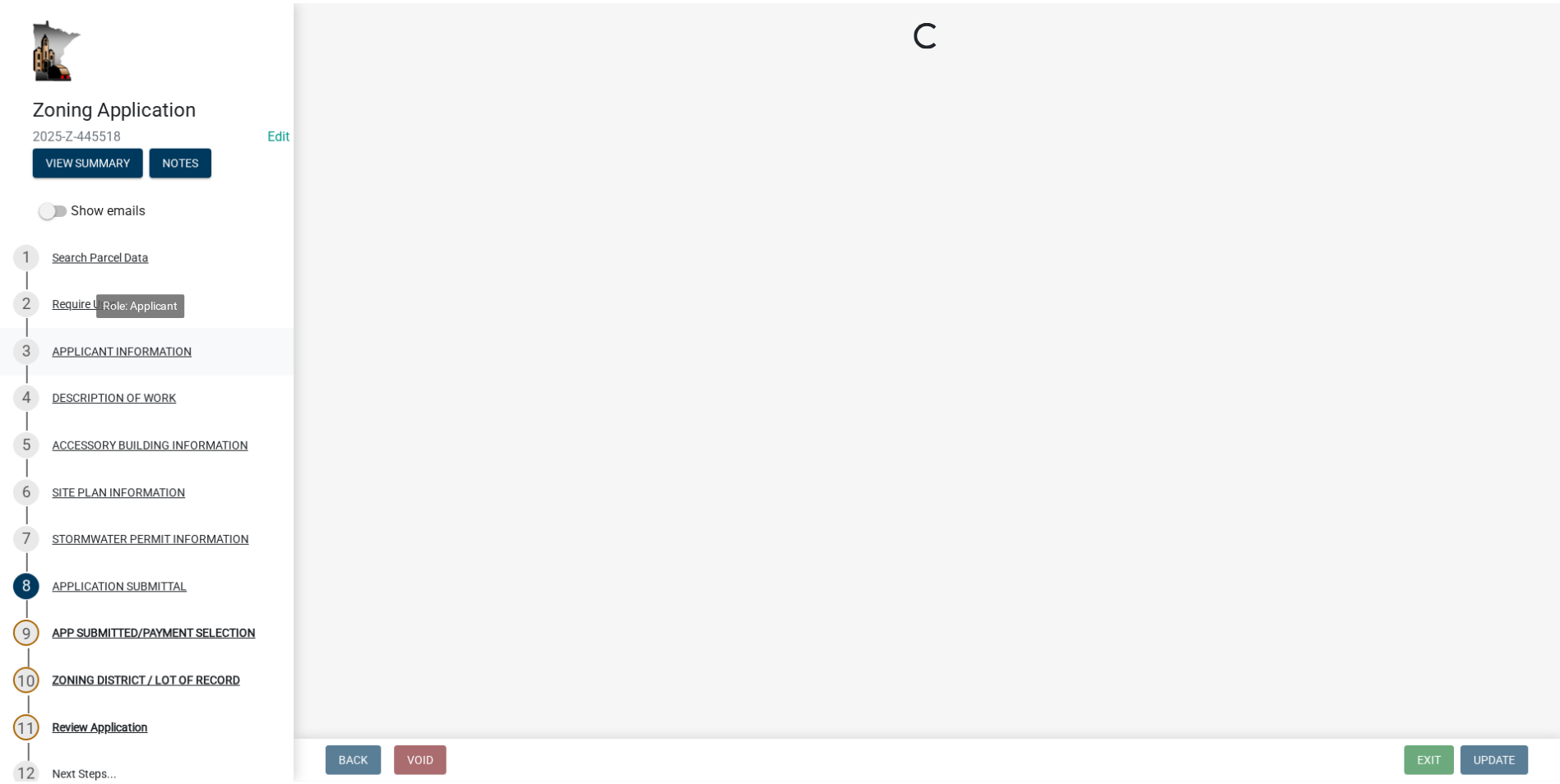
scroll to position [0, 0]
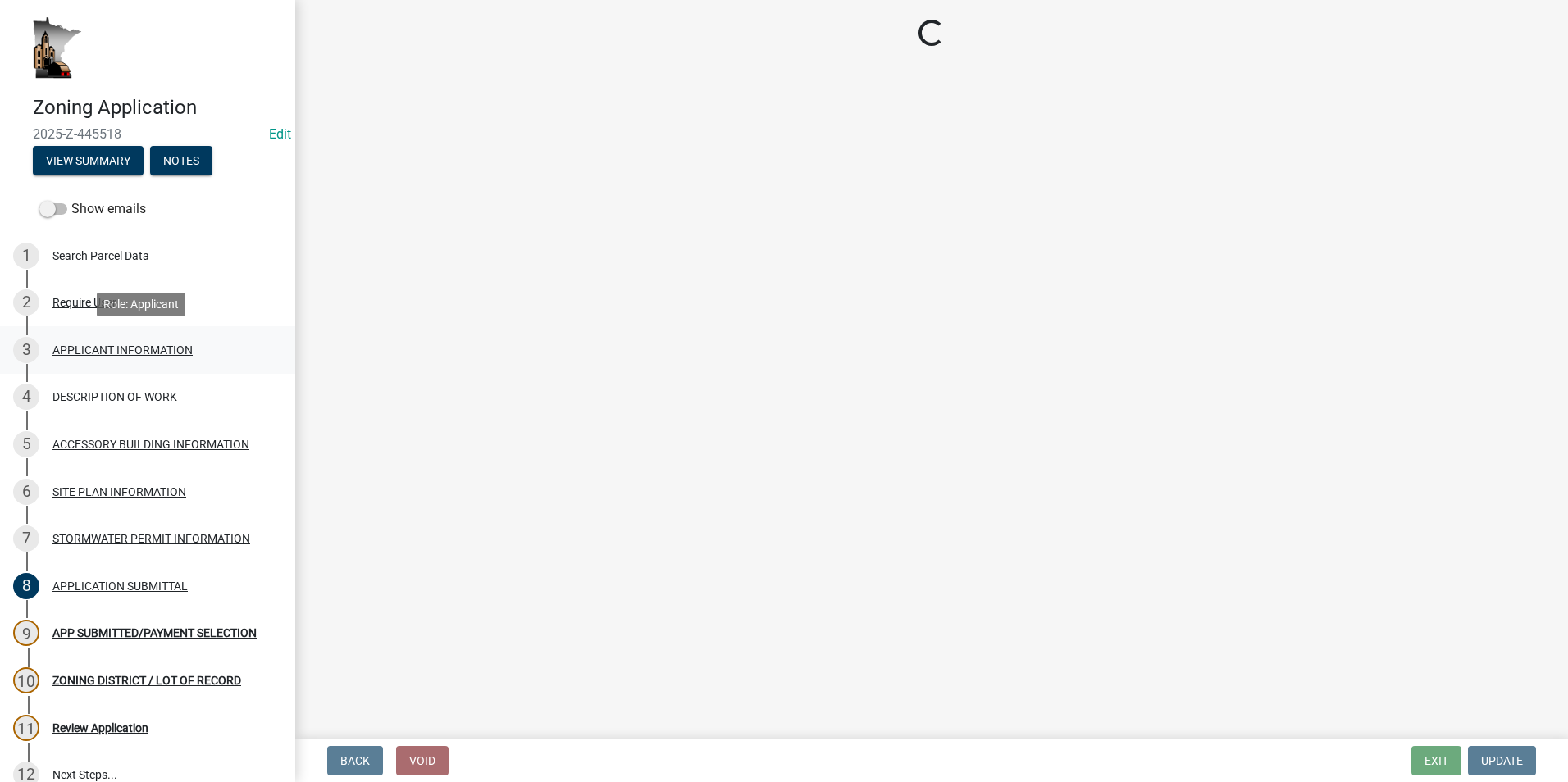
select select "f73bc555-2faa-4207-ba45-c8fa17744791"
select select "d418ee59-edcf-45bb-b97d-869e37c126ed"
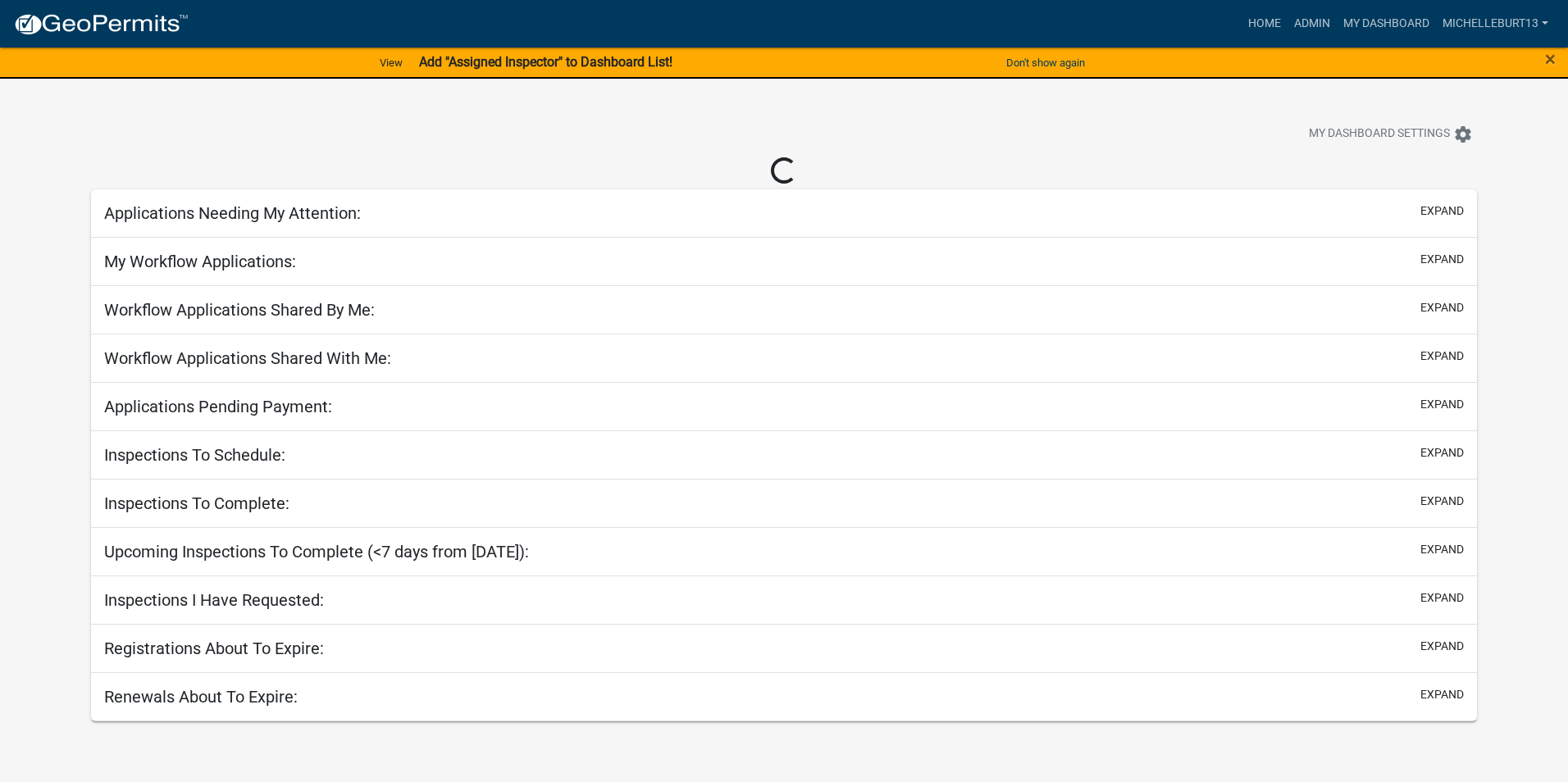
select select "3: 100"
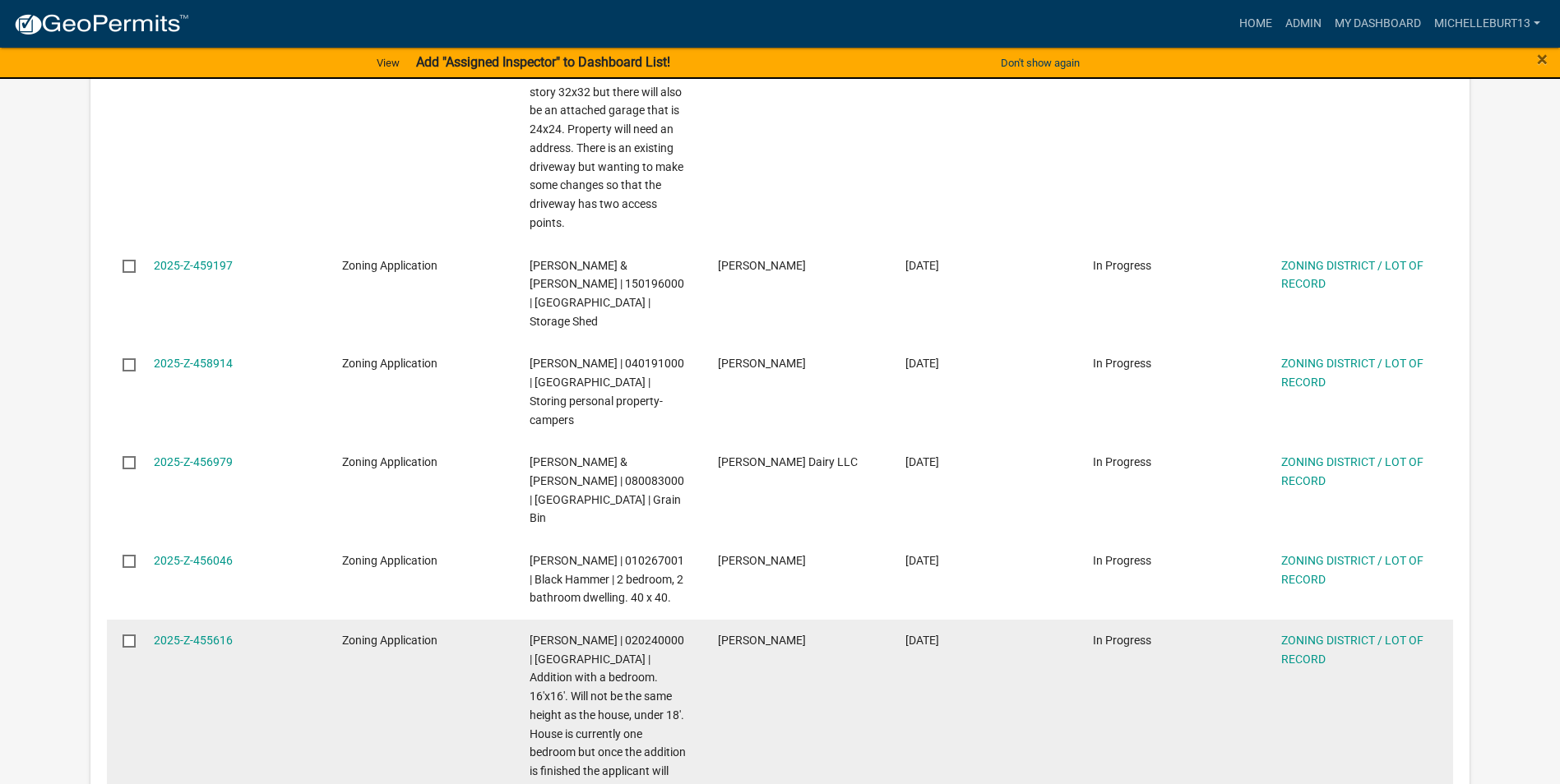
scroll to position [822, 0]
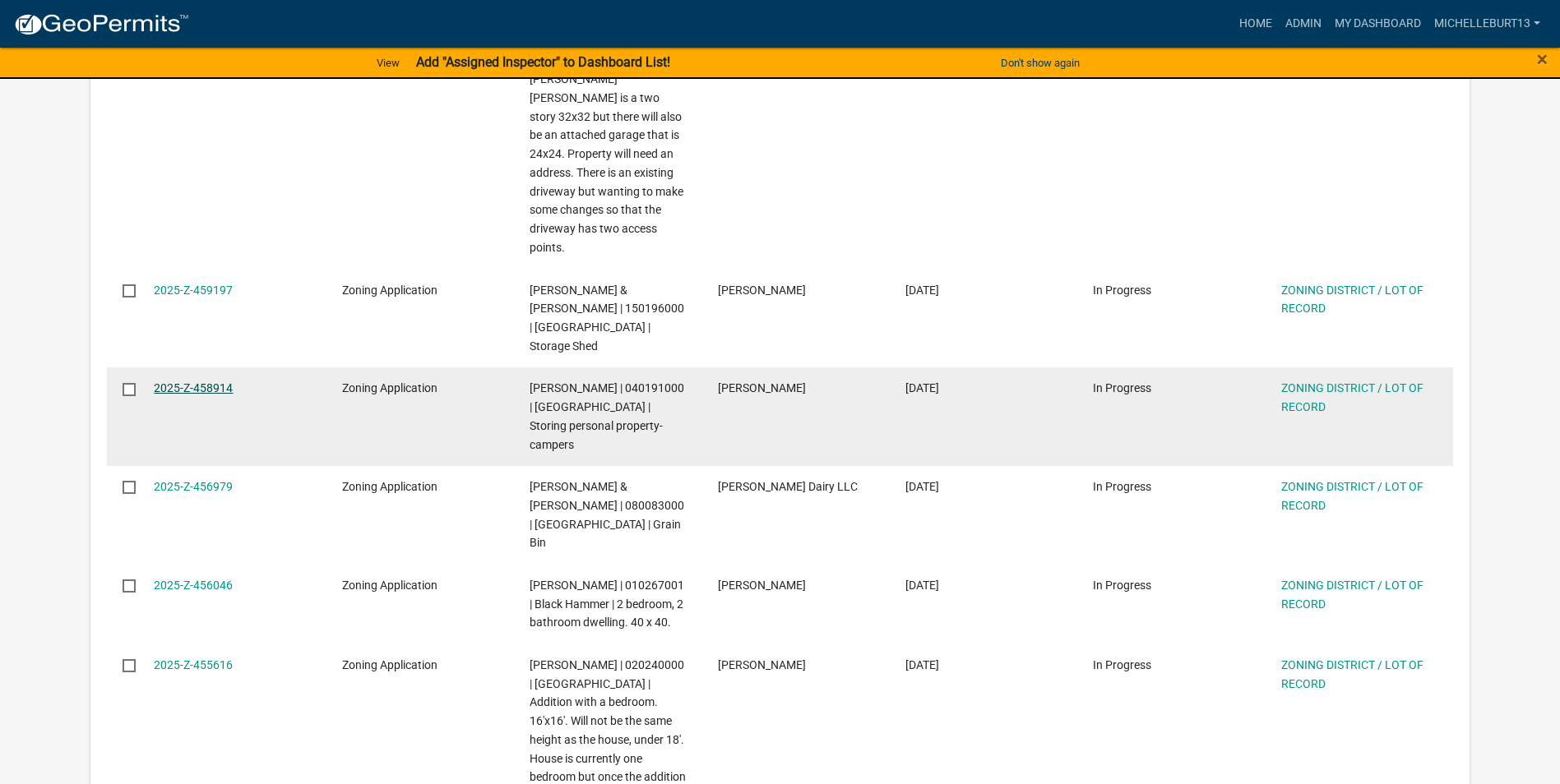
click at [213, 381] on link "2025-Z-458914" at bounding box center [193, 388] width 79 height 13
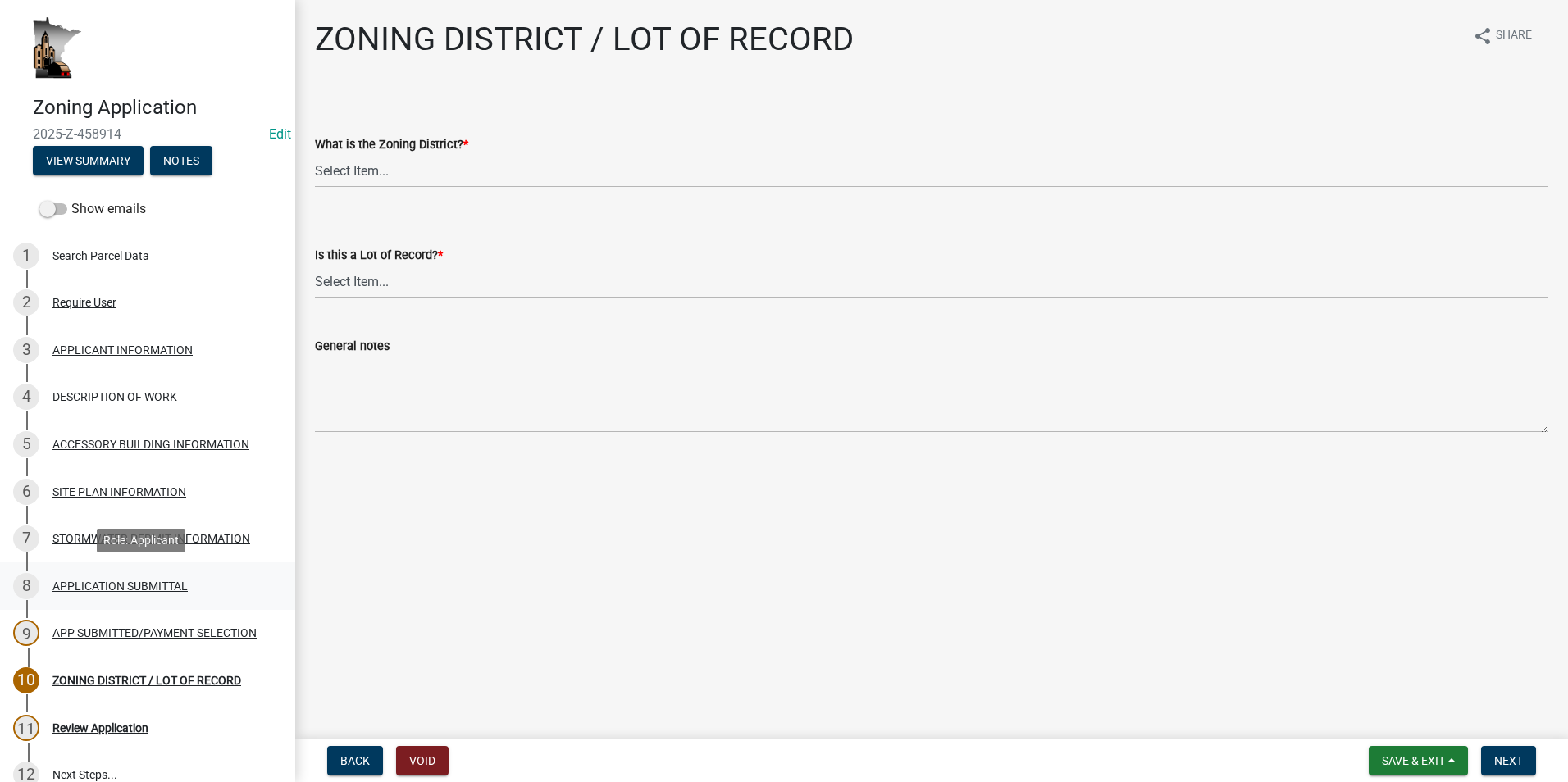
click at [145, 582] on div "APPLICATION SUBMITTAL" at bounding box center [120, 586] width 135 height 12
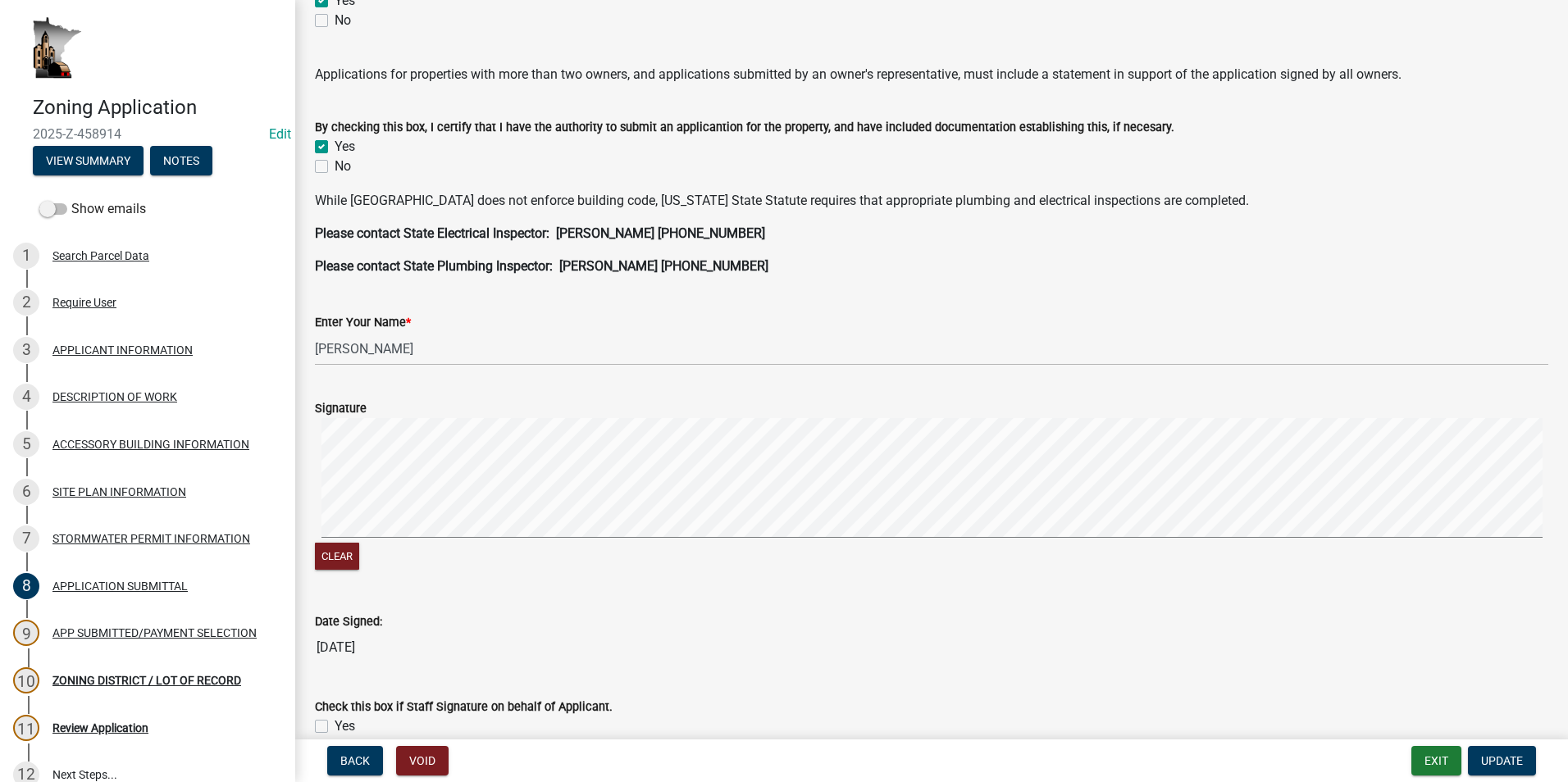
scroll to position [328, 0]
click at [182, 635] on div "APP SUBMITTED/PAYMENT SELECTION" at bounding box center [154, 632] width 204 height 12
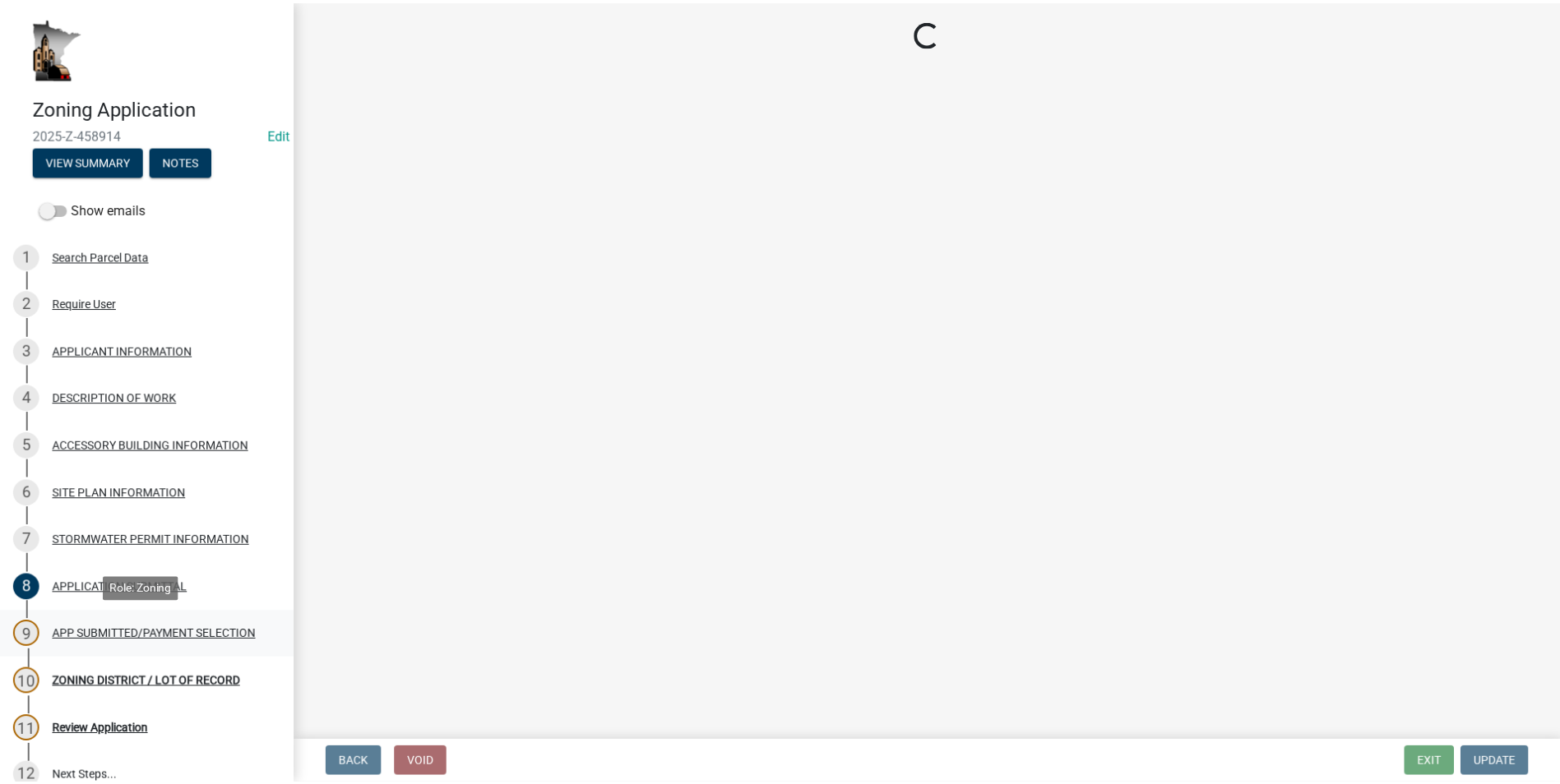
scroll to position [0, 0]
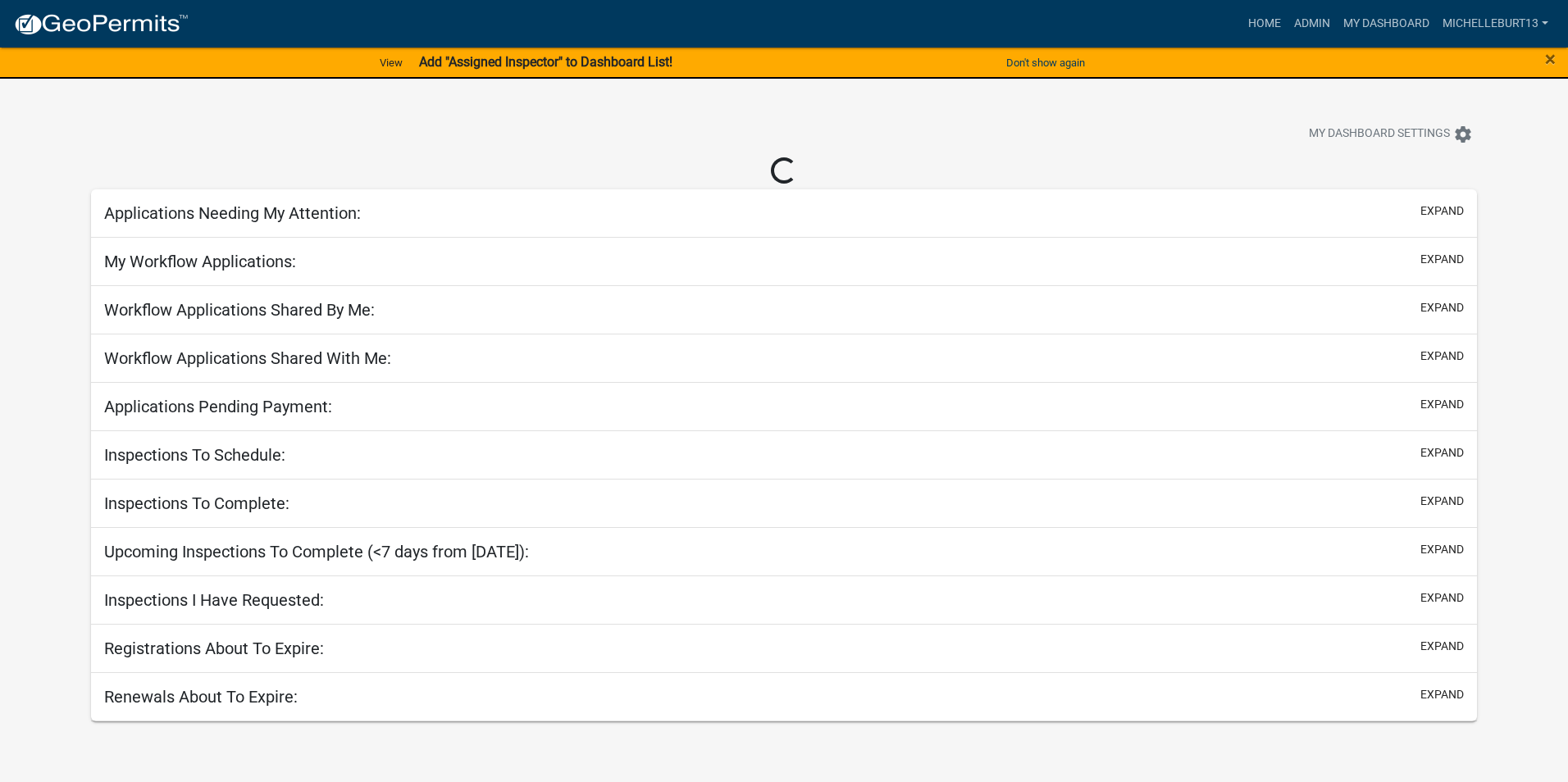
select select "3: 100"
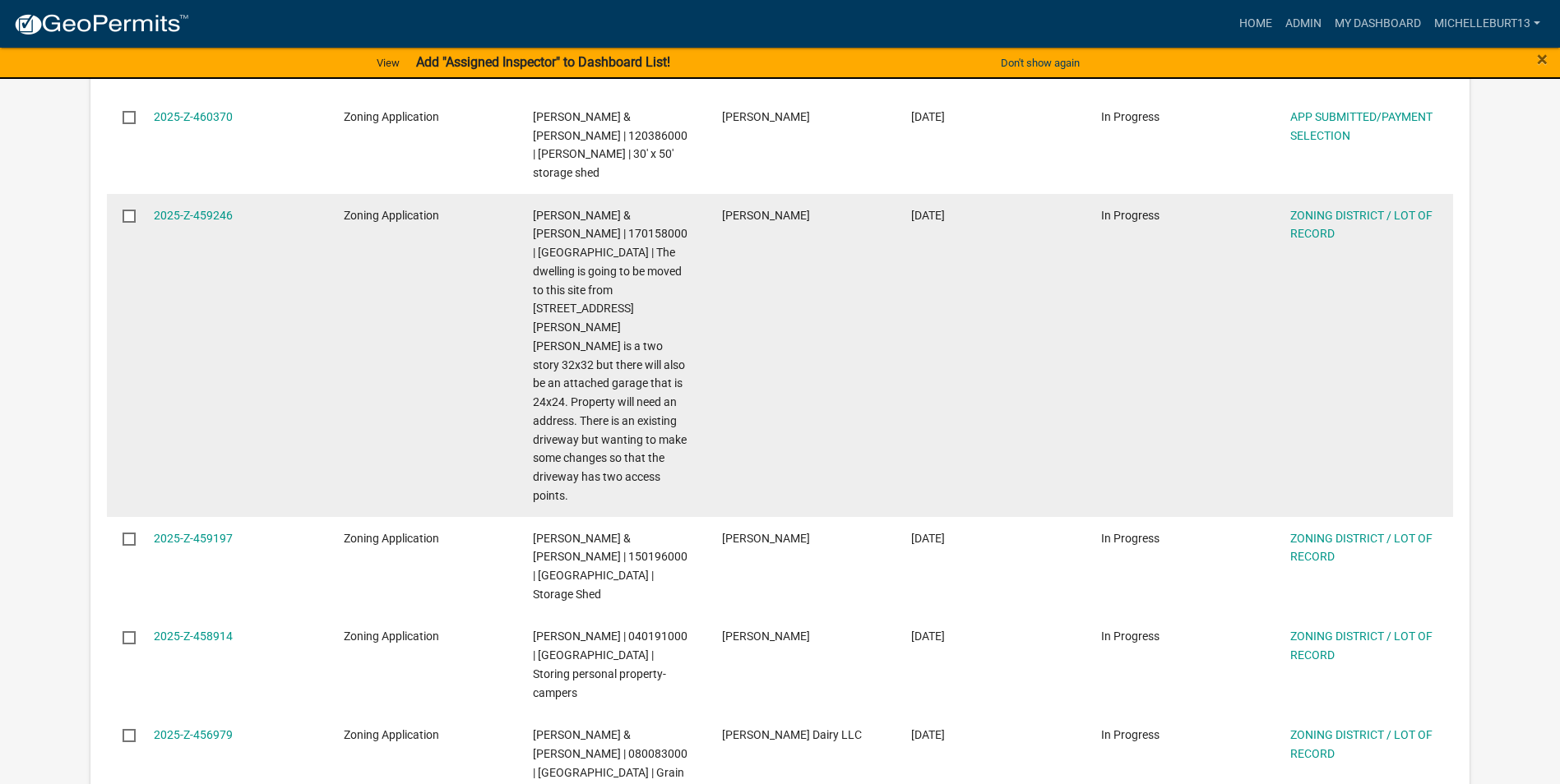
scroll to position [575, 0]
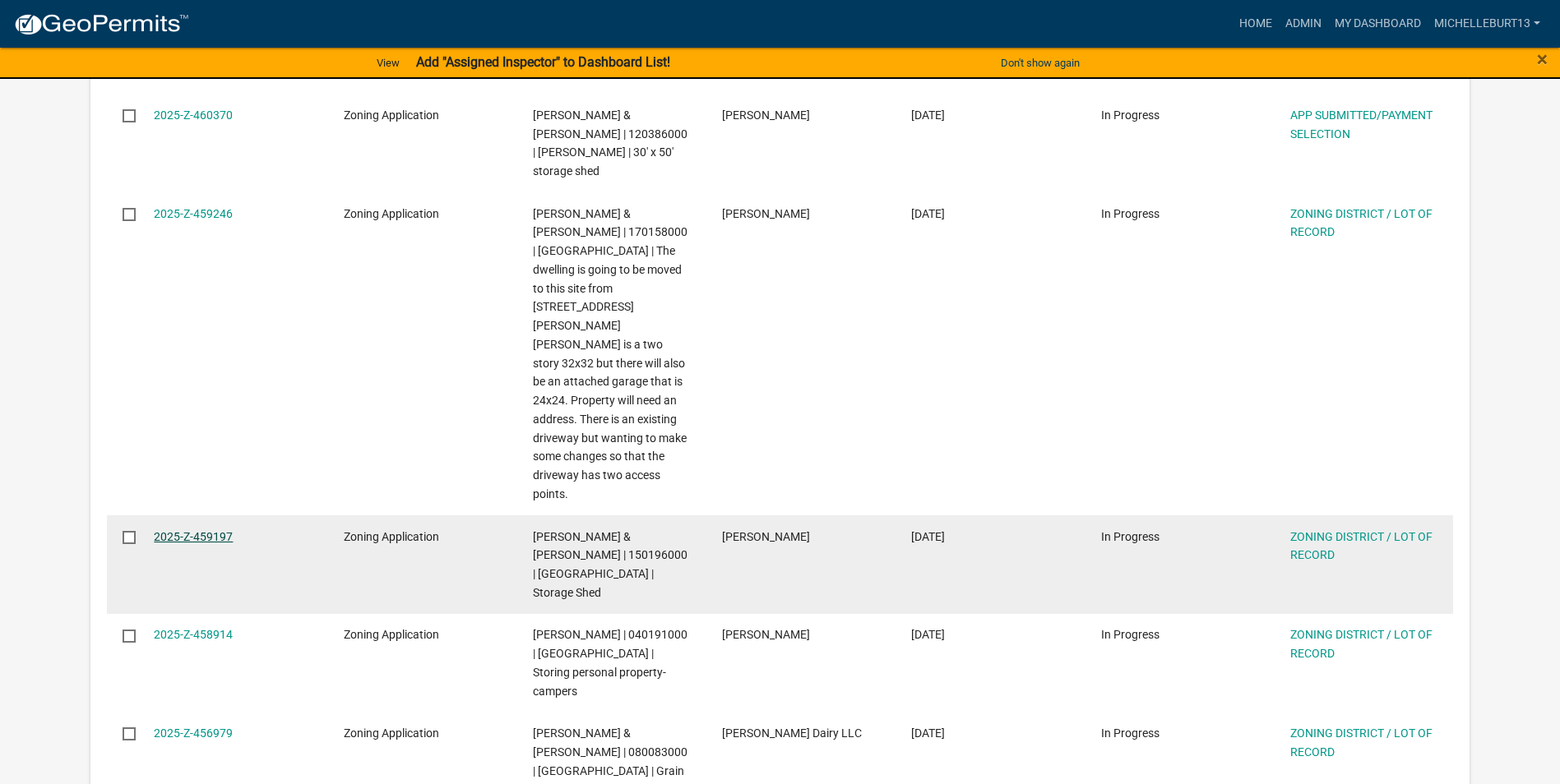
click at [199, 530] on link "2025-Z-459197" at bounding box center [193, 537] width 79 height 13
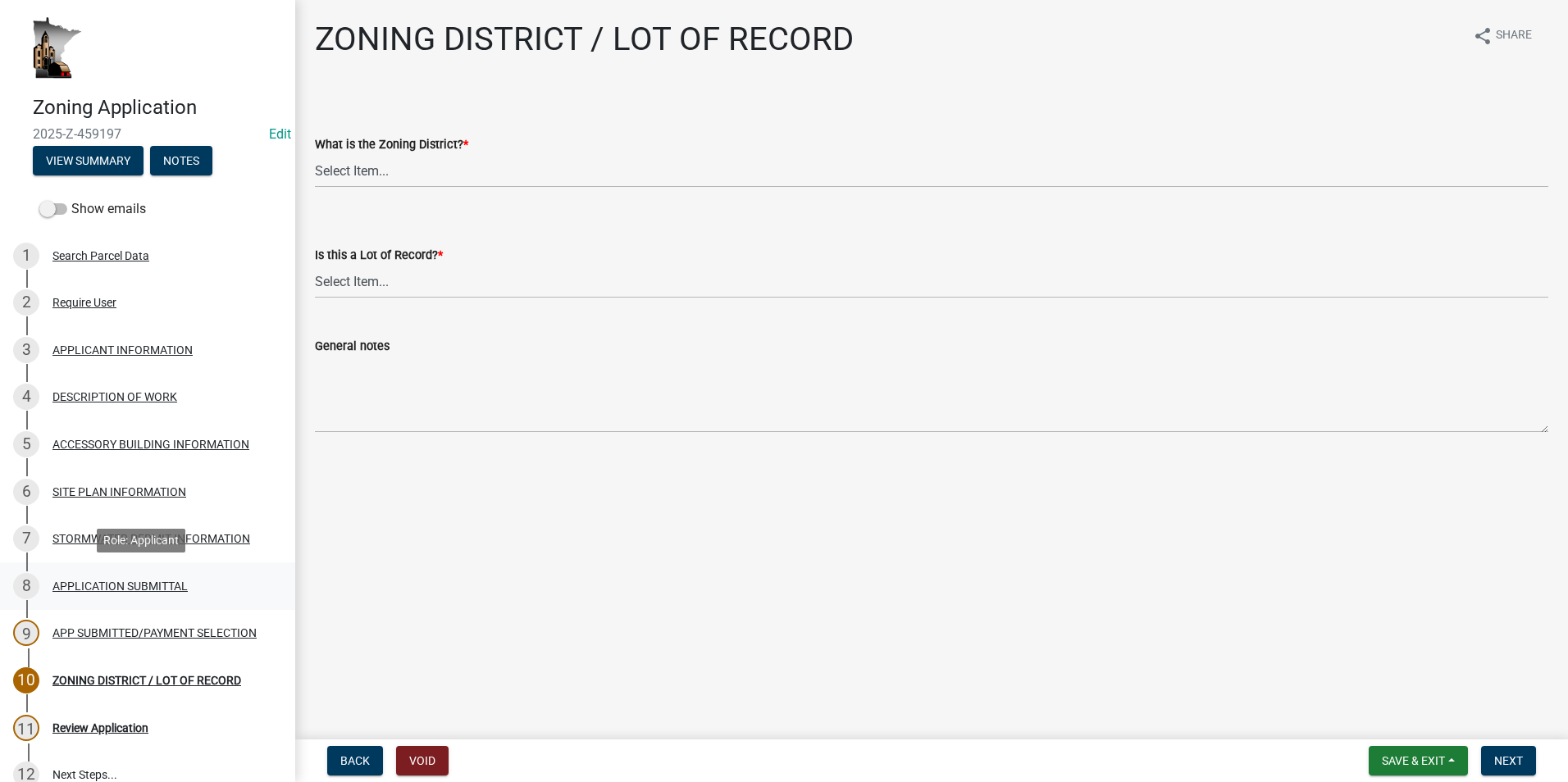
click at [107, 587] on div "APPLICATION SUBMITTAL" at bounding box center [120, 586] width 135 height 12
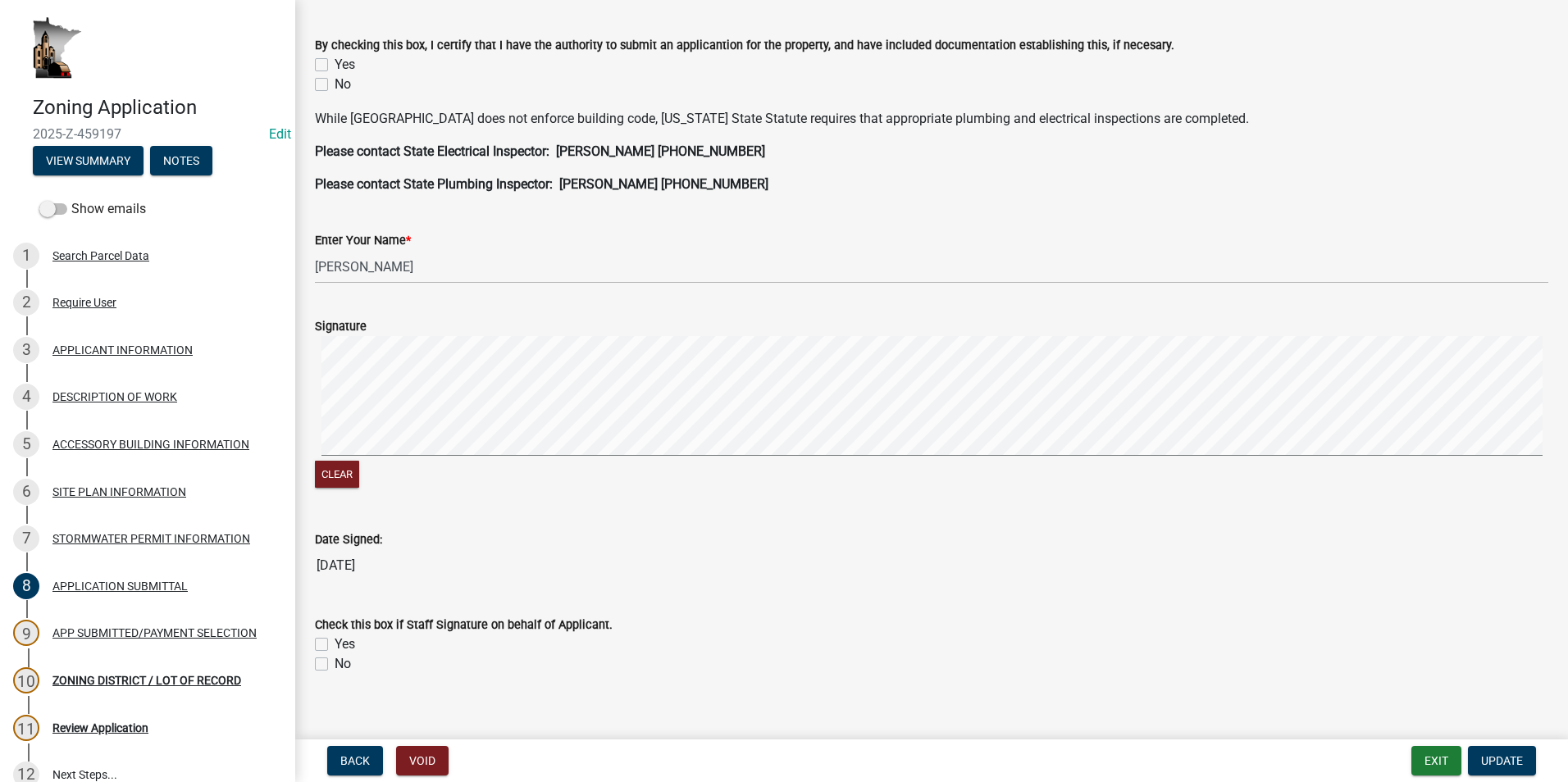
scroll to position [410, 0]
click at [141, 627] on div "APP SUBMITTED/PAYMENT SELECTION" at bounding box center [154, 632] width 204 height 12
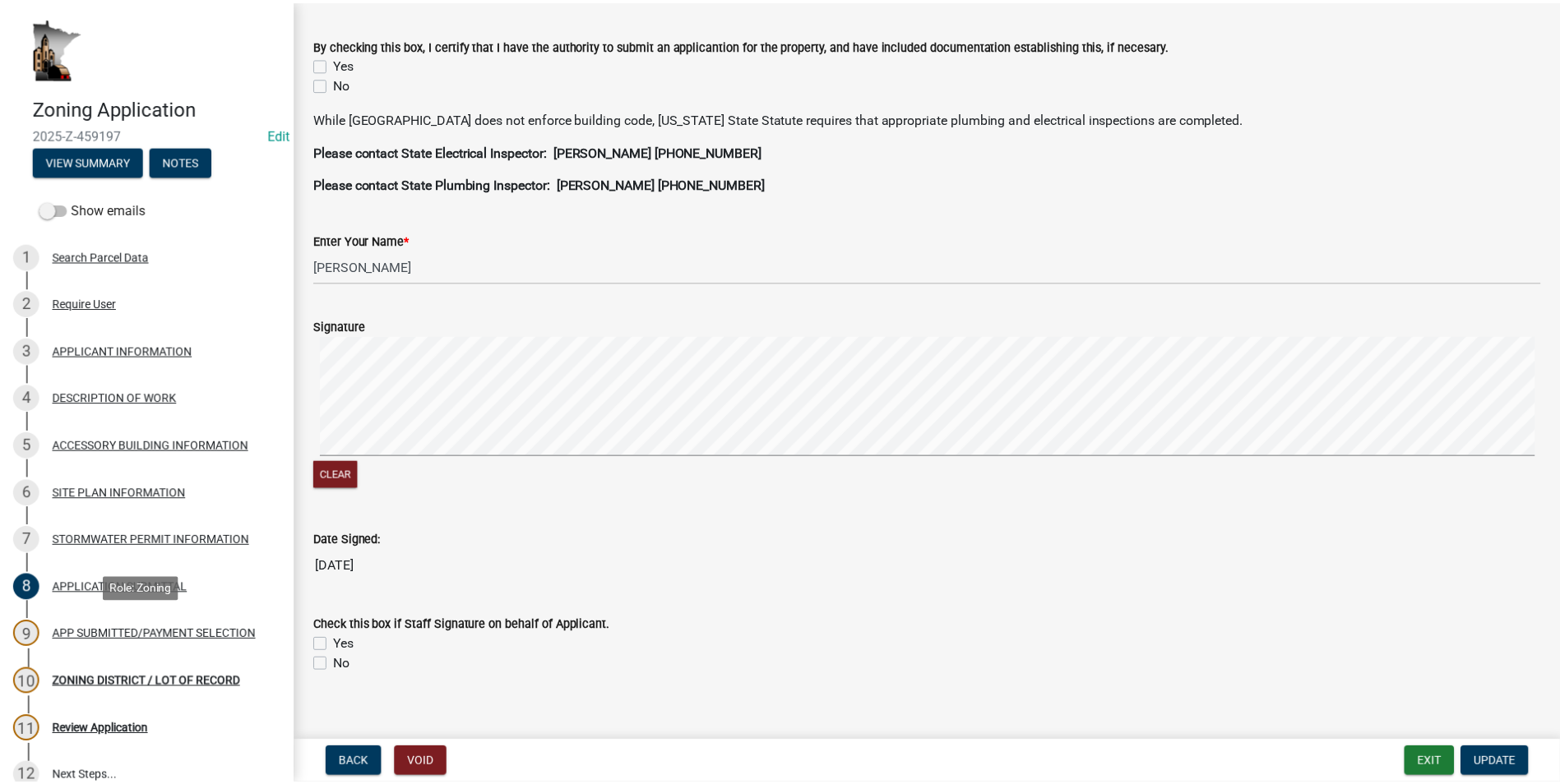
scroll to position [0, 0]
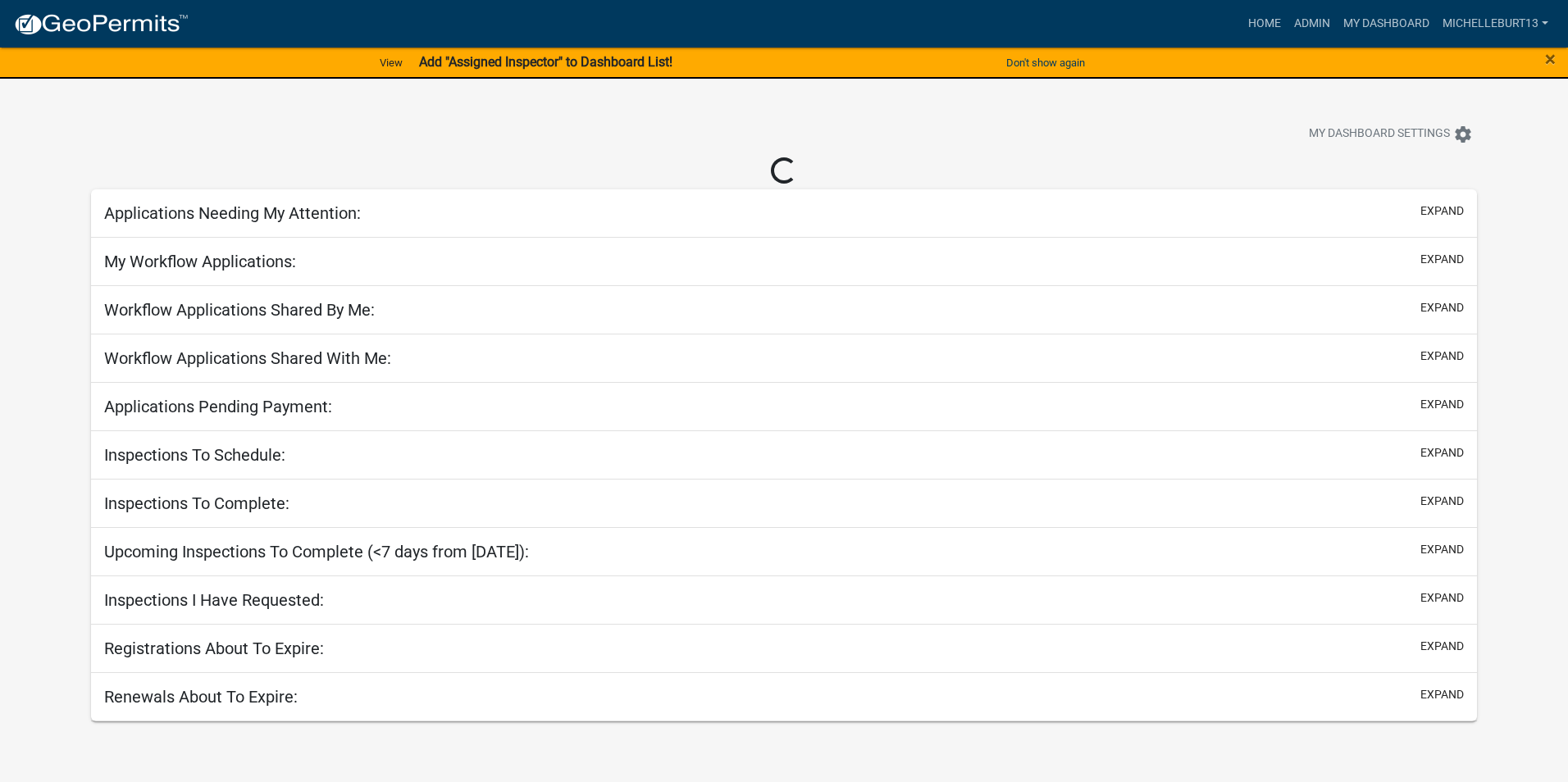
select select "3: 100"
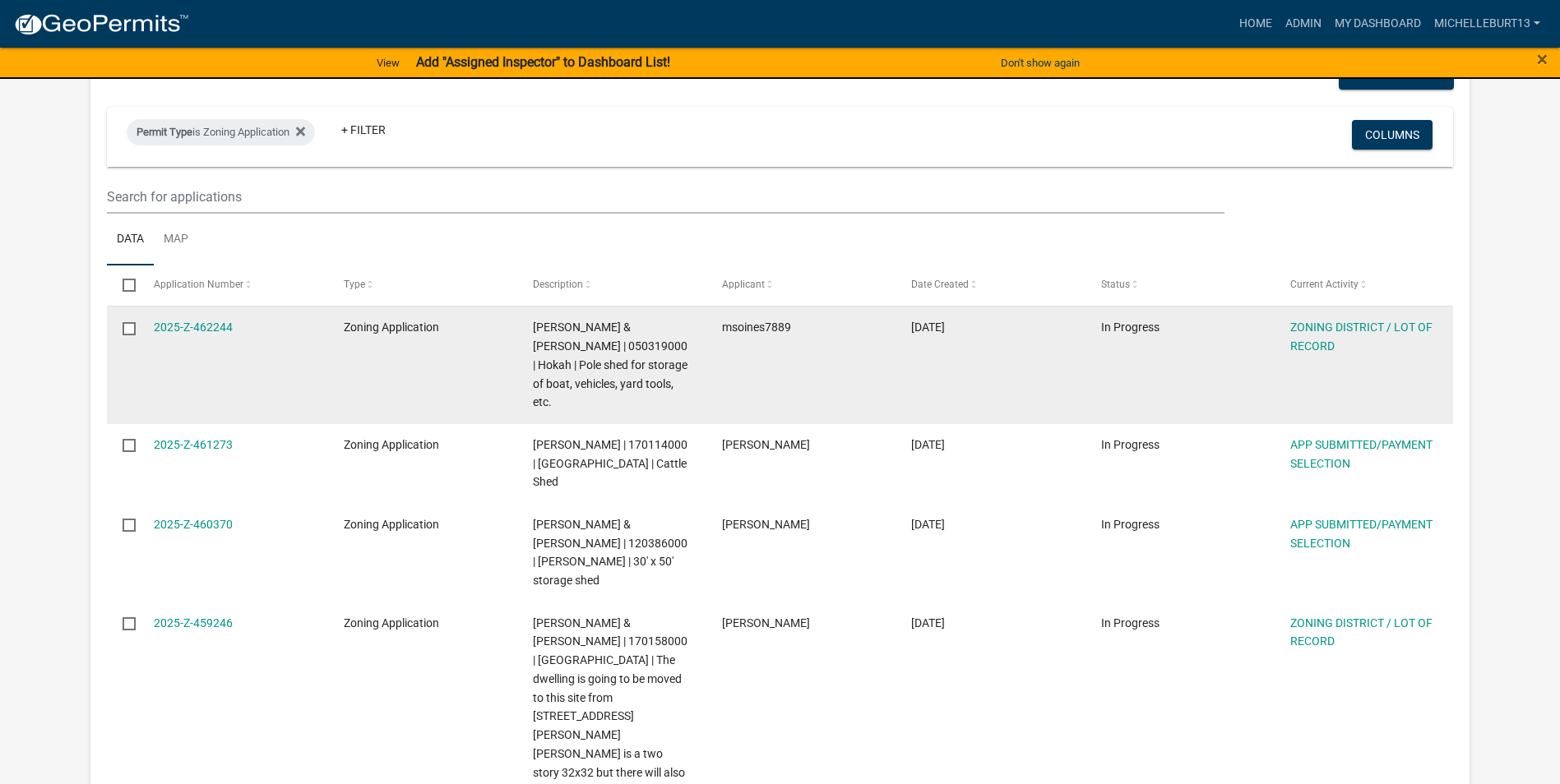
scroll to position [246, 0]
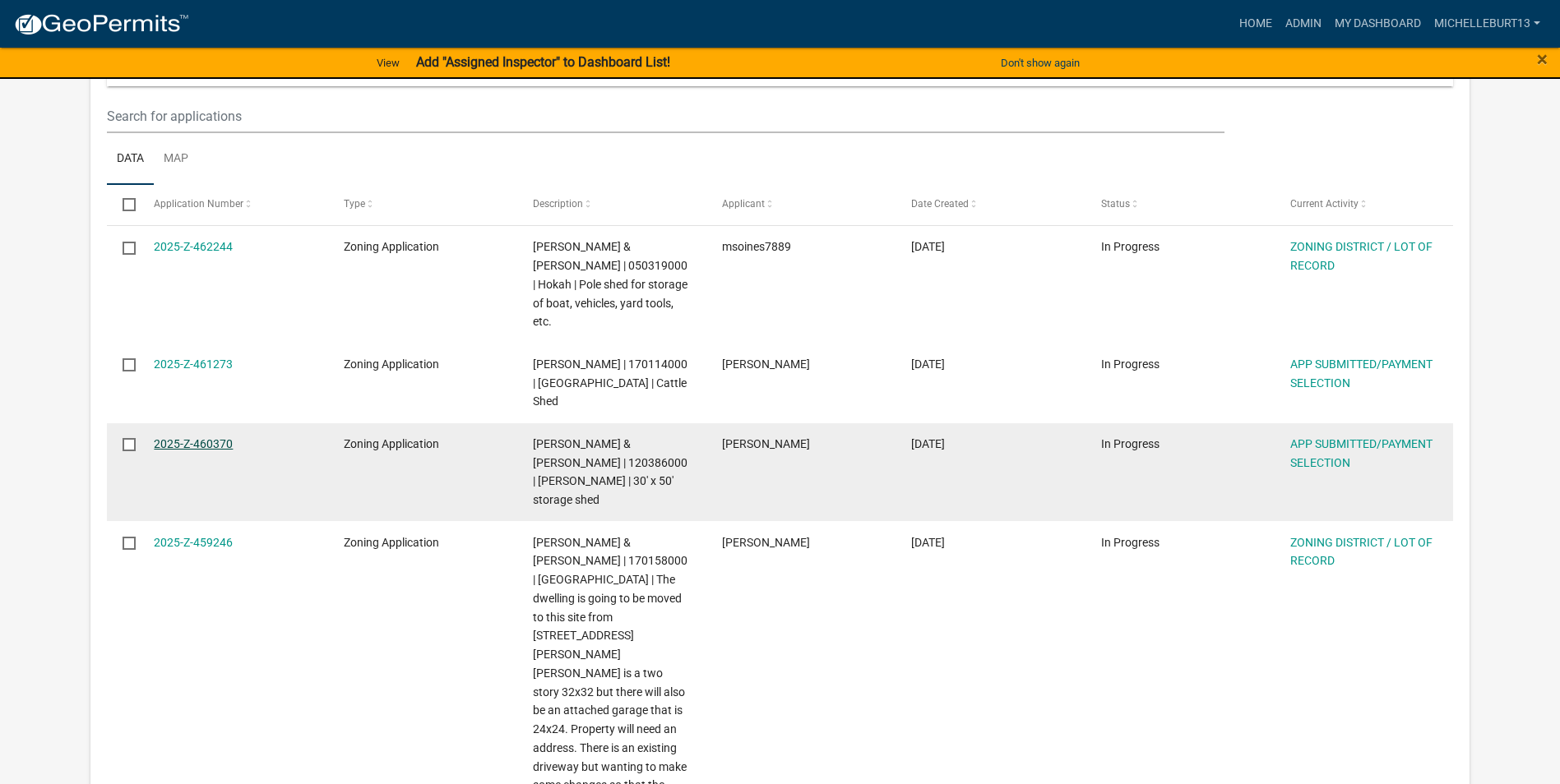
click at [208, 438] on link "2025-Z-460370" at bounding box center [193, 444] width 79 height 13
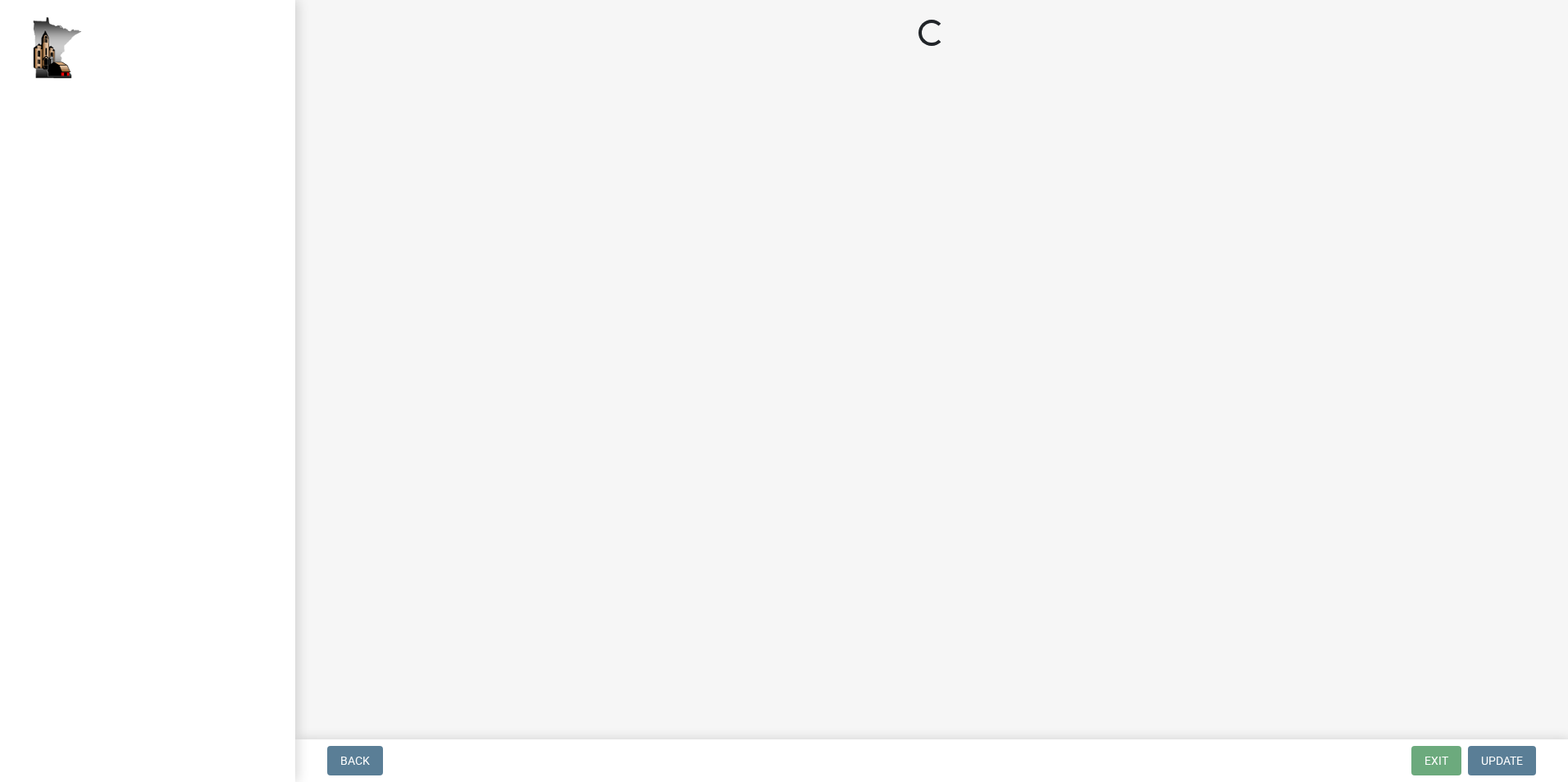
select select "2: 1"
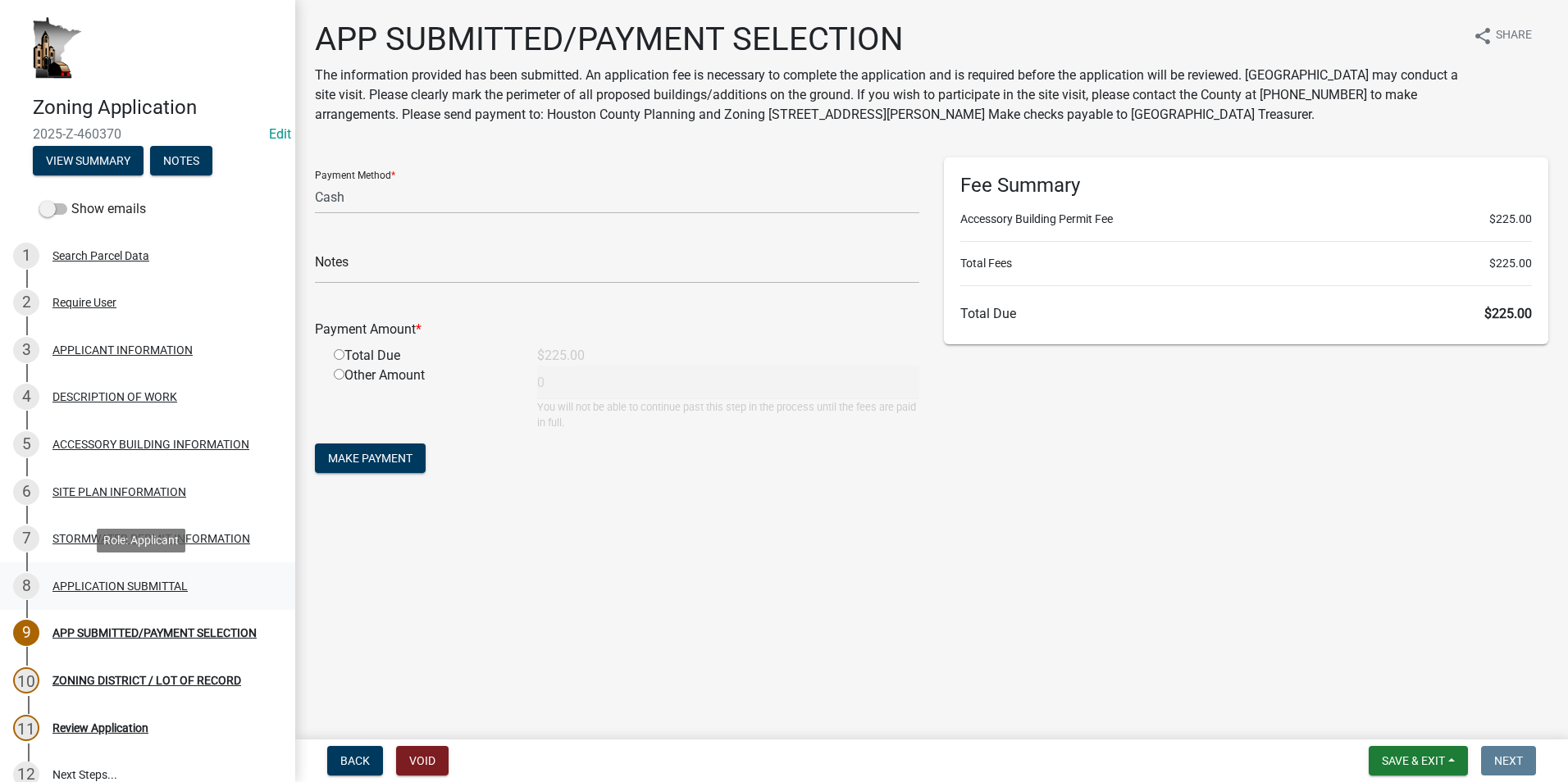
click at [124, 574] on div "8 APPLICATION SUBMITTAL" at bounding box center [141, 586] width 256 height 26
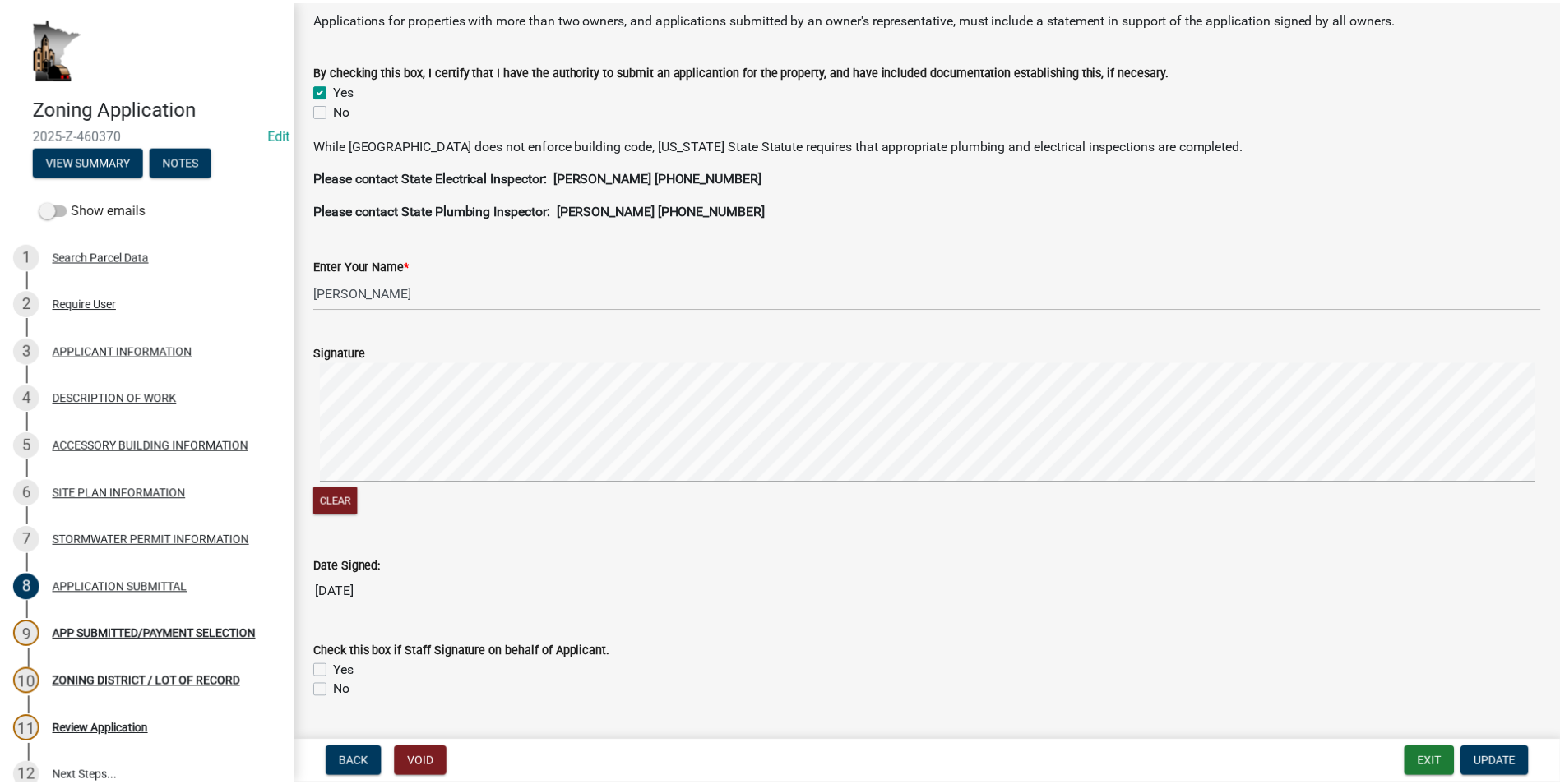
scroll to position [411, 0]
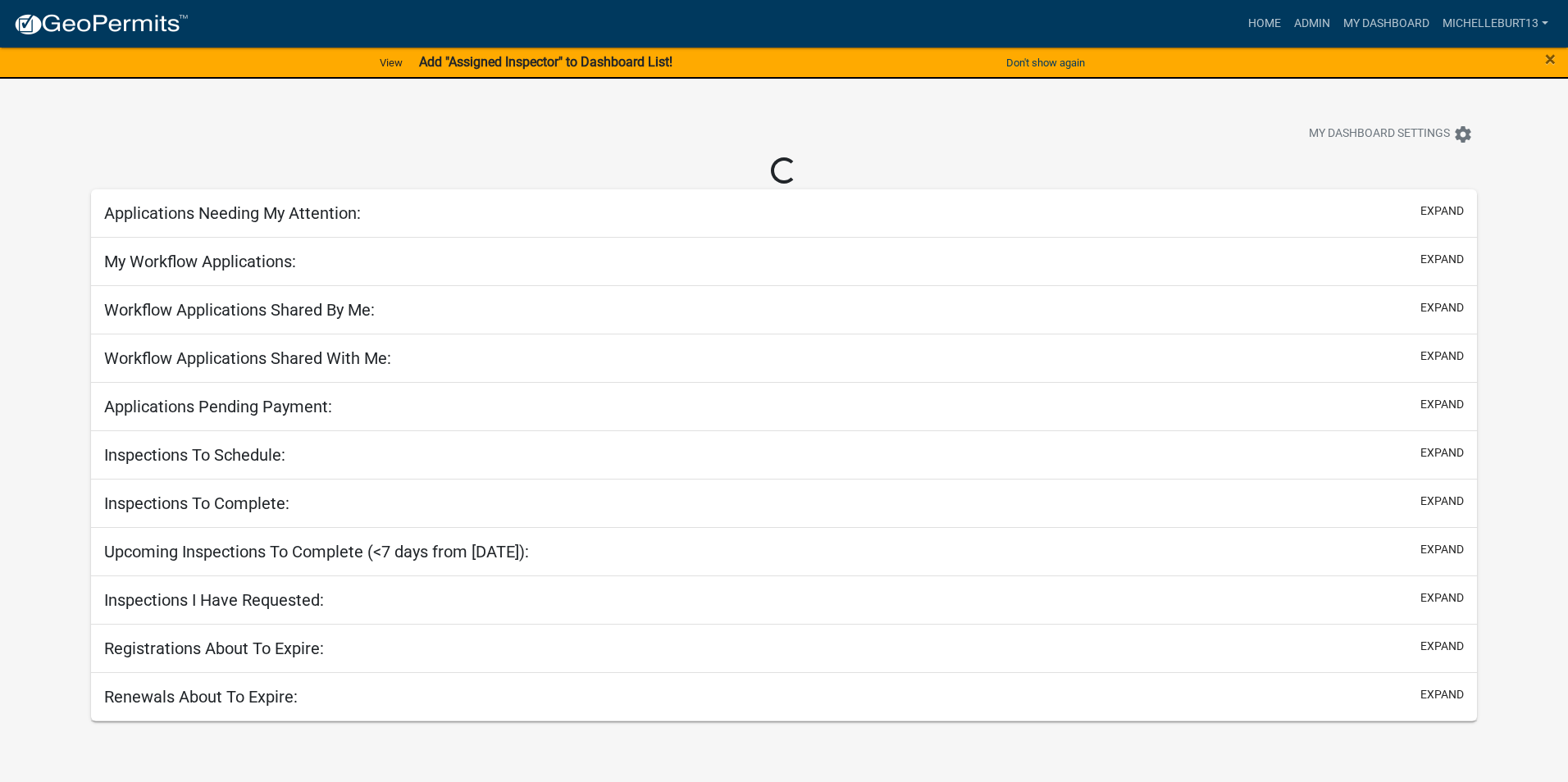
select select "3: 100"
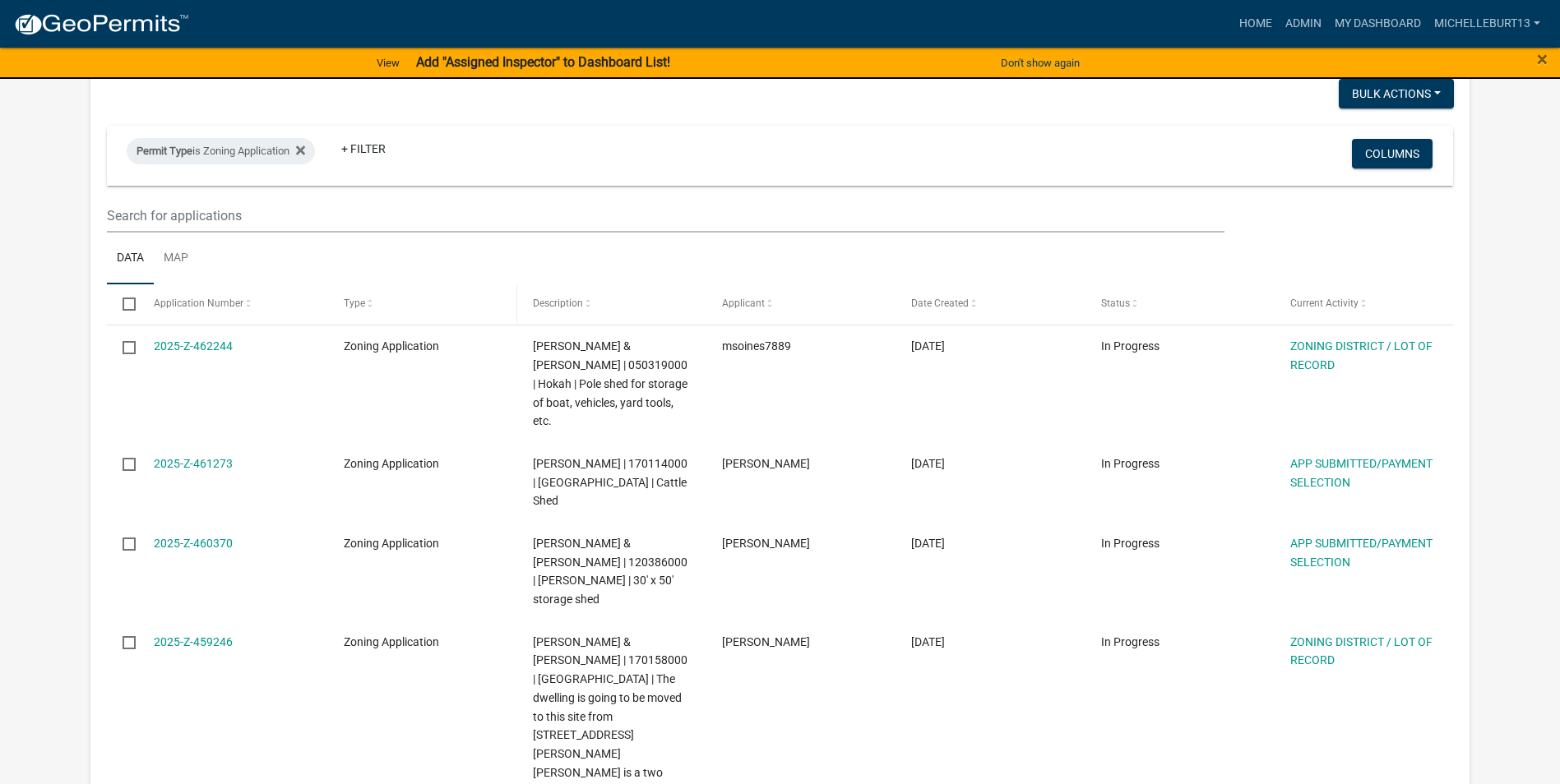
scroll to position [164, 0]
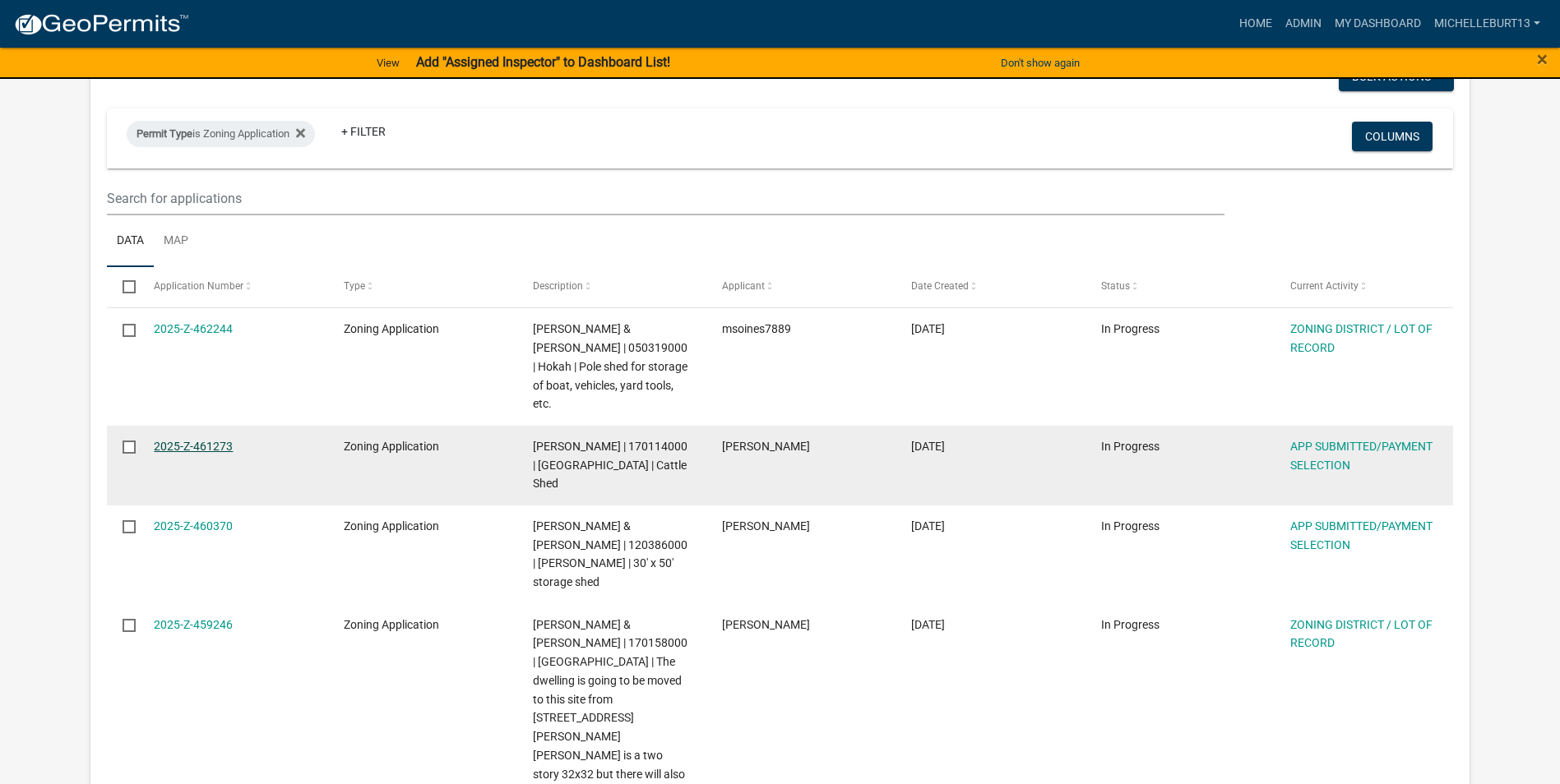
click at [212, 440] on link "2025-Z-461273" at bounding box center [193, 446] width 79 height 13
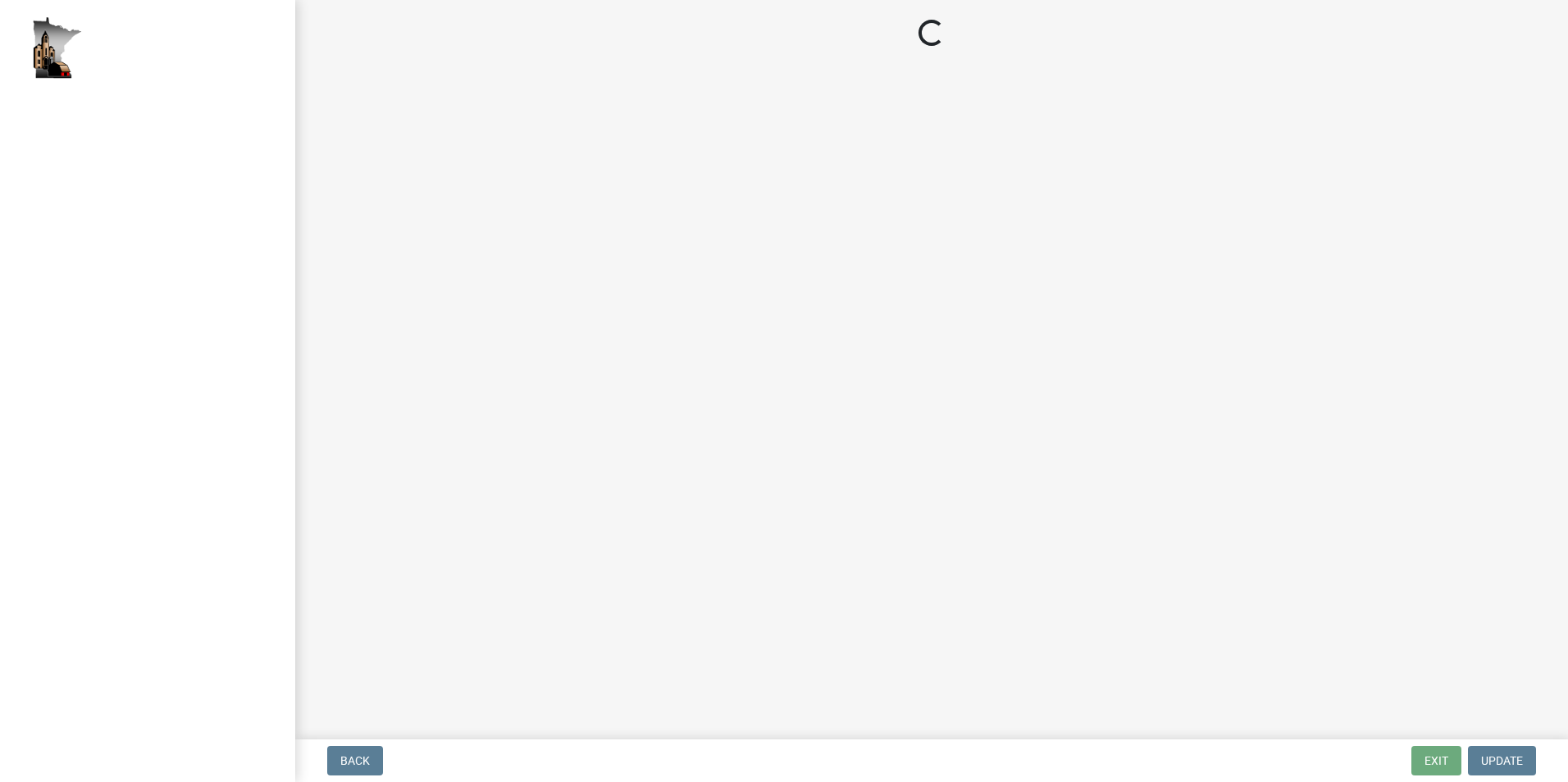
select select "2: 1"
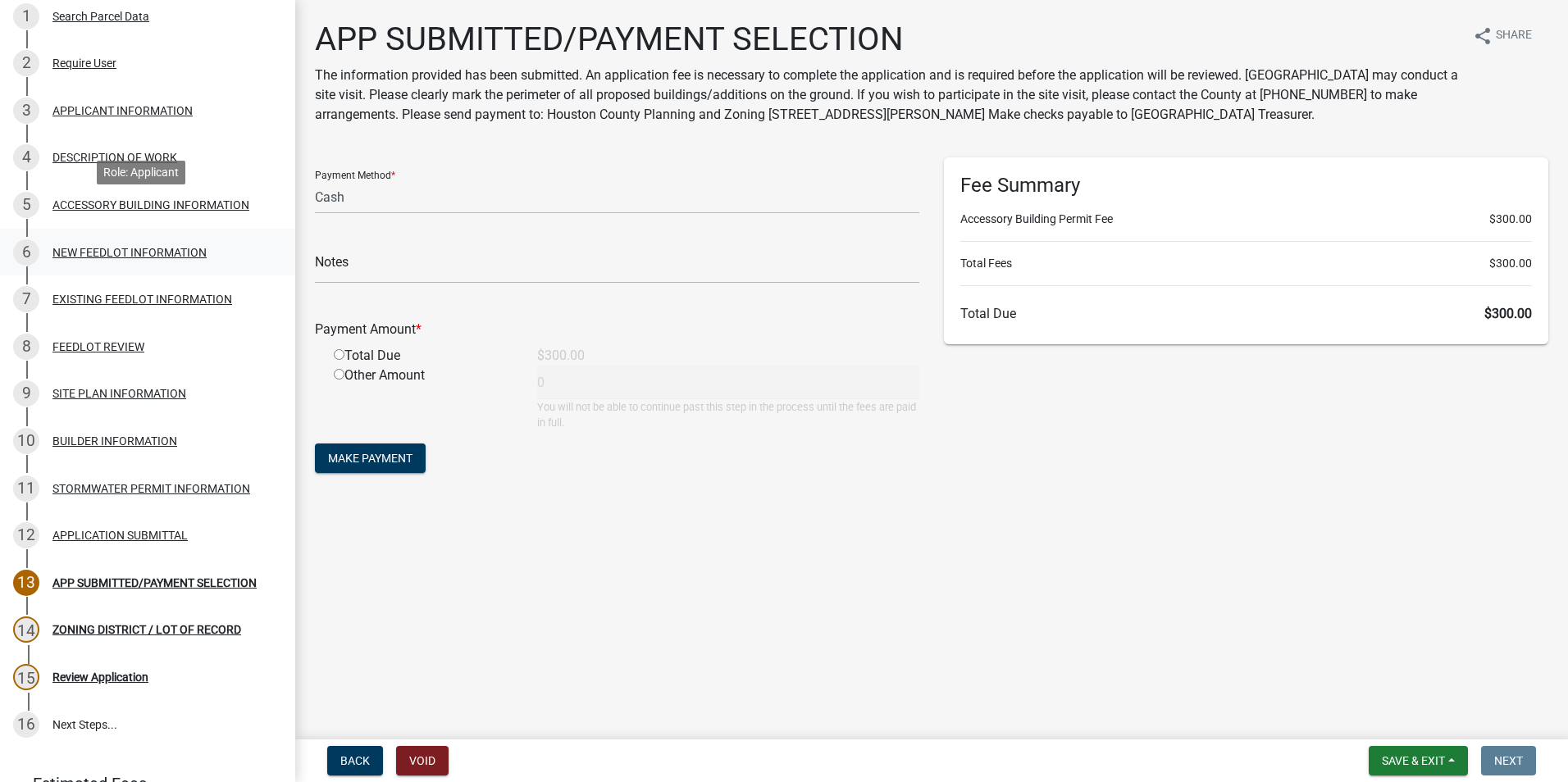
scroll to position [328, 0]
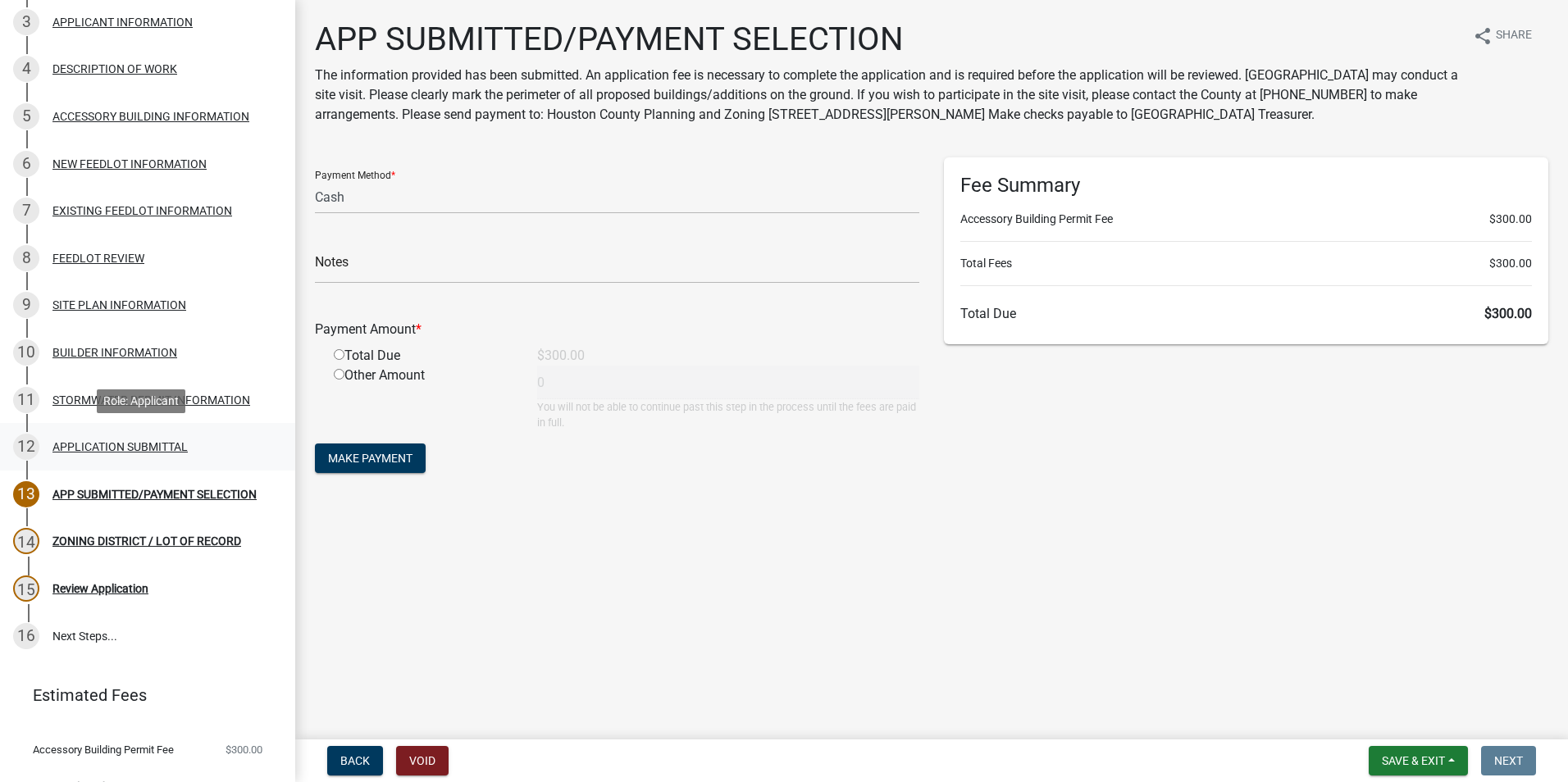
click at [59, 456] on div "12 APPLICATION SUBMITTAL" at bounding box center [141, 446] width 256 height 26
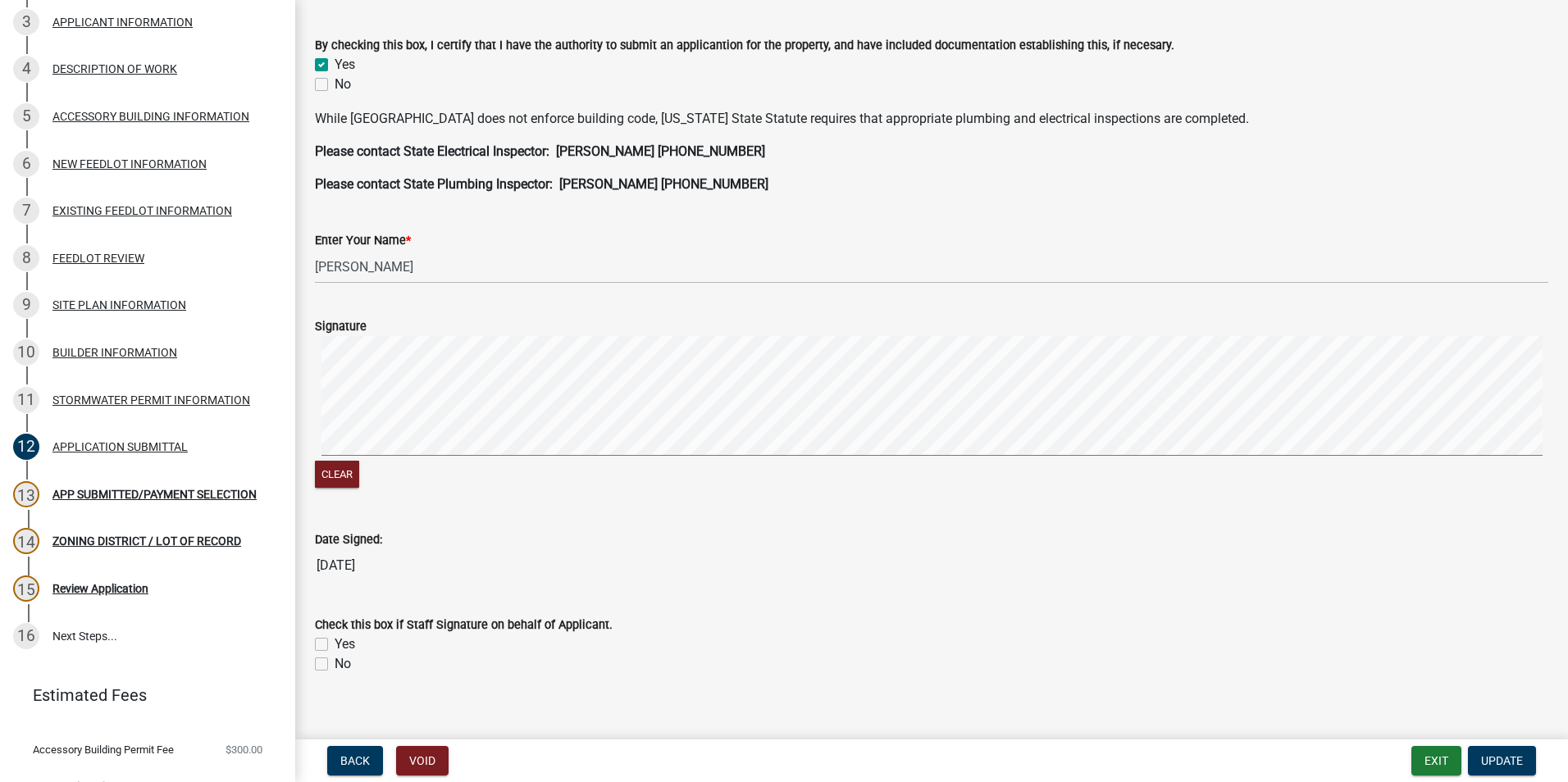
scroll to position [410, 0]
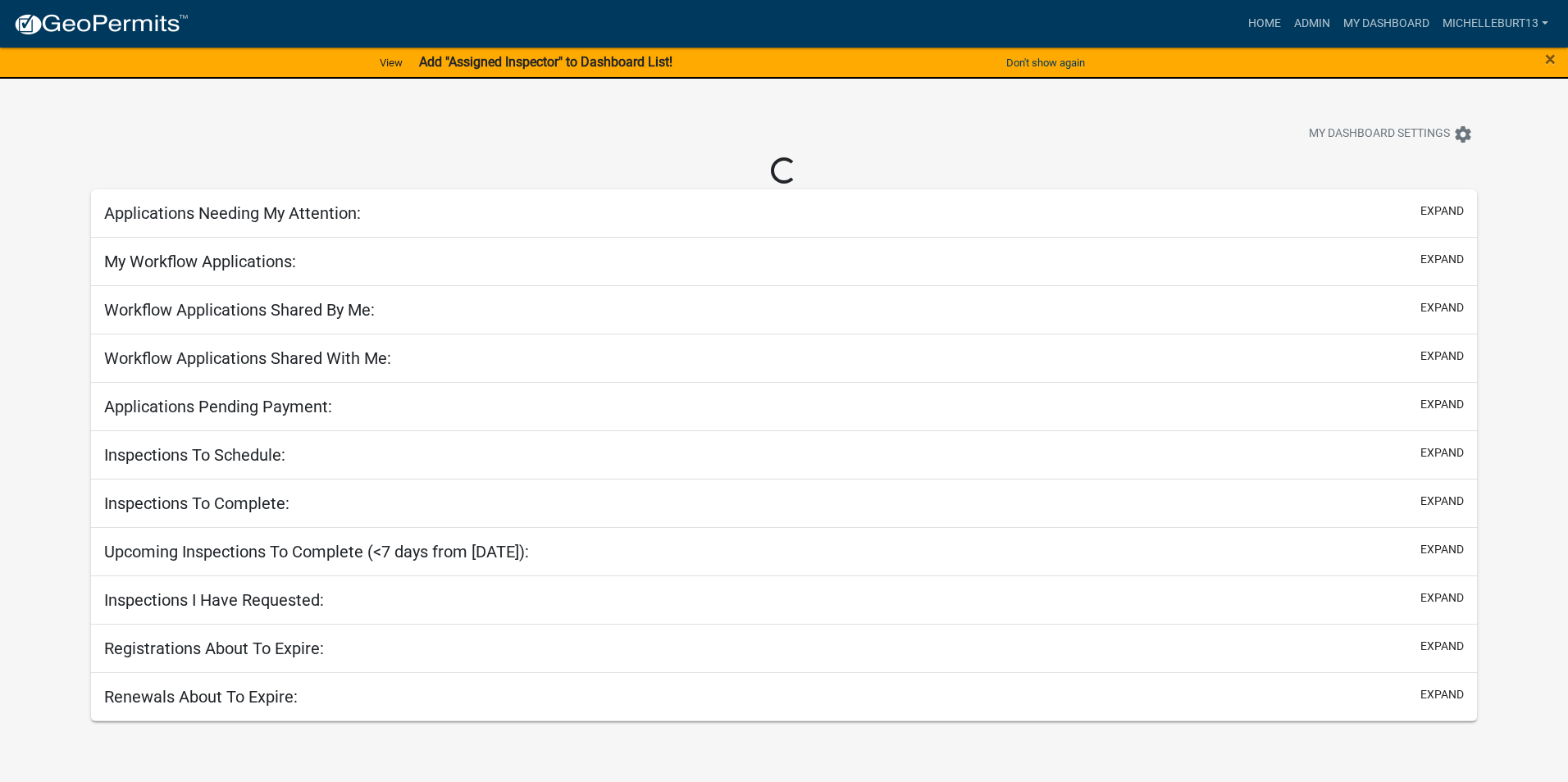
select select "3: 100"
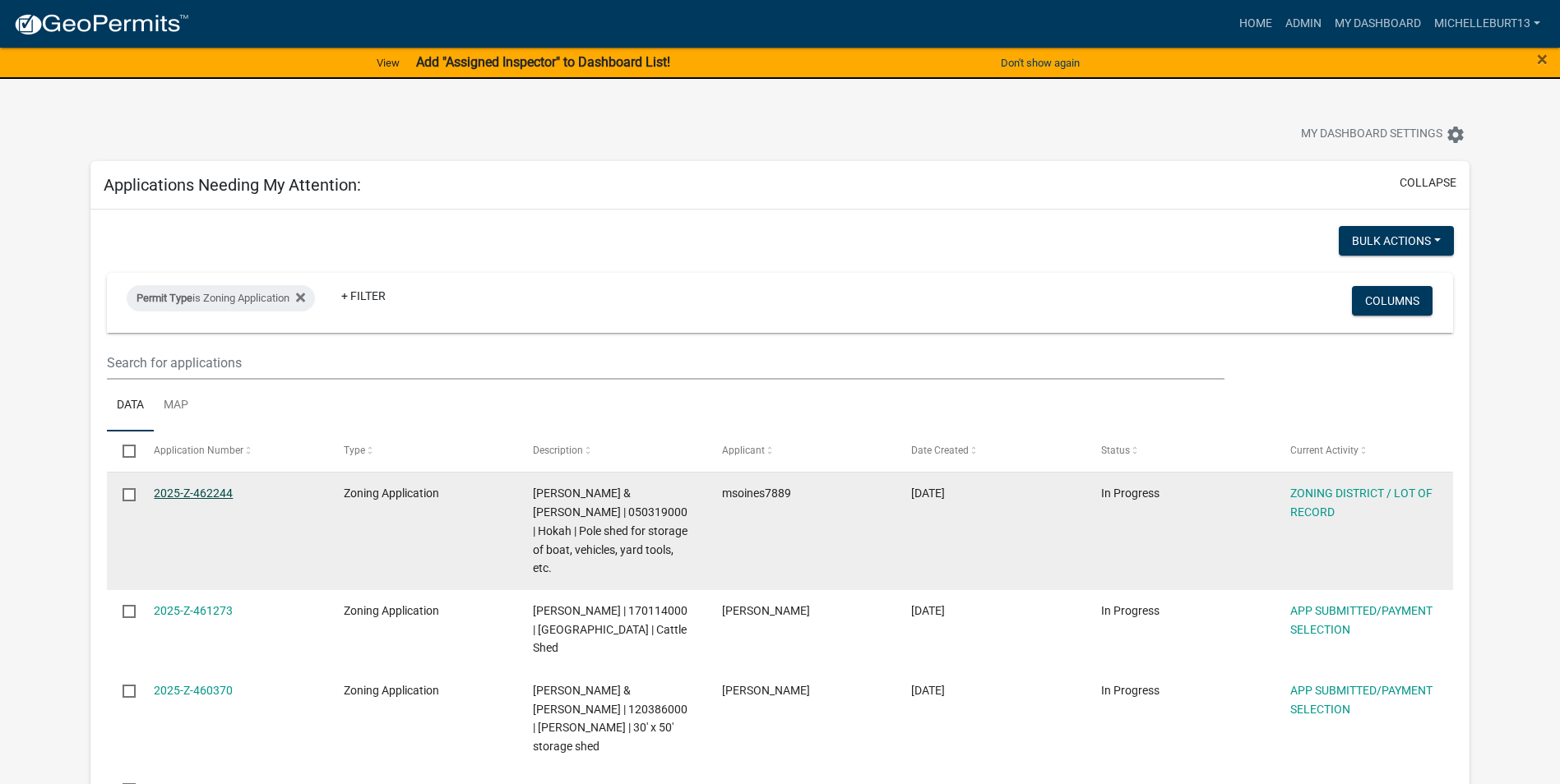
click at [195, 495] on link "2025-Z-462244" at bounding box center [193, 493] width 79 height 13
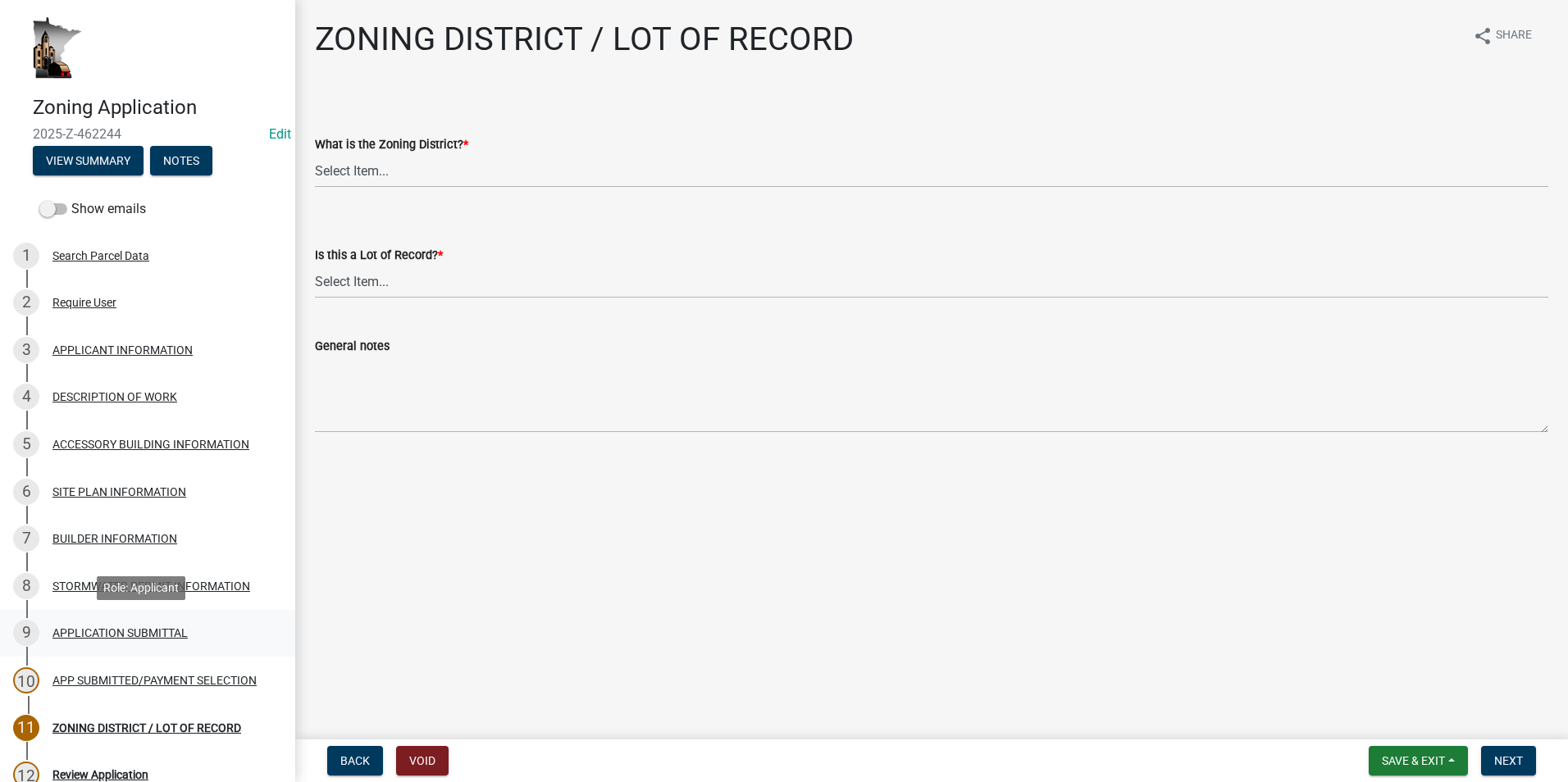
click at [135, 627] on div "APPLICATION SUBMITTAL" at bounding box center [120, 632] width 135 height 12
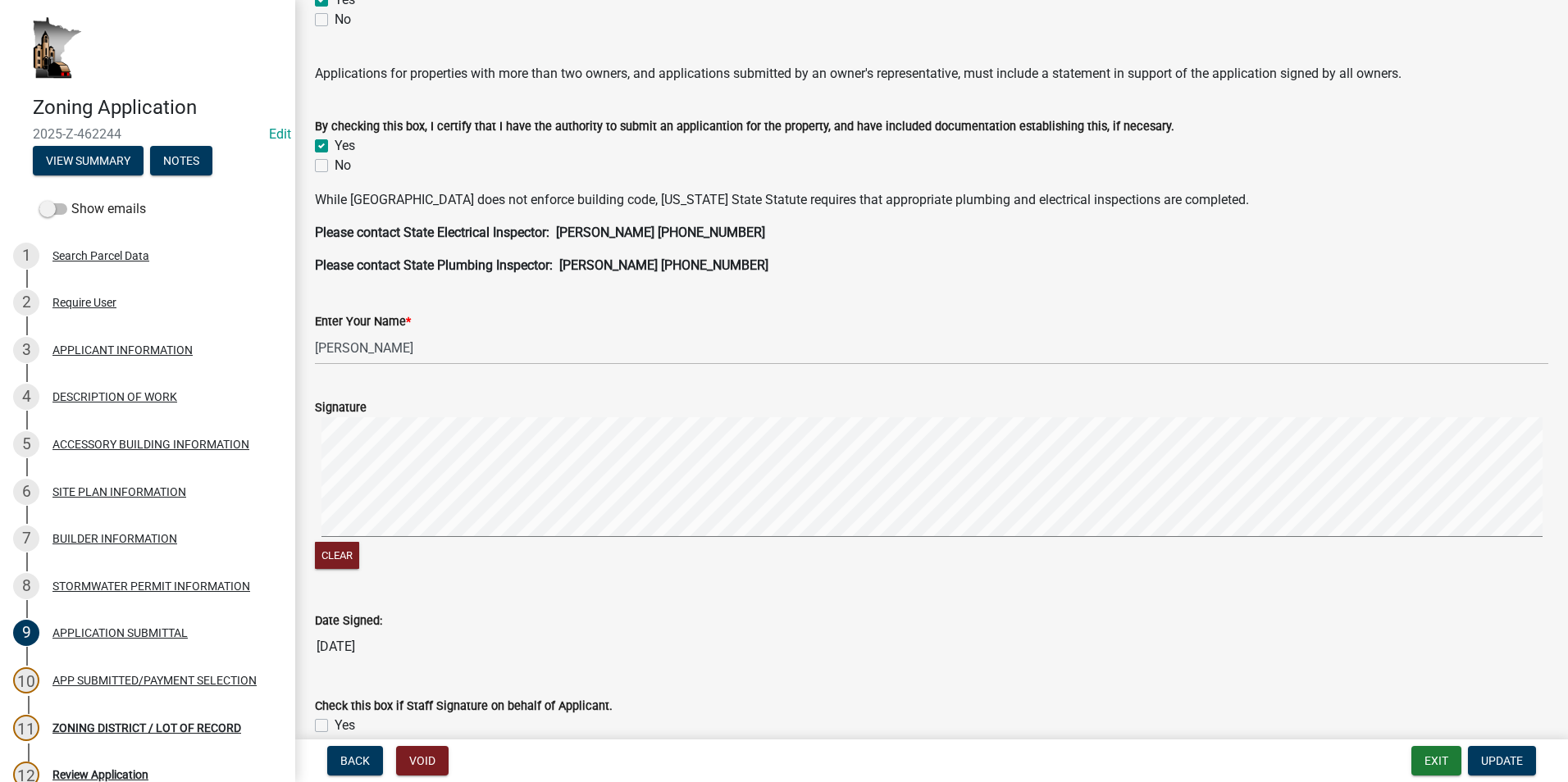
scroll to position [410, 0]
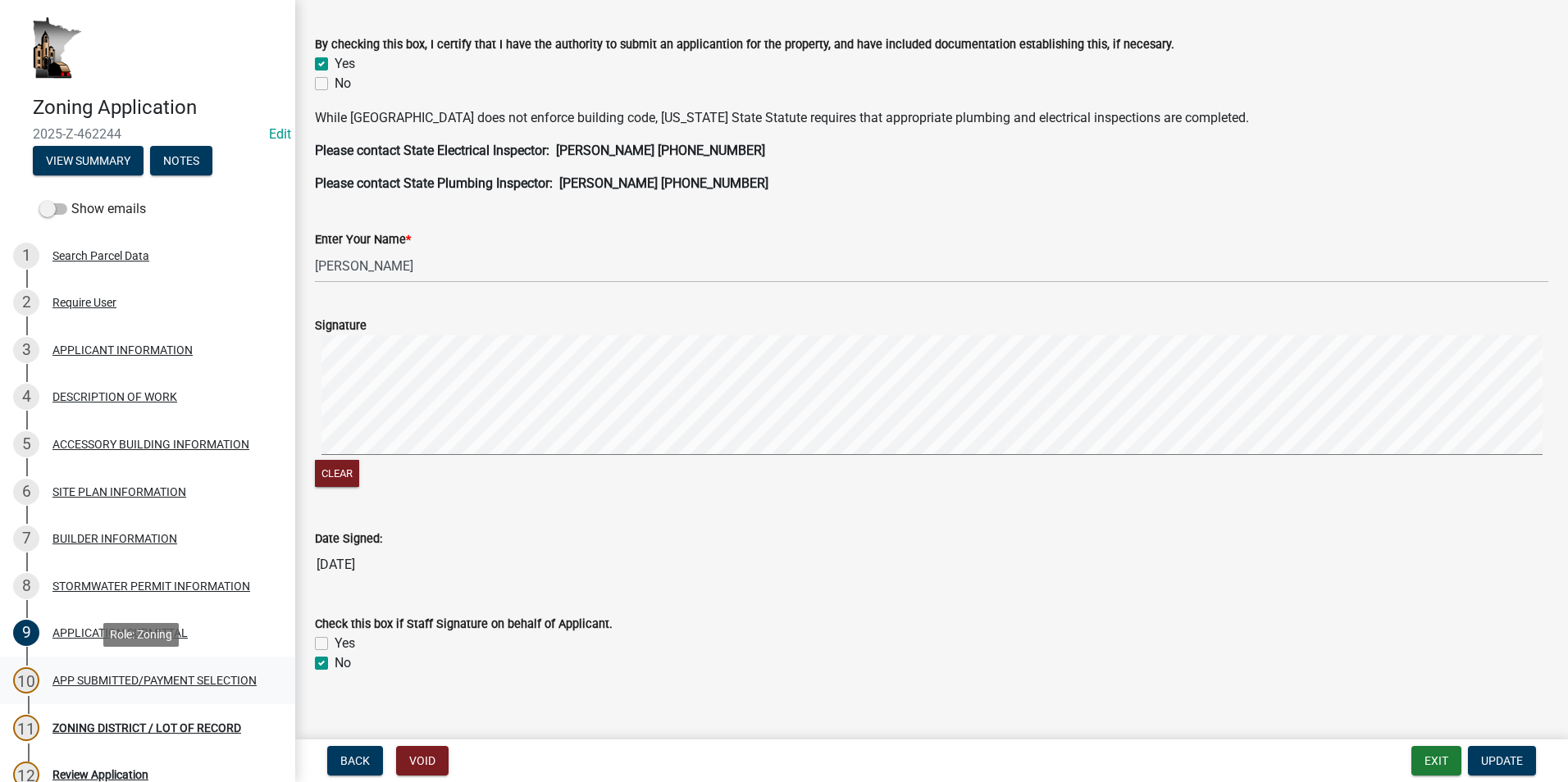
click at [135, 678] on div "APP SUBMITTED/PAYMENT SELECTION" at bounding box center [154, 680] width 204 height 12
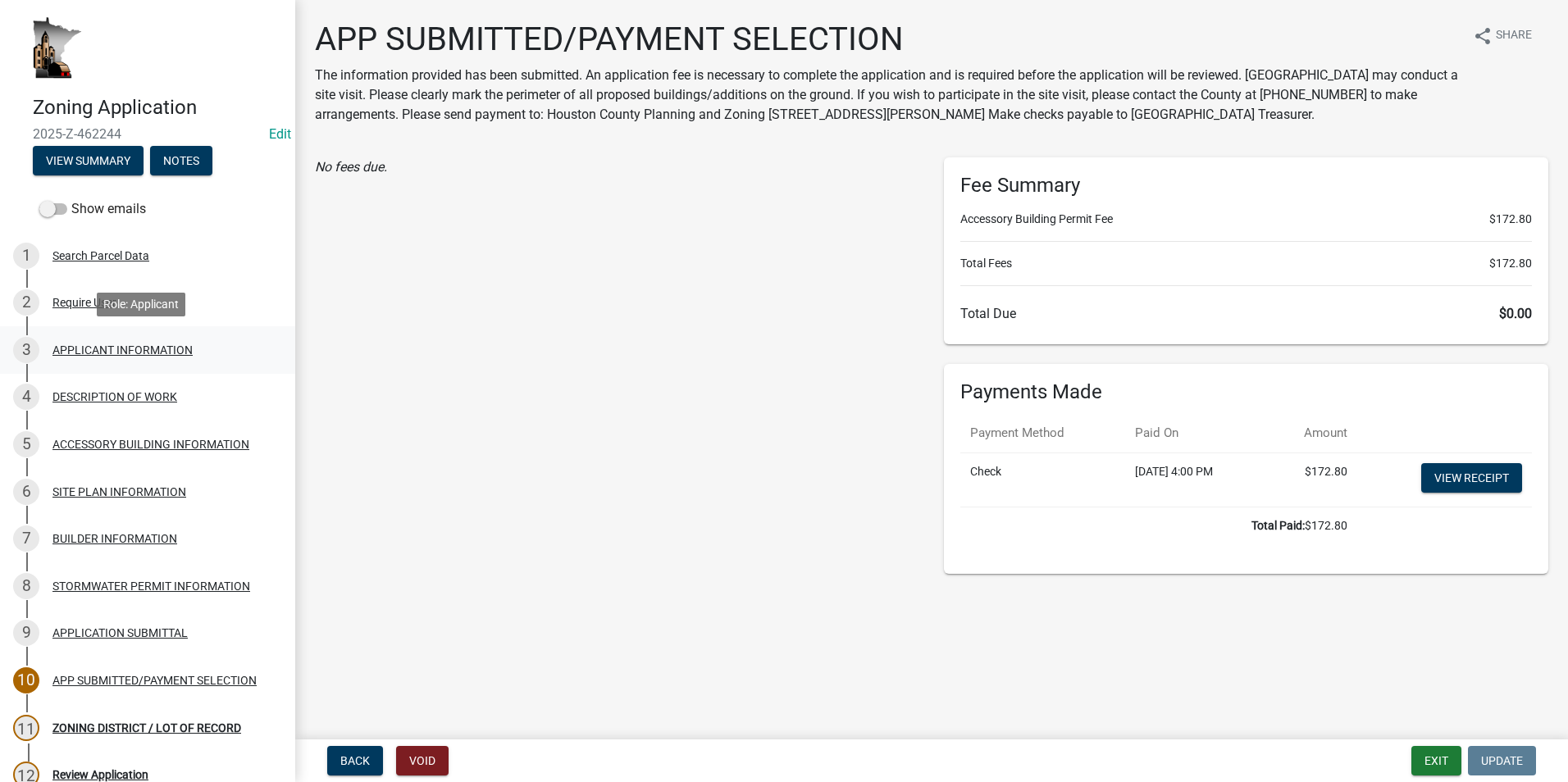
click at [110, 346] on div "APPLICANT INFORMATION" at bounding box center [122, 350] width 140 height 12
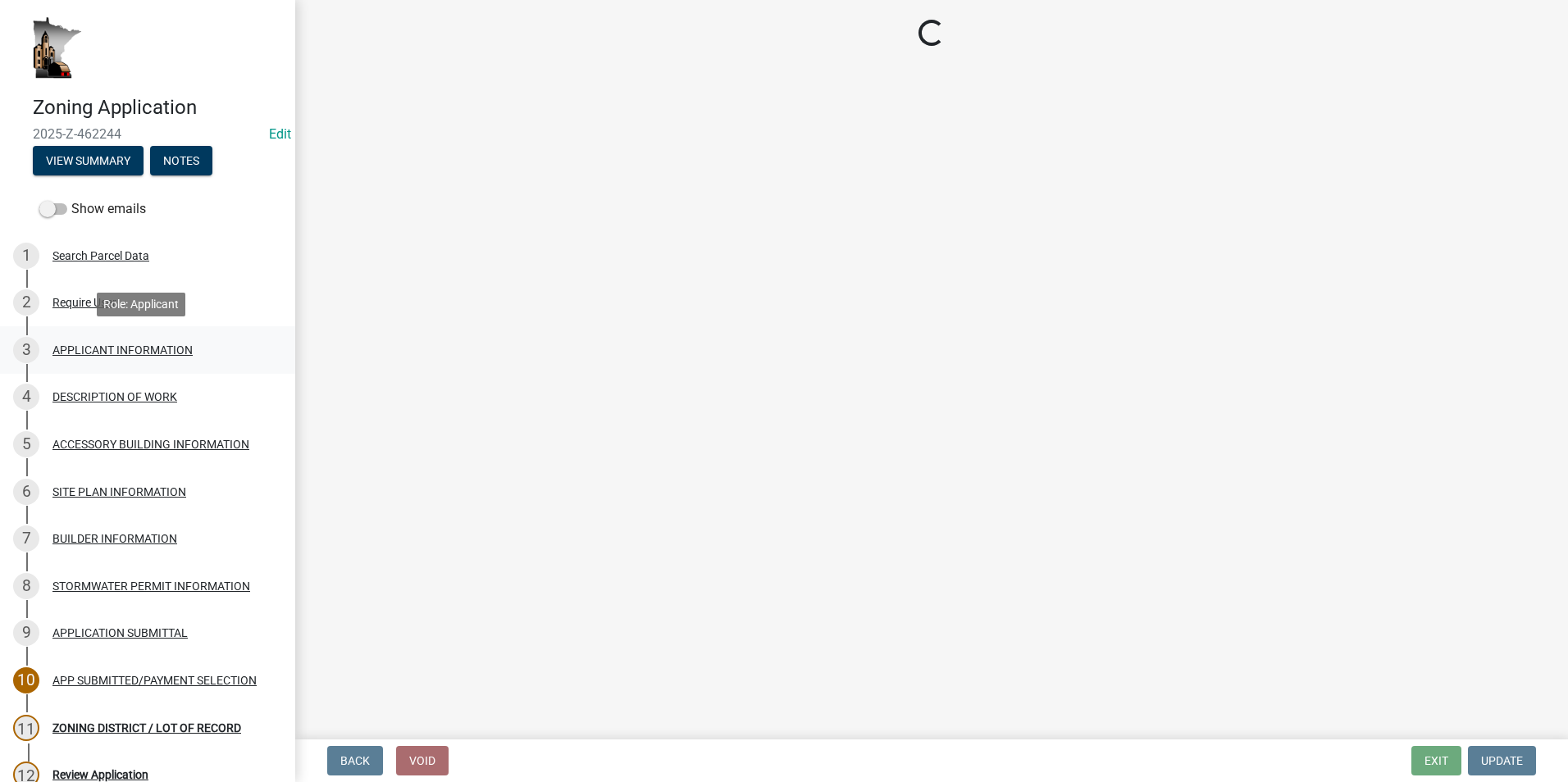
select select "5d5ec67e-83f1-4720-bb1f-c45cadde6202"
select select "fe61b760-edb6-489e-bd8d-a795f346a382"
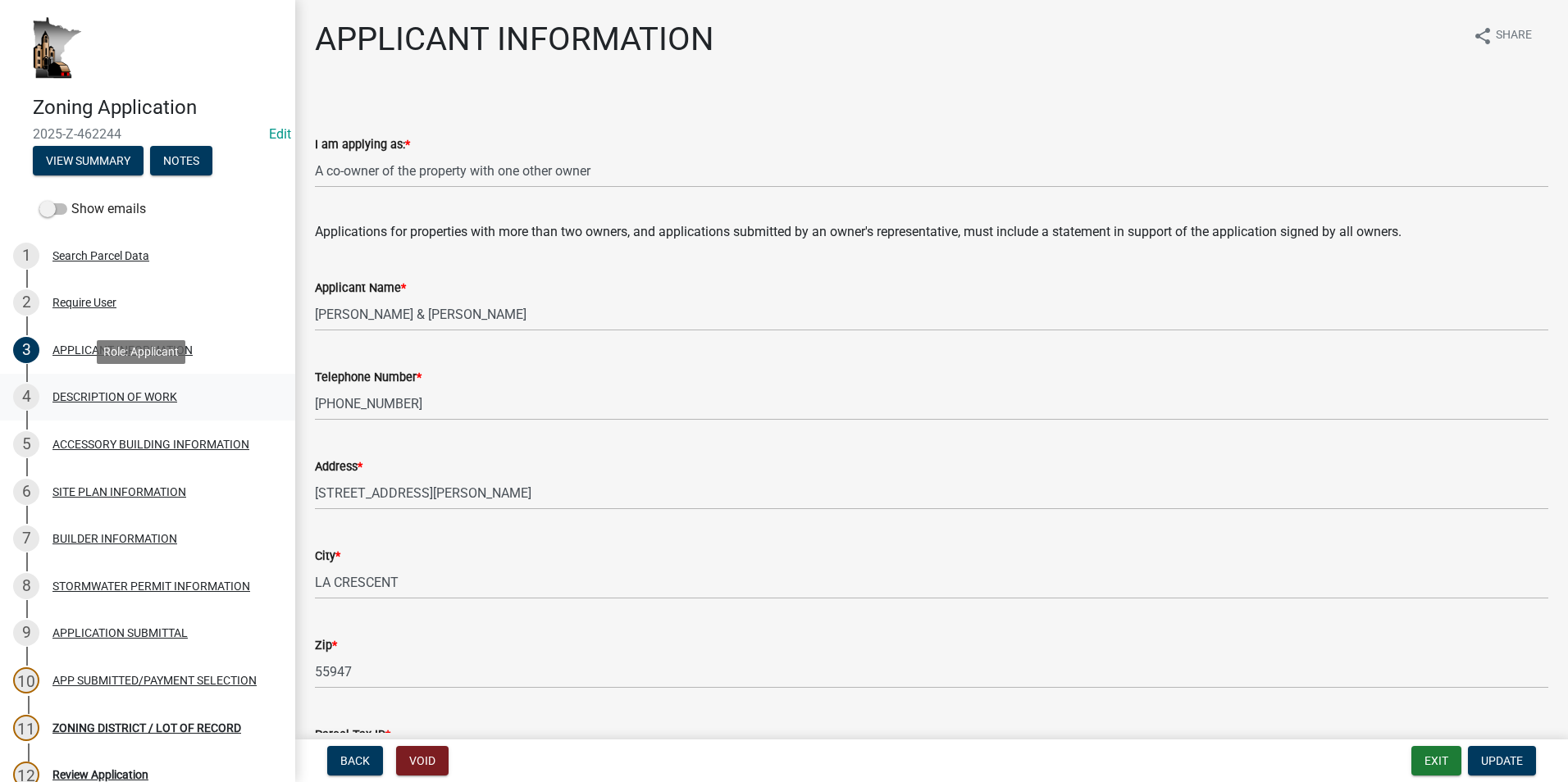
click at [125, 400] on div "DESCRIPTION OF WORK" at bounding box center [115, 396] width 125 height 12
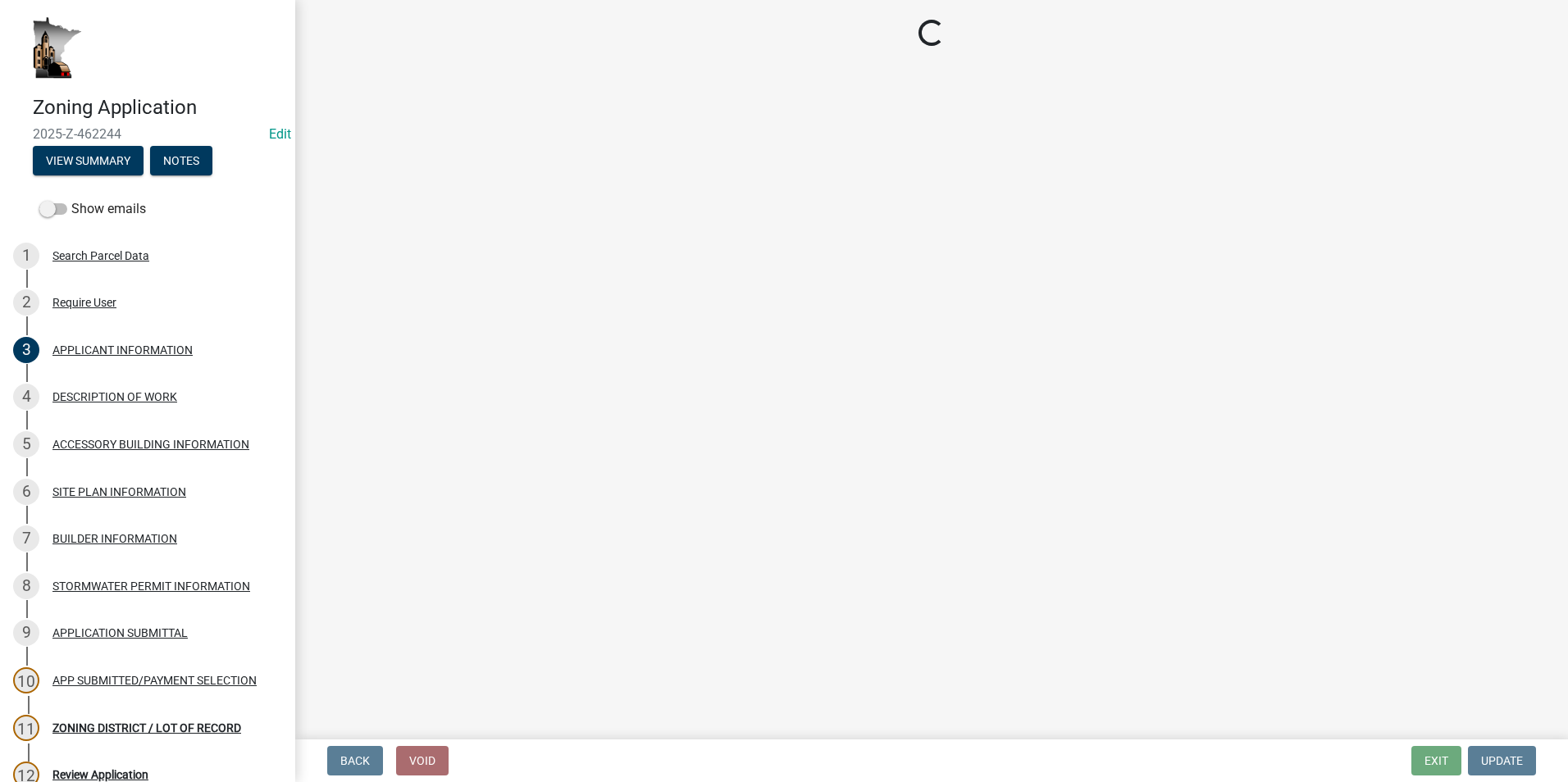
select select "6b2df0b1-1bbf-4b0d-81aa-b5436c1888e7"
select select "b77d4c88-b606-4875-889f-ef493ebc67f8"
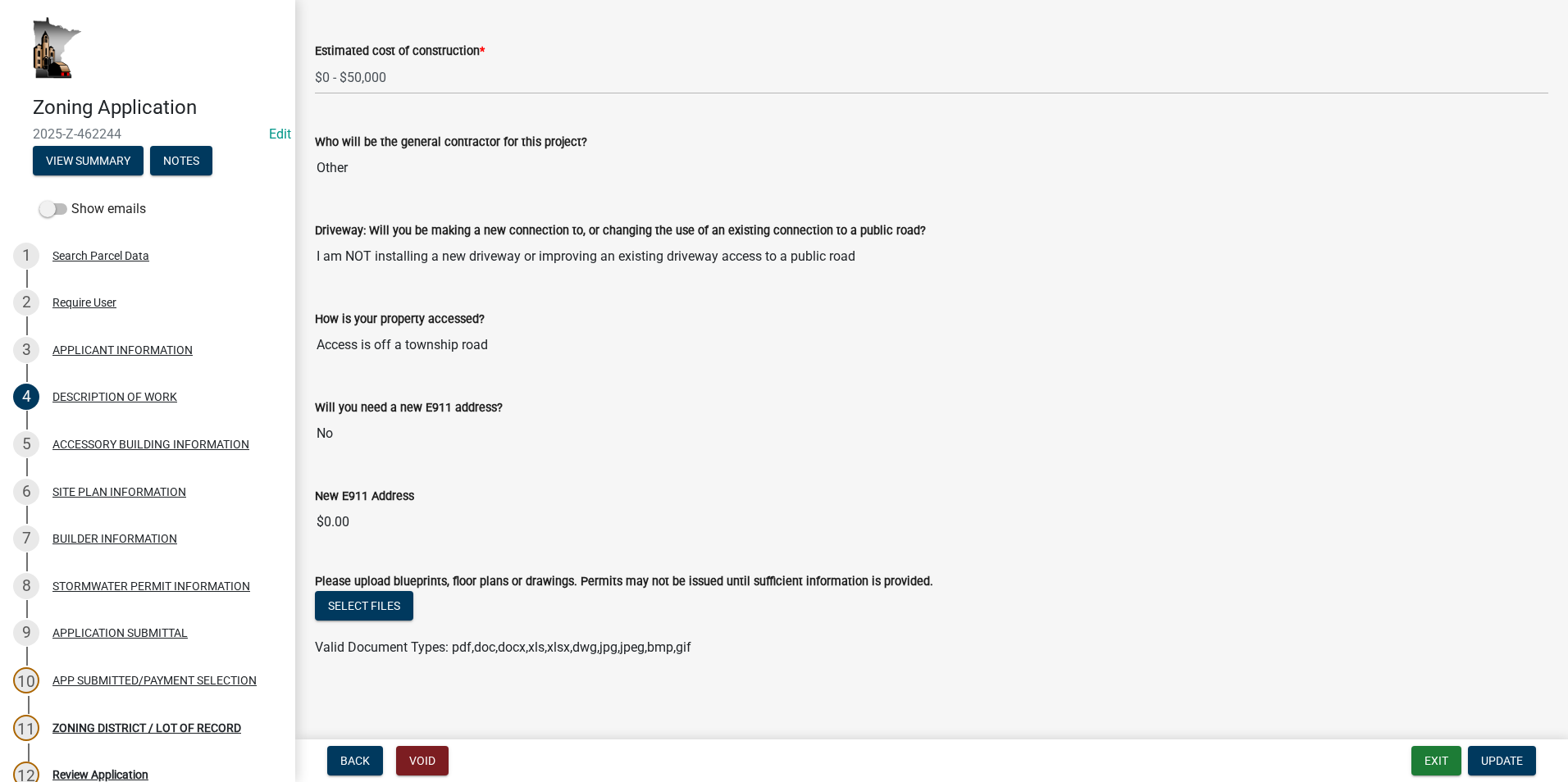
scroll to position [912, 0]
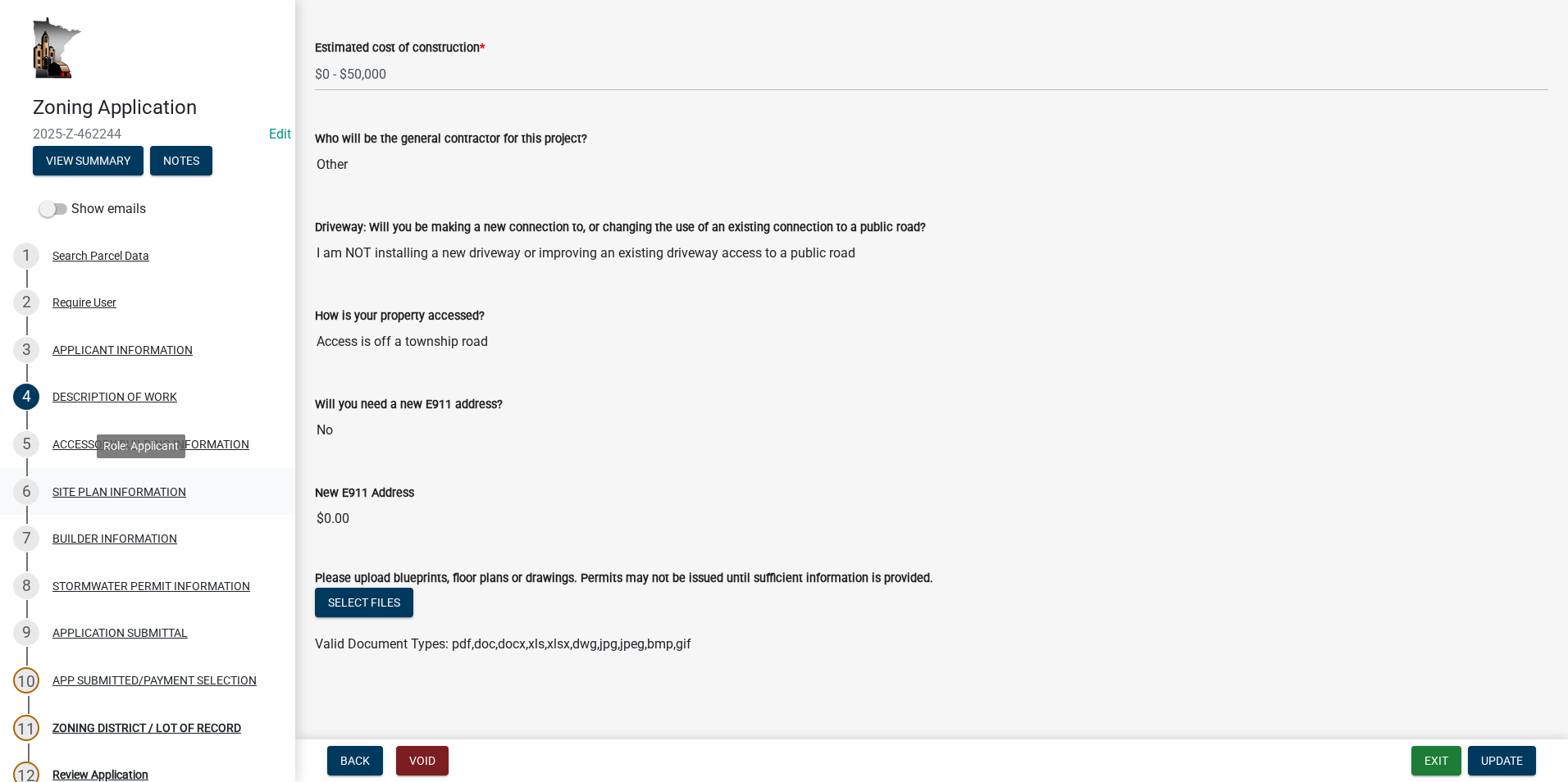
click at [134, 493] on div "SITE PLAN INFORMATION" at bounding box center [119, 492] width 134 height 12
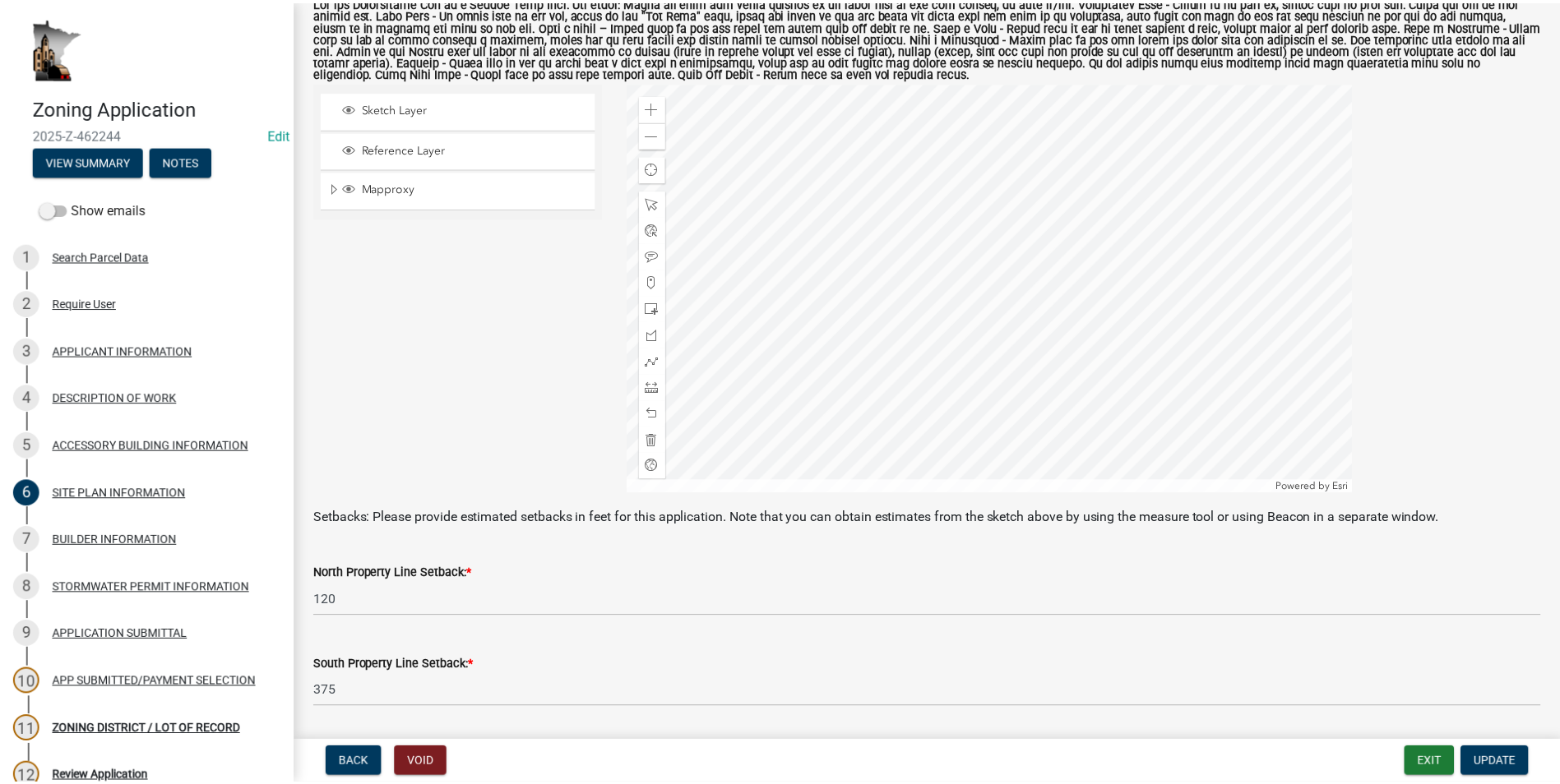
scroll to position [287, 0]
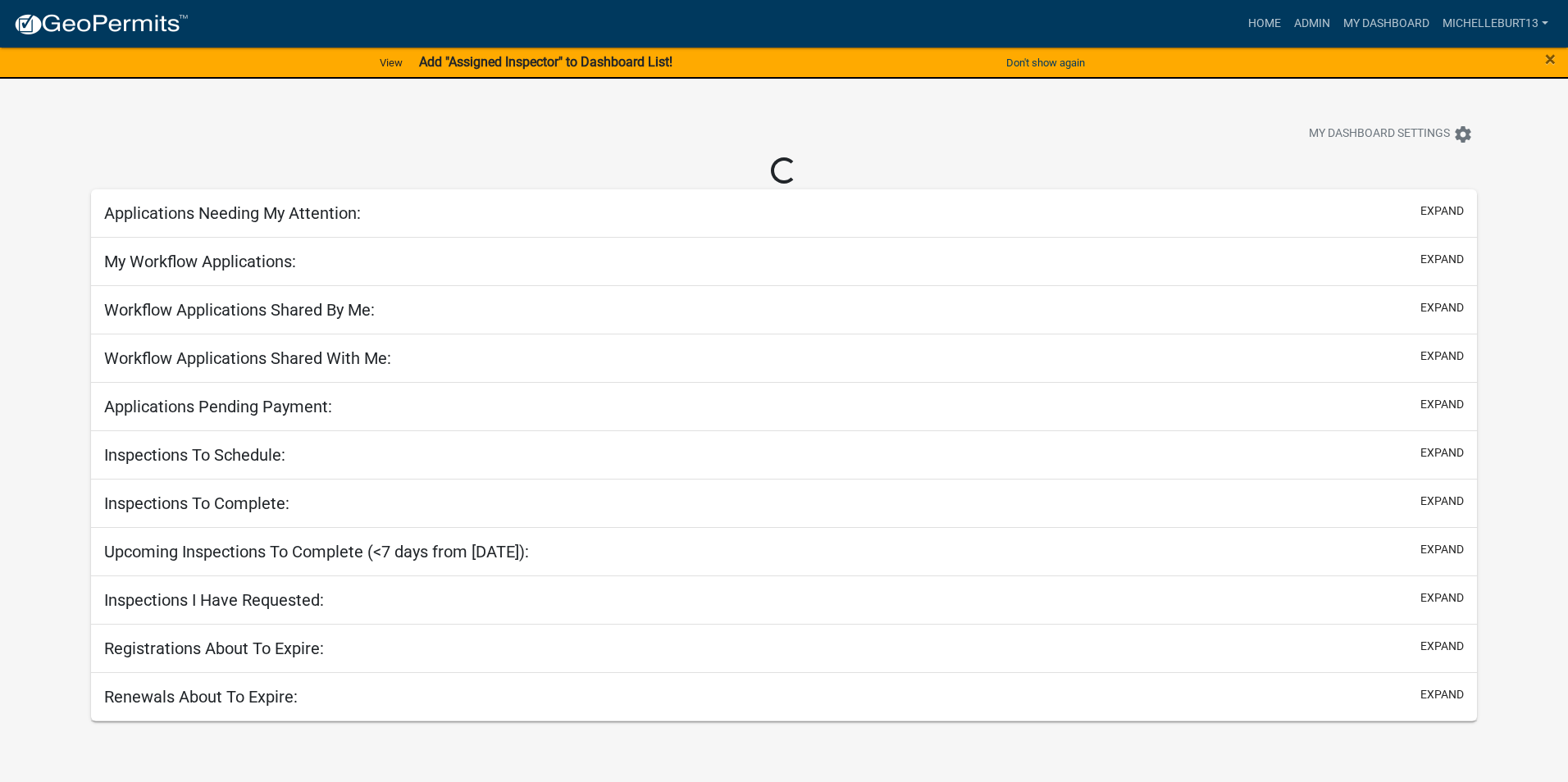
select select "3: 100"
